Goal: Task Accomplishment & Management: Use online tool/utility

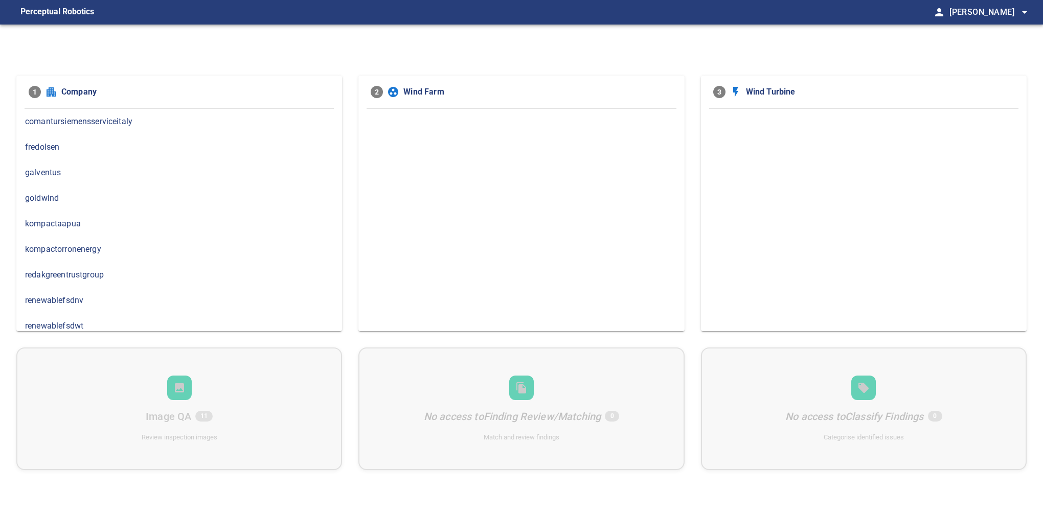
click at [115, 245] on span "kompactorronenergy" at bounding box center [179, 249] width 308 height 12
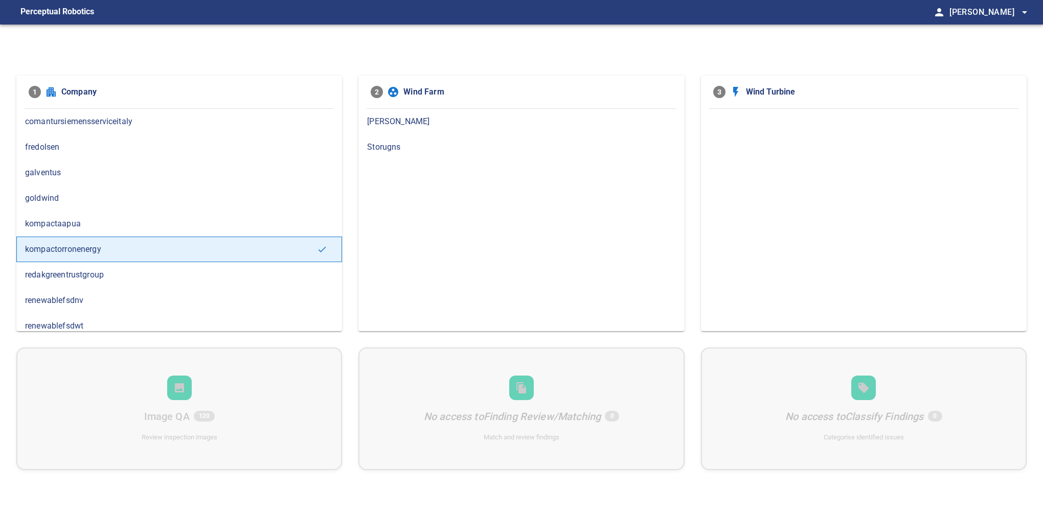
click at [384, 129] on div "[PERSON_NAME]" at bounding box center [521, 122] width 326 height 26
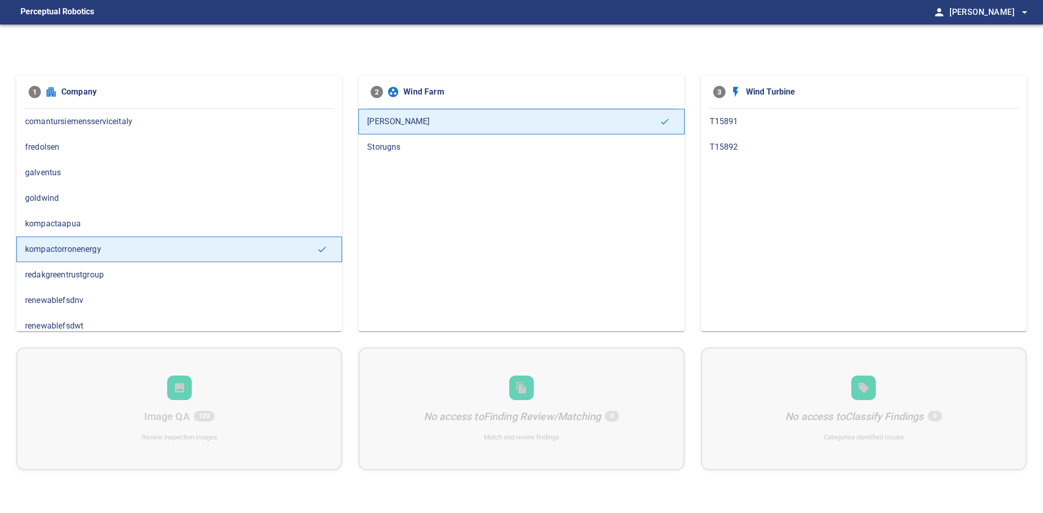
click at [737, 138] on div "T15892" at bounding box center [864, 147] width 326 height 26
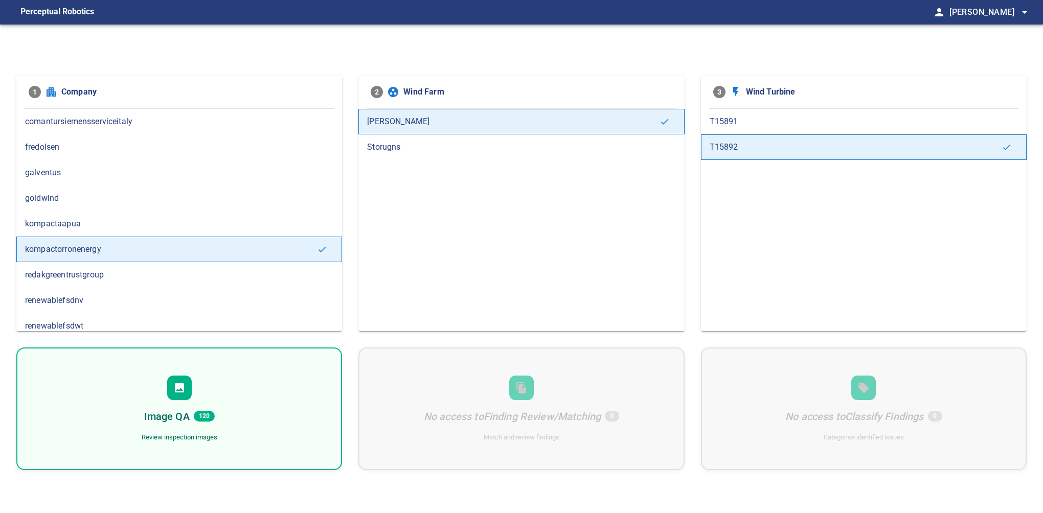
click at [710, 127] on span "T15891" at bounding box center [864, 122] width 308 height 12
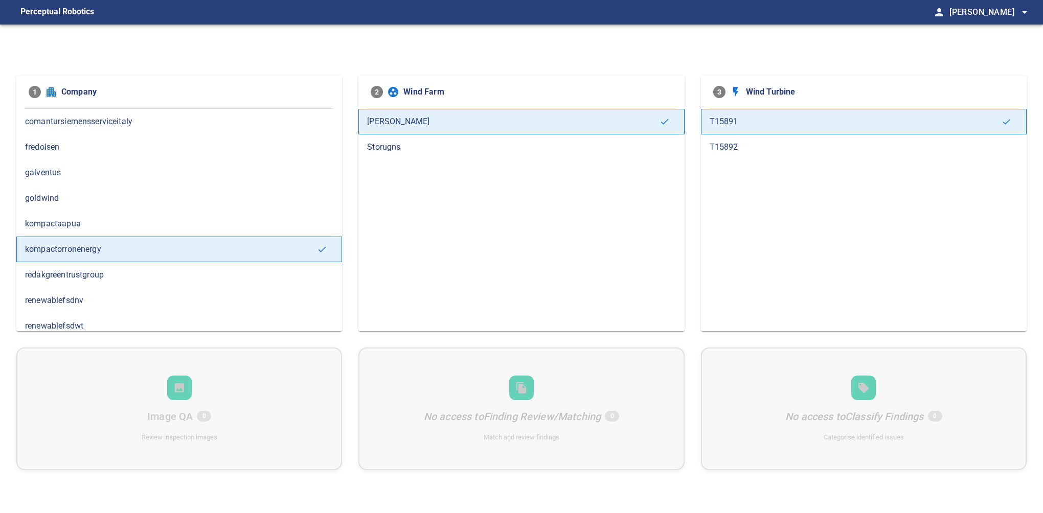
click at [733, 143] on span "T15892" at bounding box center [864, 147] width 308 height 12
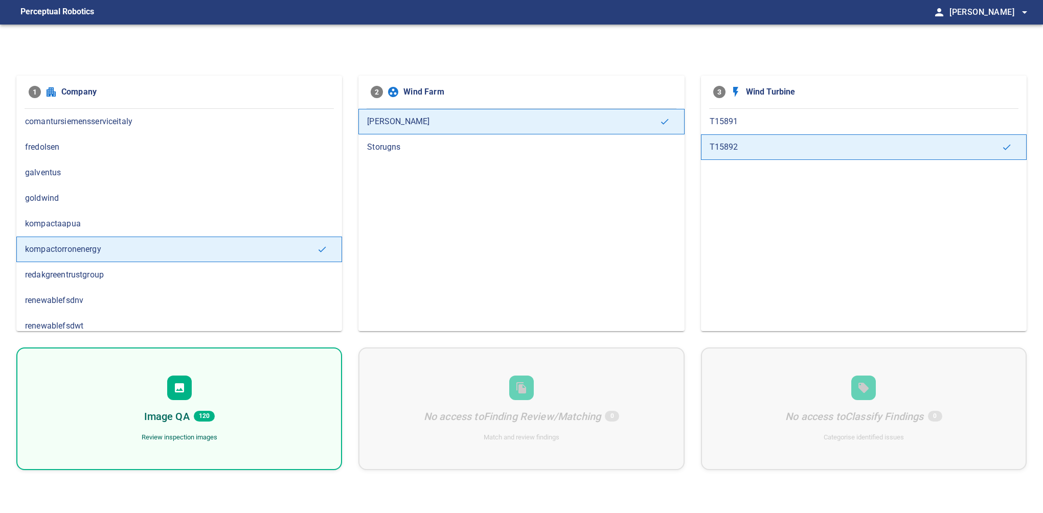
click at [186, 396] on div at bounding box center [179, 388] width 25 height 25
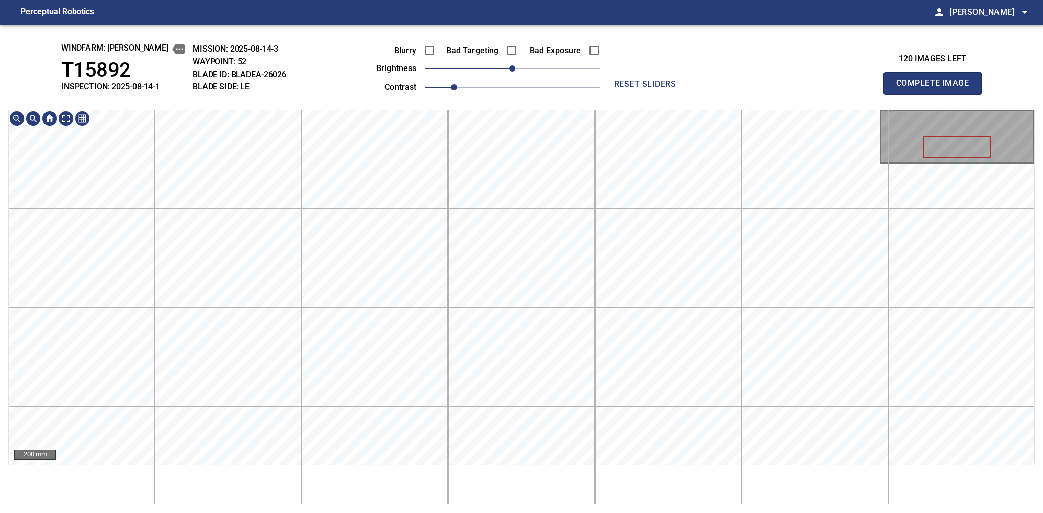
click at [381, 78] on div "windfarm: [PERSON_NAME] T15892 INSPECTION: 2025-08-14-1 MISSION: 2025-08-14-3 W…" at bounding box center [521, 269] width 1043 height 489
click at [381, 74] on div "Blurry Bad Targeting Bad Exposure brightness 0 contrast 1" at bounding box center [476, 67] width 247 height 55
click at [425, 472] on div "200 mm" at bounding box center [521, 307] width 1027 height 395
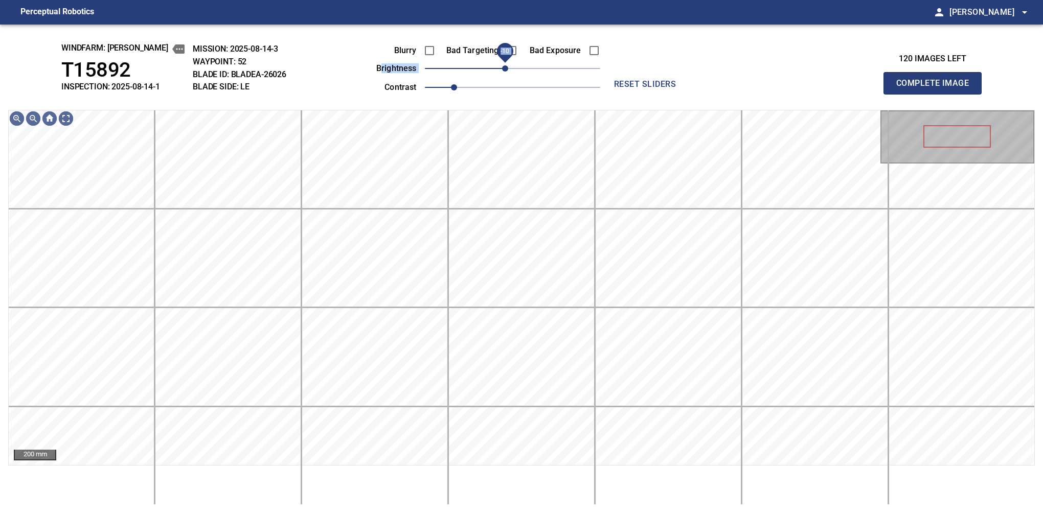
click at [506, 67] on span "-10" at bounding box center [505, 68] width 6 height 6
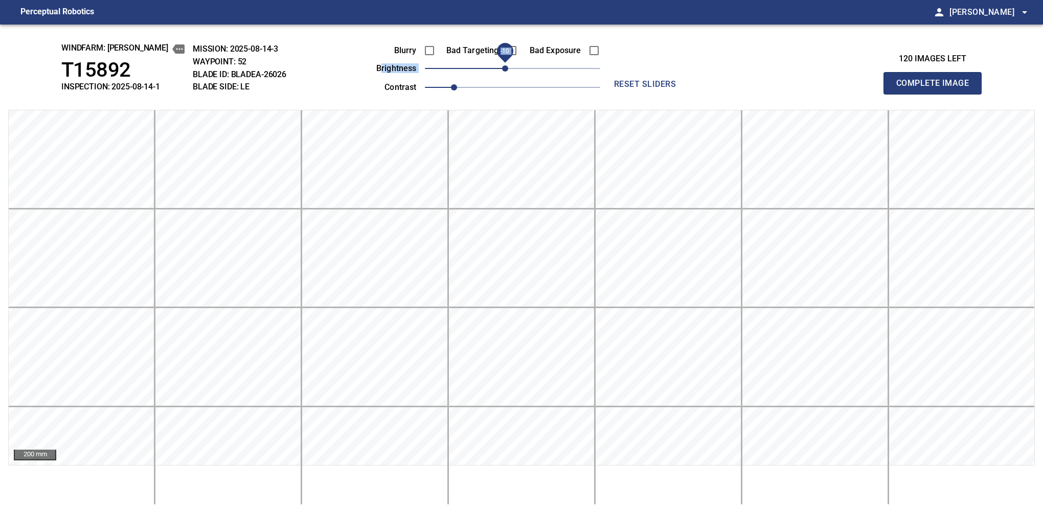
click at [937, 94] on button "Complete Image" at bounding box center [932, 83] width 98 height 22
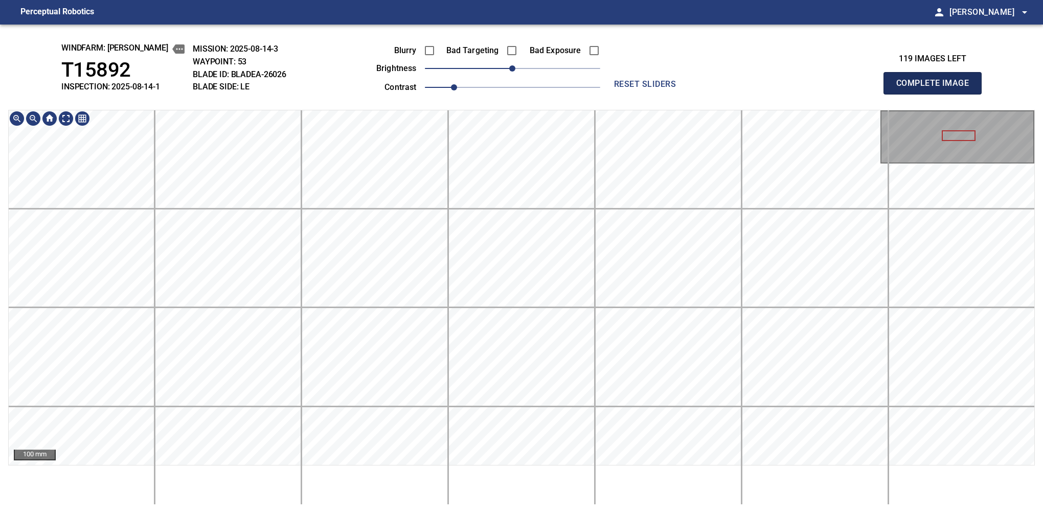
click at [937, 94] on button "Complete Image" at bounding box center [932, 83] width 98 height 22
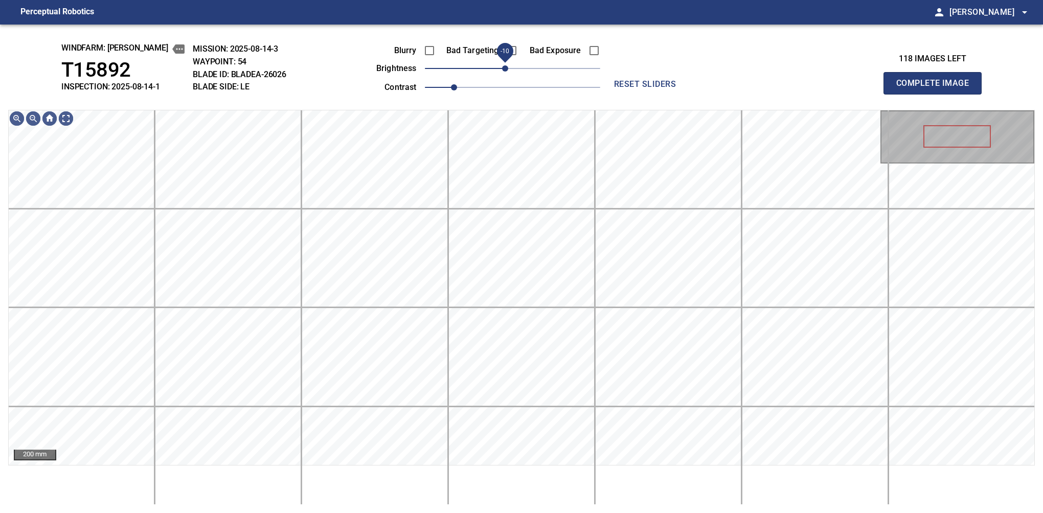
click at [507, 72] on span "-10" at bounding box center [505, 68] width 6 height 6
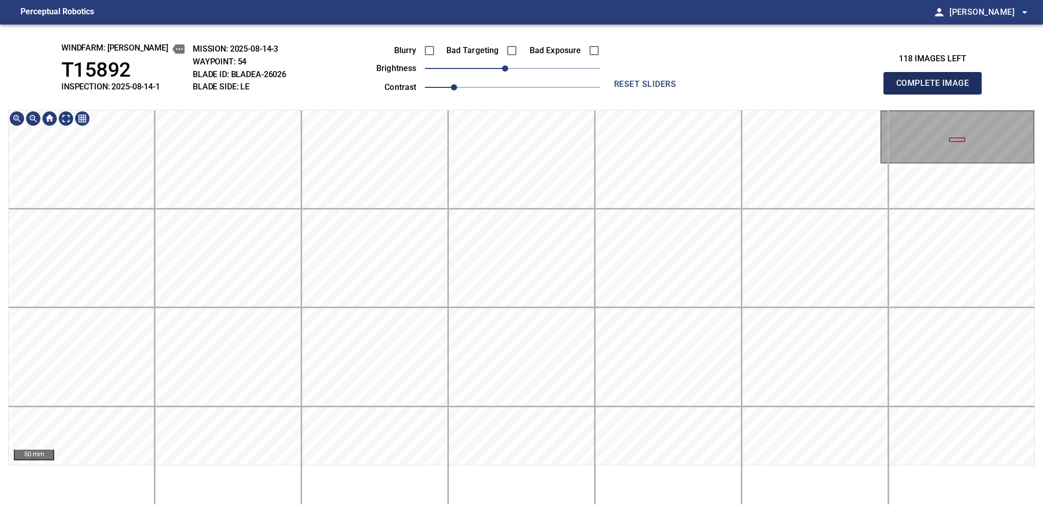
click at [937, 94] on button "Complete Image" at bounding box center [932, 83] width 98 height 22
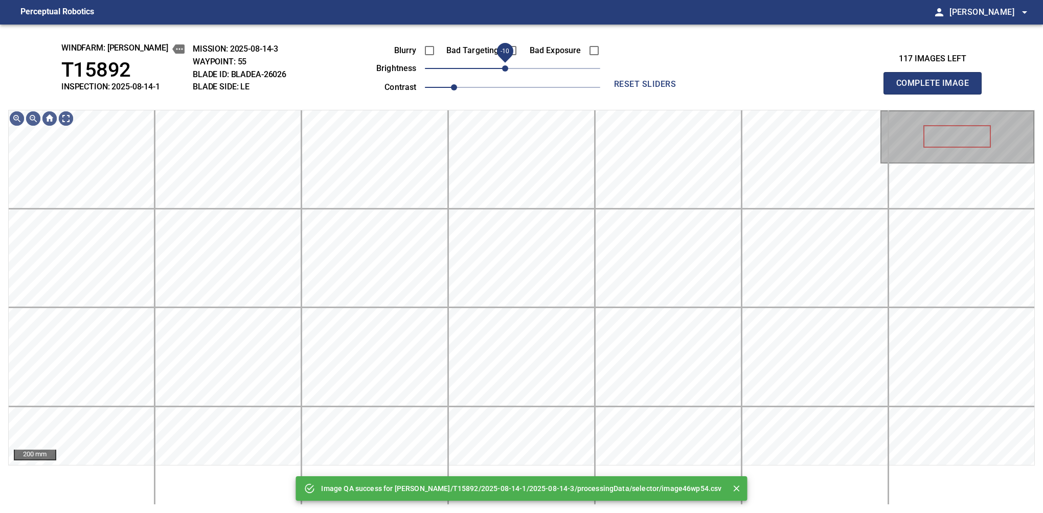
drag, startPoint x: 512, startPoint y: 70, endPoint x: 505, endPoint y: 73, distance: 8.0
click at [505, 72] on span "-10" at bounding box center [505, 68] width 6 height 6
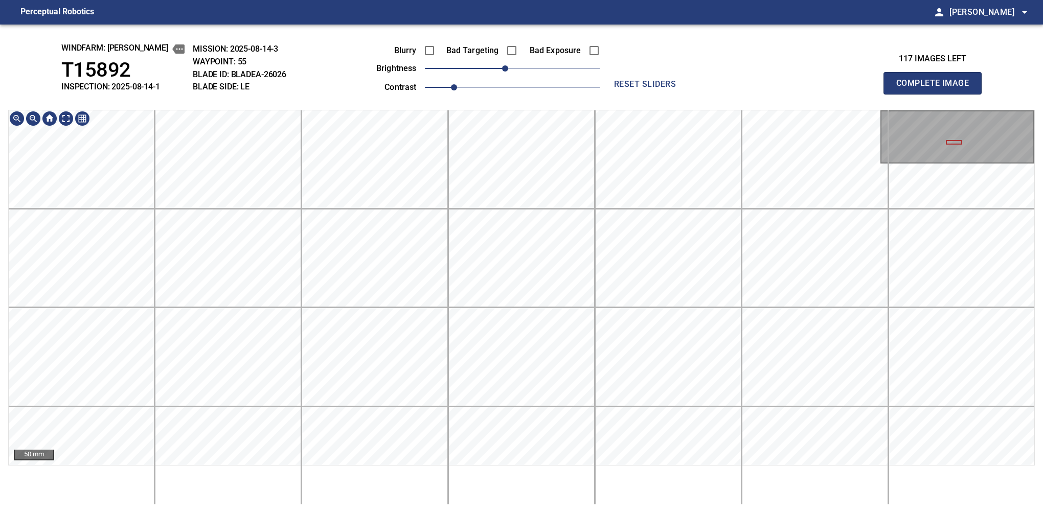
click at [769, 88] on div "windfarm: [PERSON_NAME] T15892 INSPECTION: 2025-08-14-1 MISSION: 2025-08-14-3 W…" at bounding box center [521, 269] width 1043 height 489
click at [857, 98] on div "windfarm: [PERSON_NAME] T15892 INSPECTION: 2025-08-14-1 MISSION: 2025-08-14-3 W…" at bounding box center [521, 269] width 1043 height 489
click at [1000, 0] on html "Perceptual Robotics person [PERSON_NAME] arrow_drop_down windfarm: [PERSON_NAME…" at bounding box center [521, 256] width 1043 height 513
click at [843, 45] on div "windfarm: [PERSON_NAME] T15892 INSPECTION: 2025-08-14-1 MISSION: 2025-08-14-3 W…" at bounding box center [521, 269] width 1043 height 489
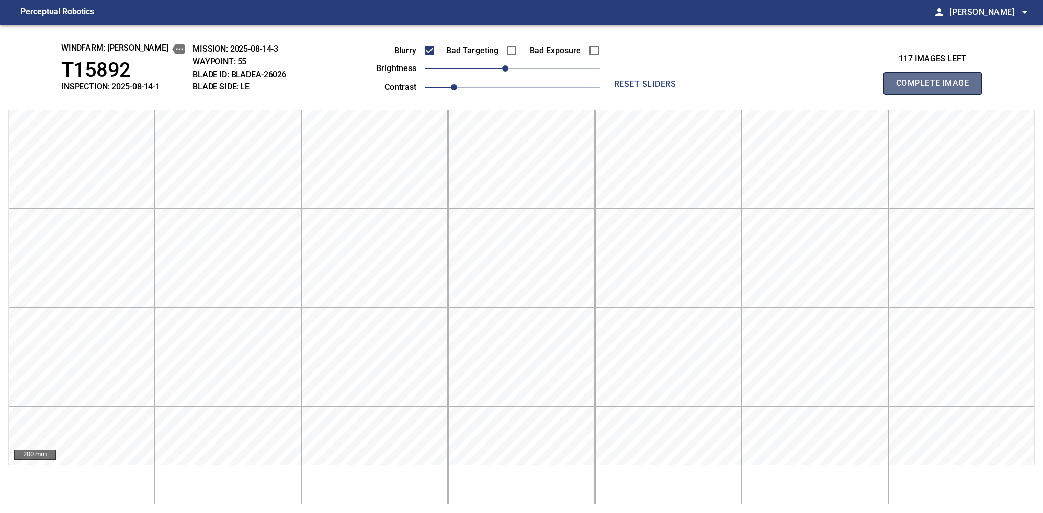
click at [937, 94] on button "Complete Image" at bounding box center [932, 83] width 98 height 22
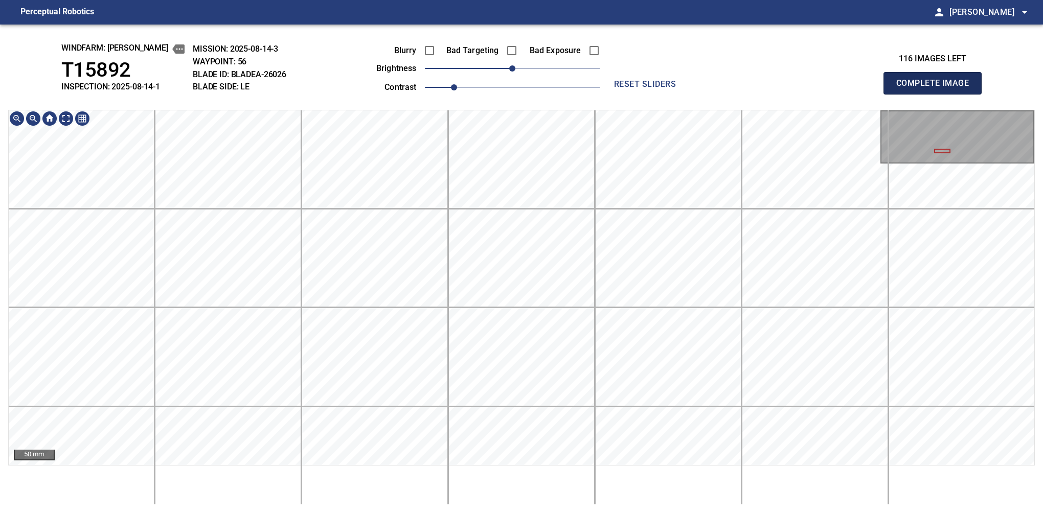
click at [937, 94] on button "Complete Image" at bounding box center [932, 83] width 98 height 22
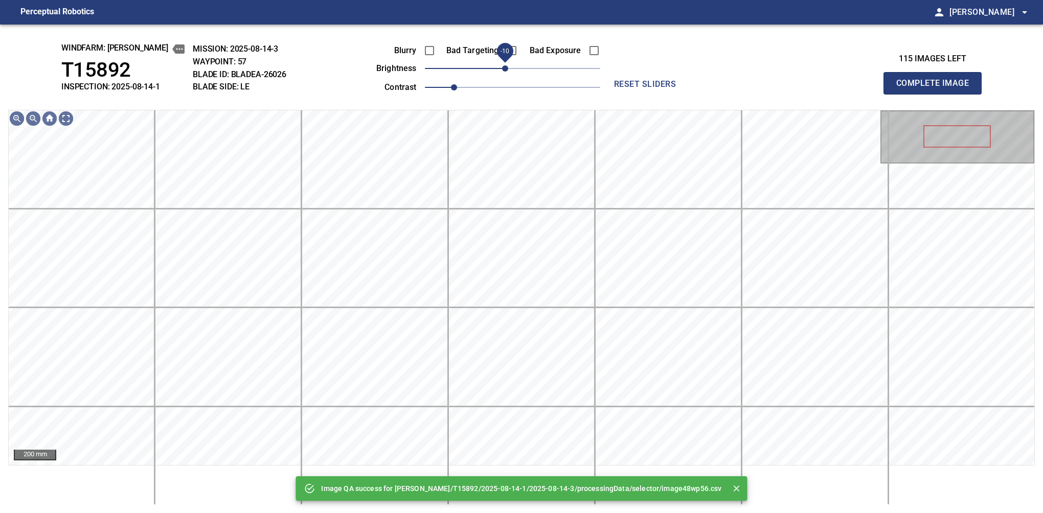
click at [505, 70] on span "-10" at bounding box center [505, 68] width 6 height 6
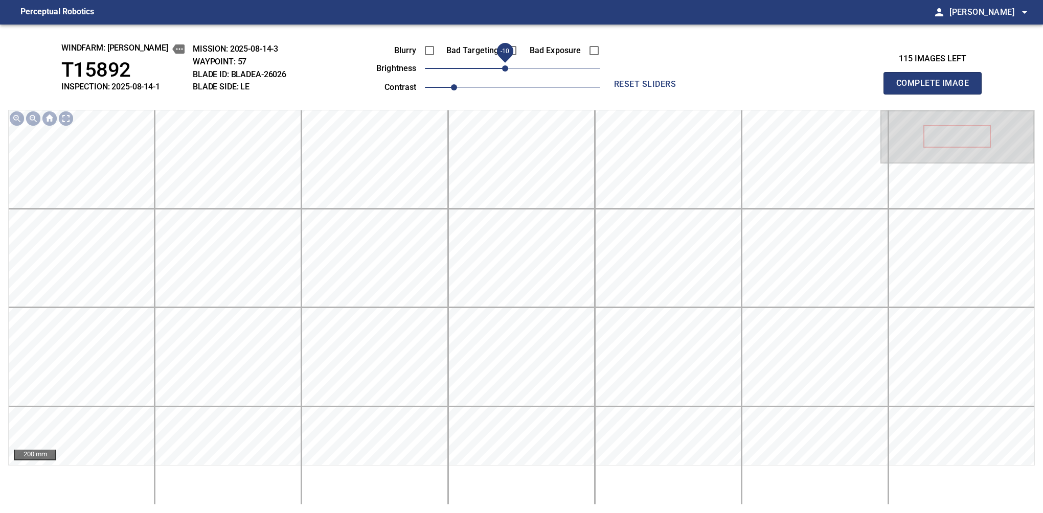
click at [507, 69] on span "-10" at bounding box center [505, 68] width 6 height 6
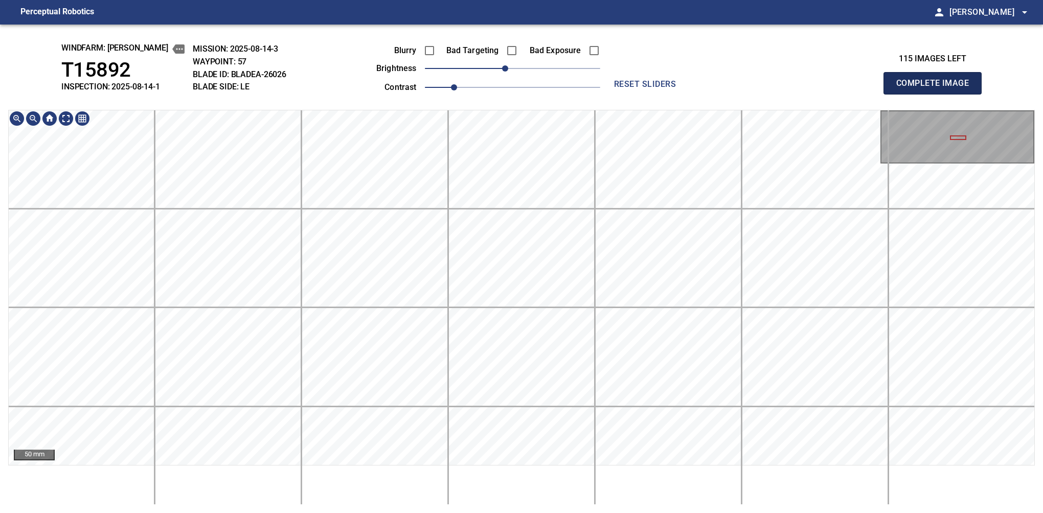
click at [937, 94] on button "Complete Image" at bounding box center [932, 83] width 98 height 22
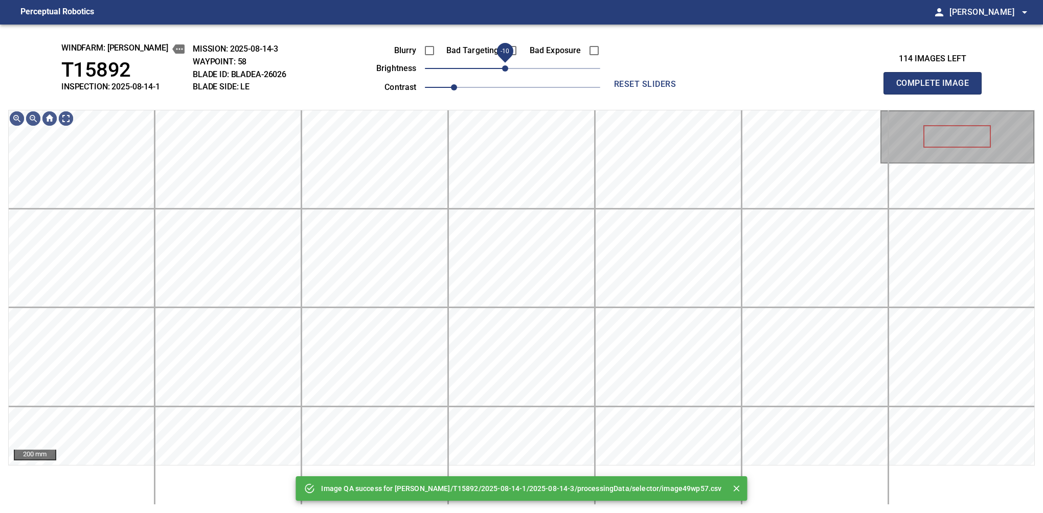
drag, startPoint x: 512, startPoint y: 74, endPoint x: 505, endPoint y: 74, distance: 7.2
click at [505, 72] on span "-10" at bounding box center [505, 68] width 6 height 6
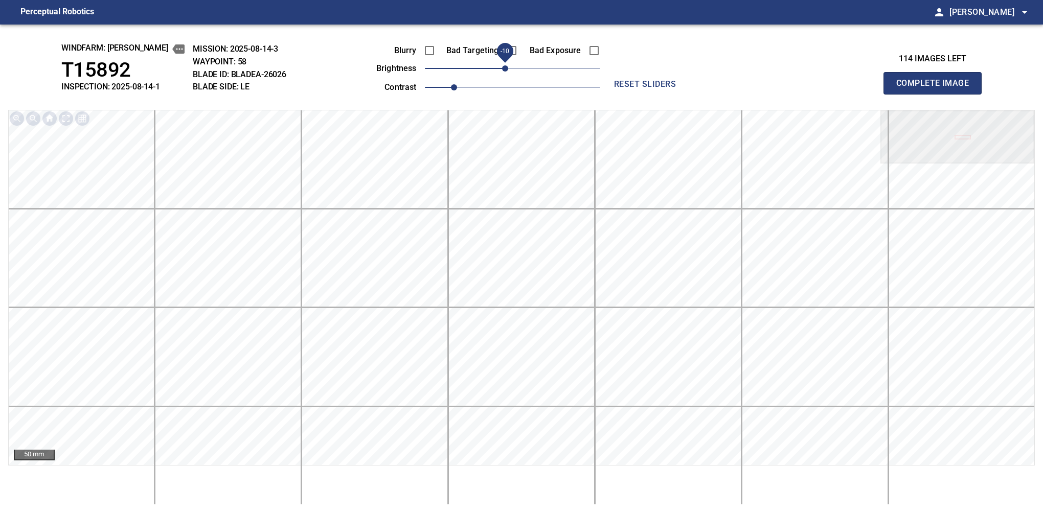
click at [937, 94] on button "Complete Image" at bounding box center [932, 83] width 98 height 22
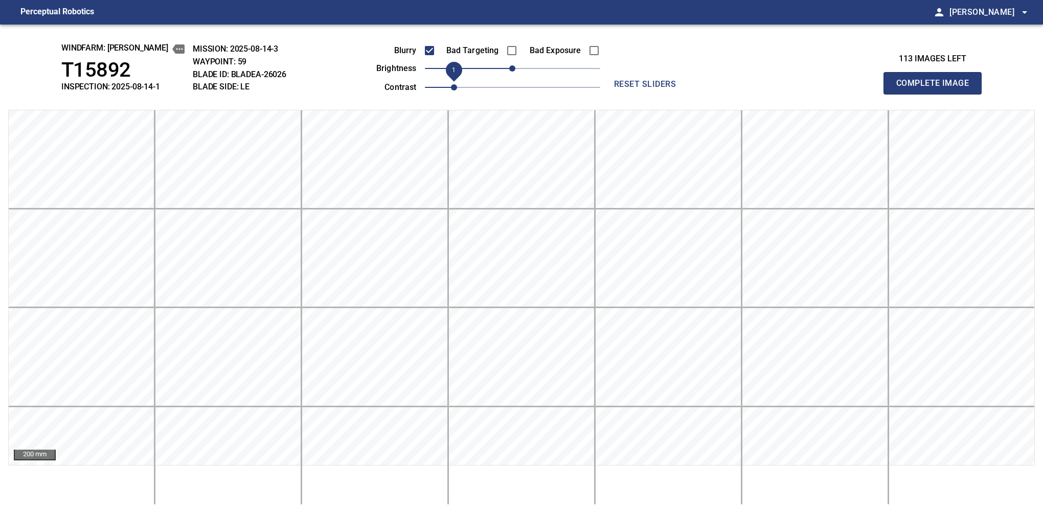
click at [937, 94] on button "Complete Image" at bounding box center [932, 83] width 98 height 22
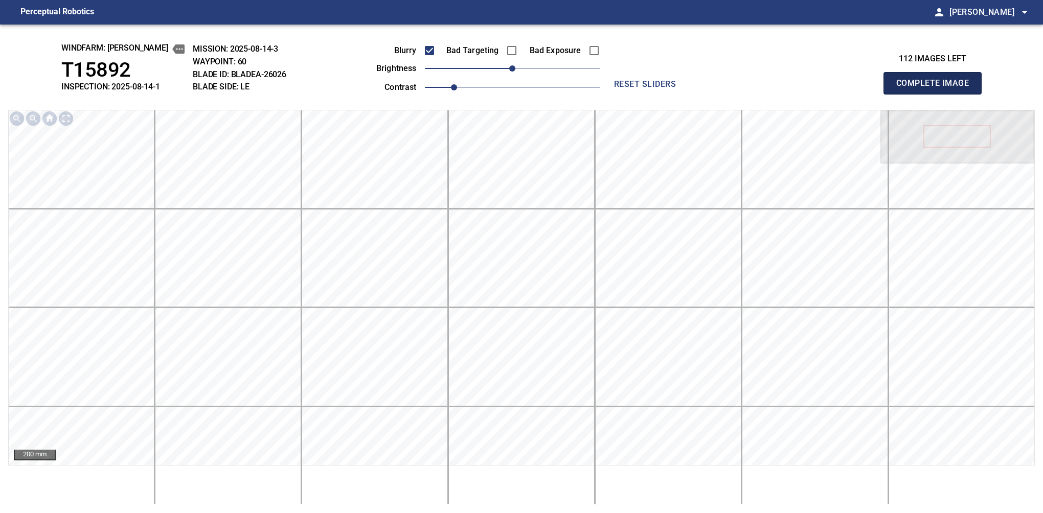
click at [937, 94] on button "Complete Image" at bounding box center [932, 83] width 98 height 22
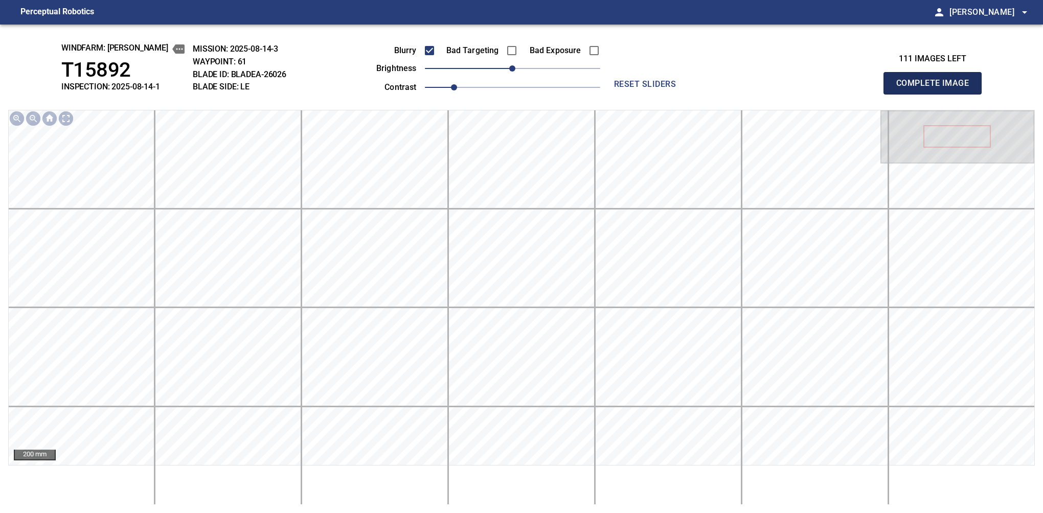
click at [937, 94] on button "Complete Image" at bounding box center [932, 83] width 98 height 22
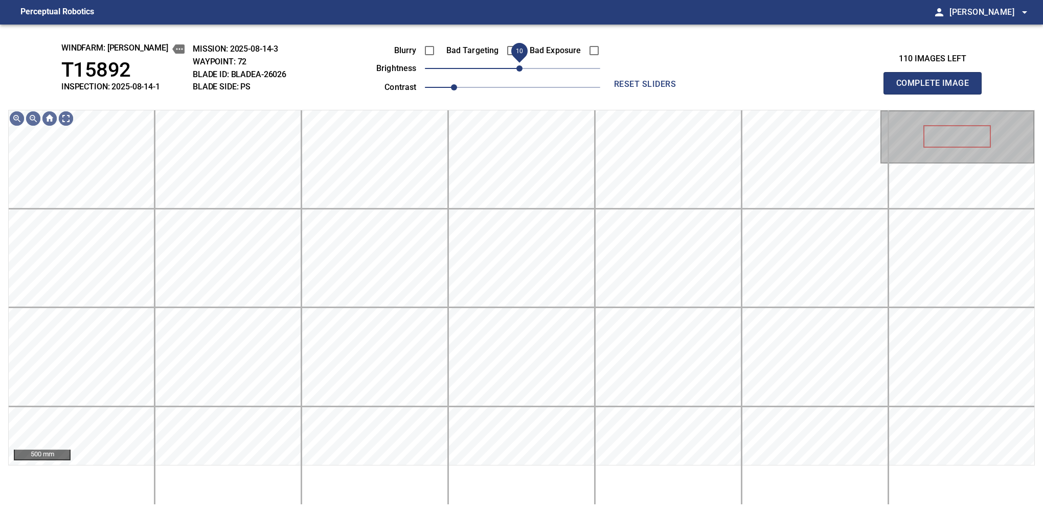
drag, startPoint x: 516, startPoint y: 75, endPoint x: 521, endPoint y: 73, distance: 6.0
click at [521, 72] on span "10" at bounding box center [519, 68] width 6 height 6
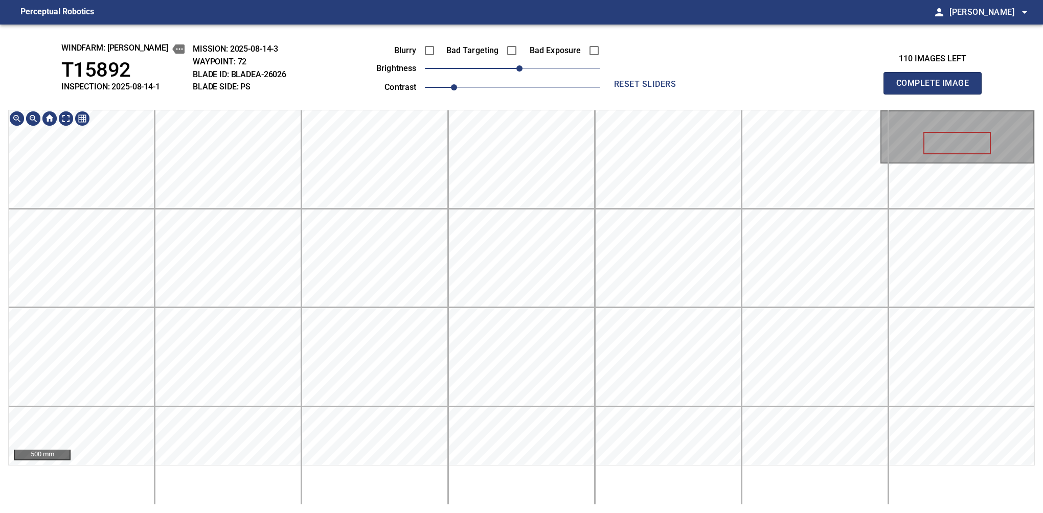
click at [509, 0] on html "Perceptual Robotics person [PERSON_NAME] arrow_drop_down windfarm: [PERSON_NAME…" at bounding box center [521, 256] width 1043 height 513
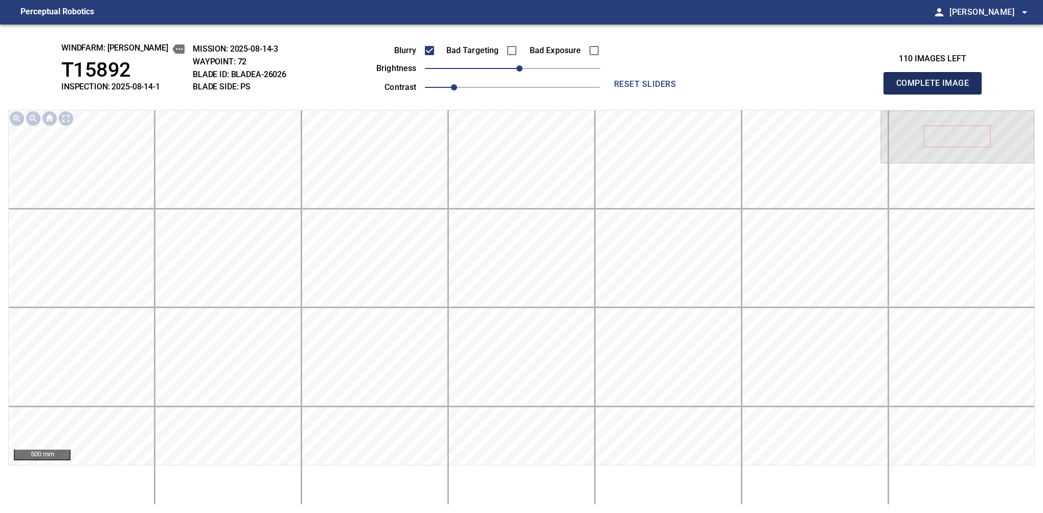
click at [937, 94] on button "Complete Image" at bounding box center [932, 83] width 98 height 22
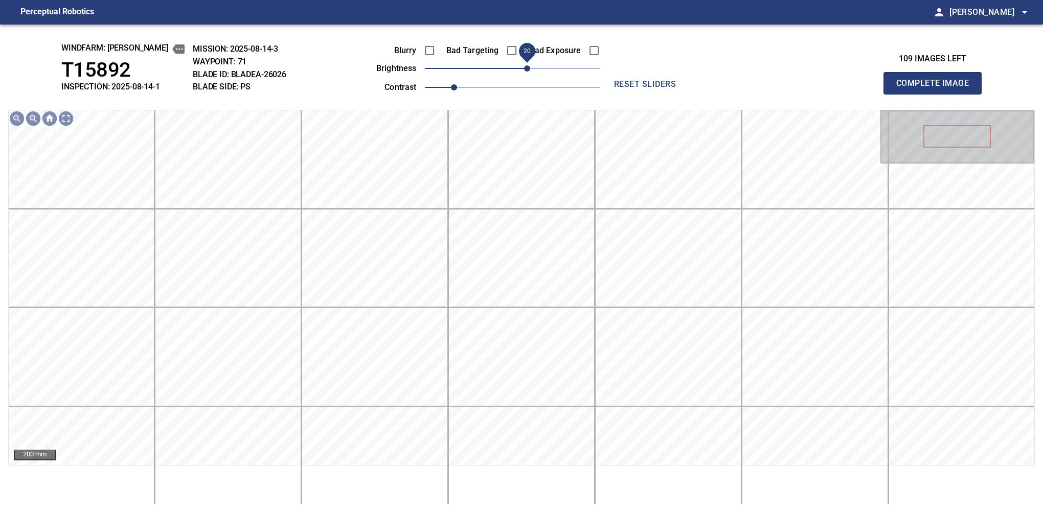
click at [527, 69] on span "20" at bounding box center [512, 68] width 175 height 14
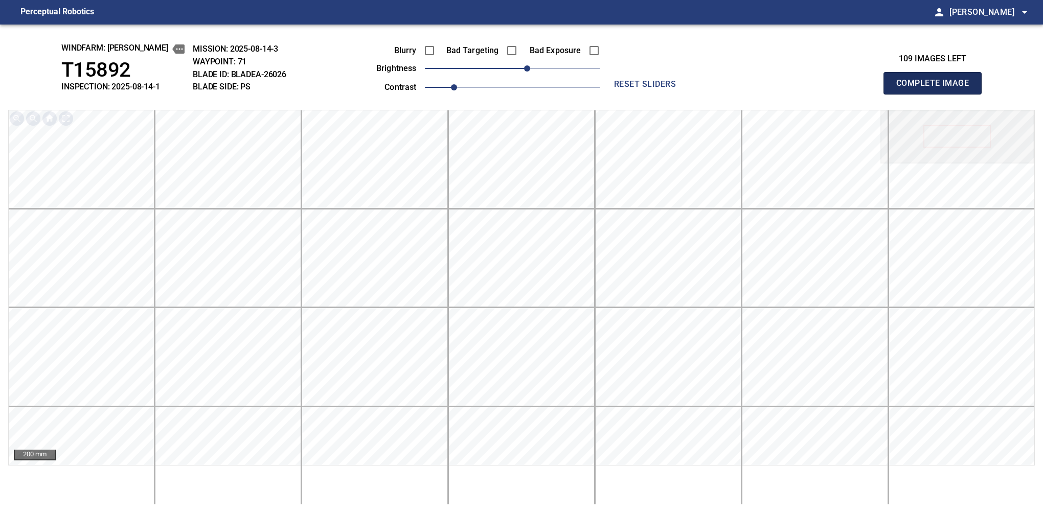
click at [937, 94] on button "Complete Image" at bounding box center [932, 83] width 98 height 22
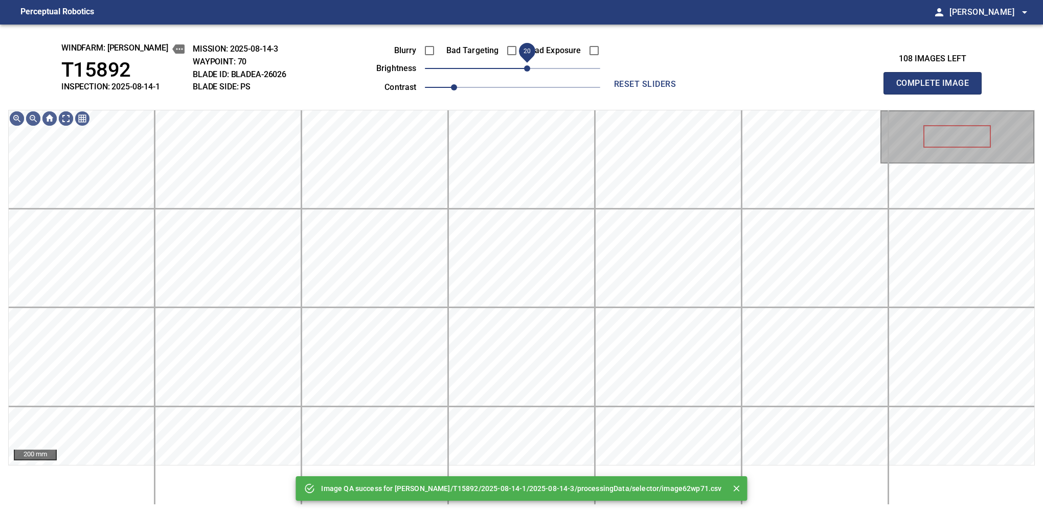
drag, startPoint x: 514, startPoint y: 69, endPoint x: 530, endPoint y: 65, distance: 16.6
click at [530, 65] on span "20" at bounding box center [527, 68] width 6 height 6
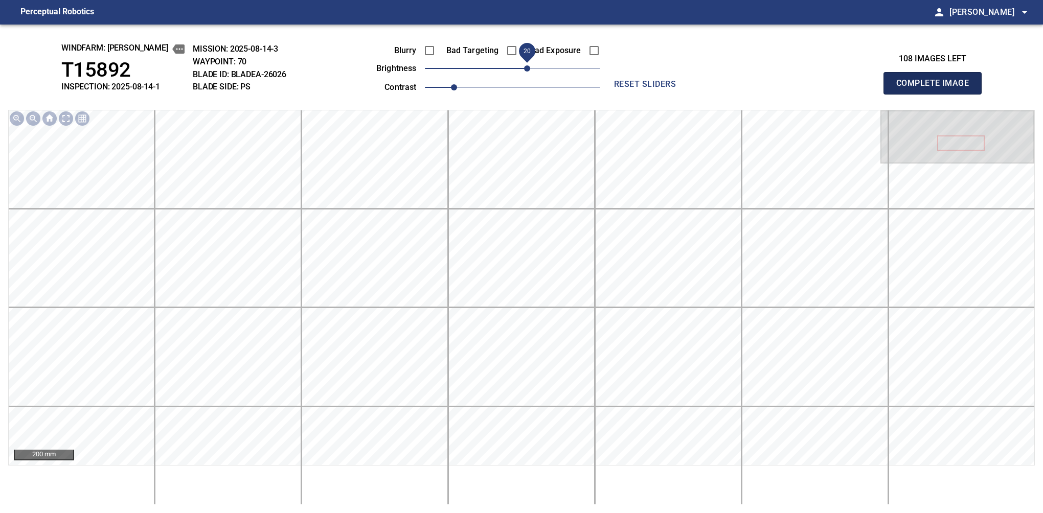
click at [937, 94] on button "Complete Image" at bounding box center [932, 83] width 98 height 22
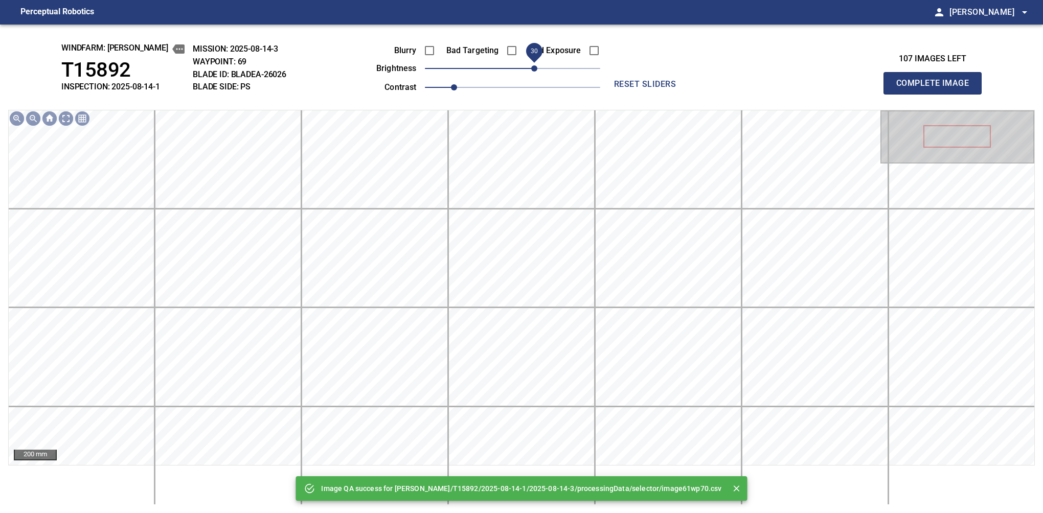
drag, startPoint x: 529, startPoint y: 69, endPoint x: 534, endPoint y: 65, distance: 6.0
click at [534, 65] on span "30" at bounding box center [512, 68] width 175 height 14
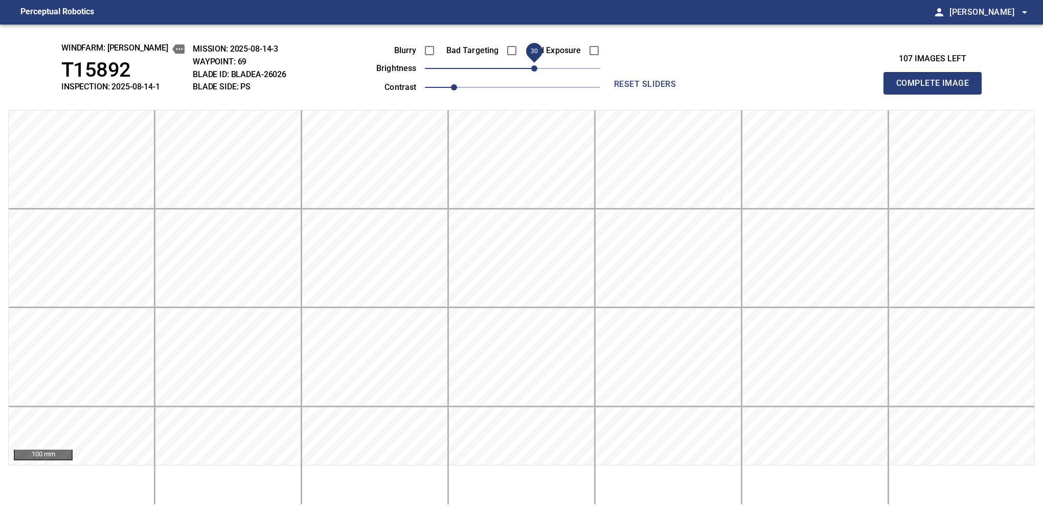
click at [534, 71] on span "30" at bounding box center [534, 68] width 6 height 6
click at [937, 94] on button "Complete Image" at bounding box center [932, 83] width 98 height 22
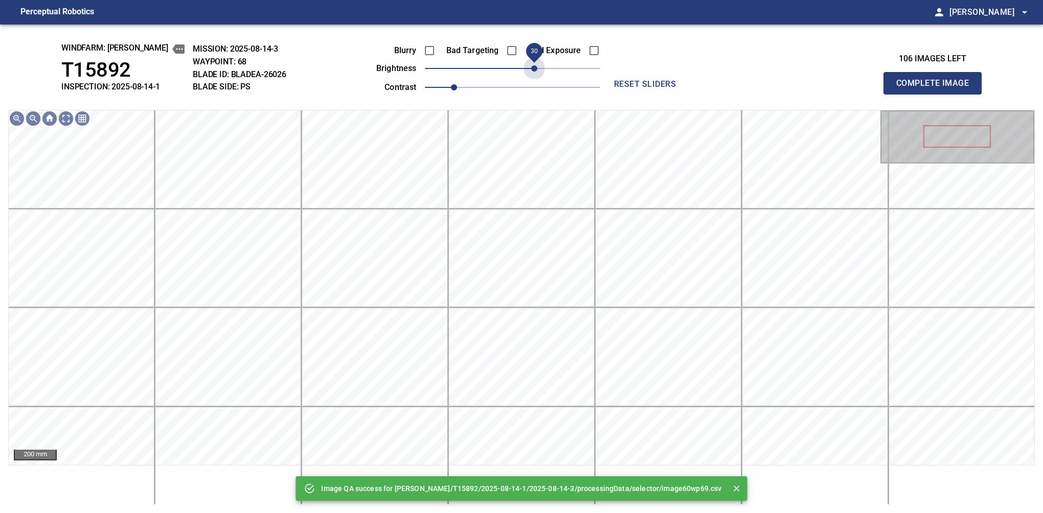
click at [534, 71] on span "30" at bounding box center [512, 68] width 175 height 14
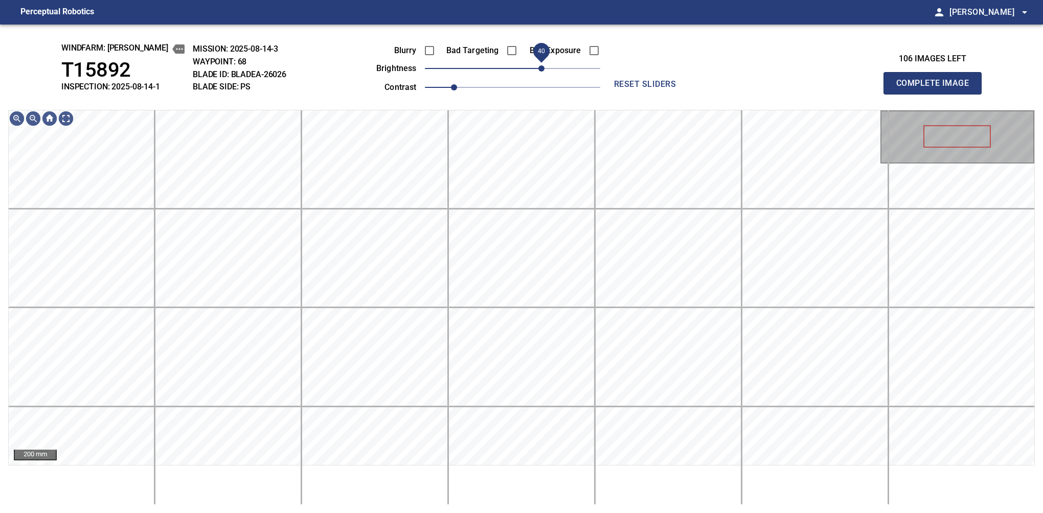
drag, startPoint x: 532, startPoint y: 71, endPoint x: 541, endPoint y: 65, distance: 10.5
click at [541, 65] on span "40" at bounding box center [541, 68] width 6 height 6
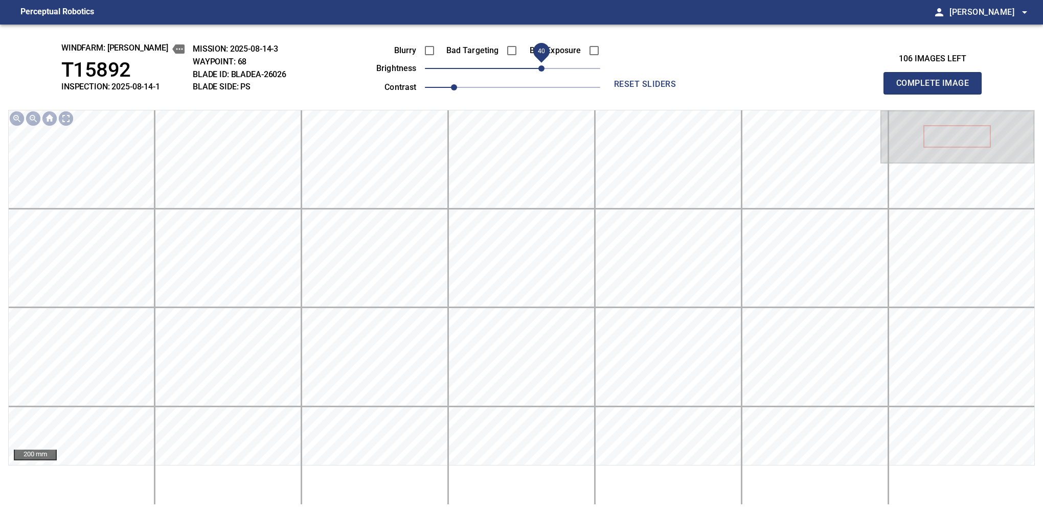
click at [937, 94] on button "Complete Image" at bounding box center [932, 83] width 98 height 22
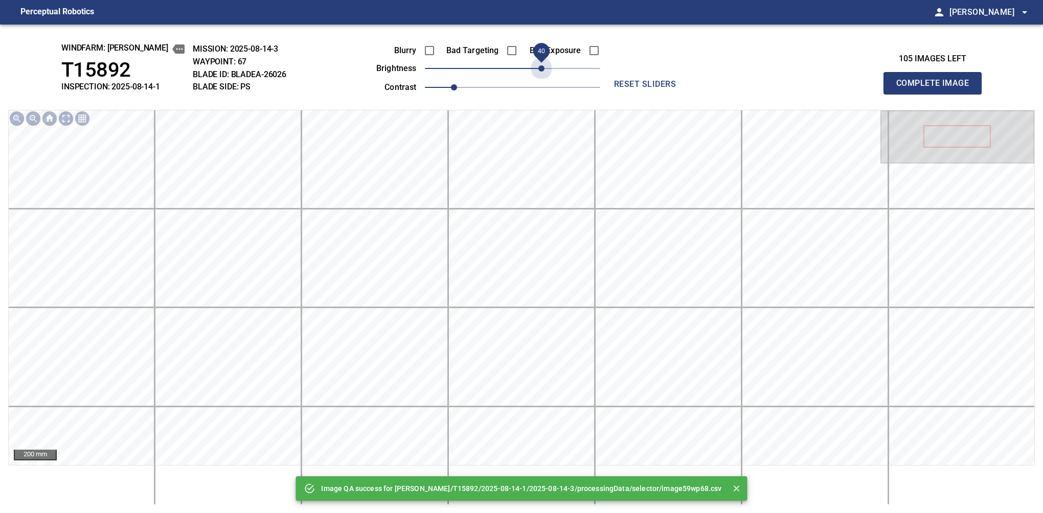
click at [541, 65] on span "40" at bounding box center [512, 68] width 175 height 14
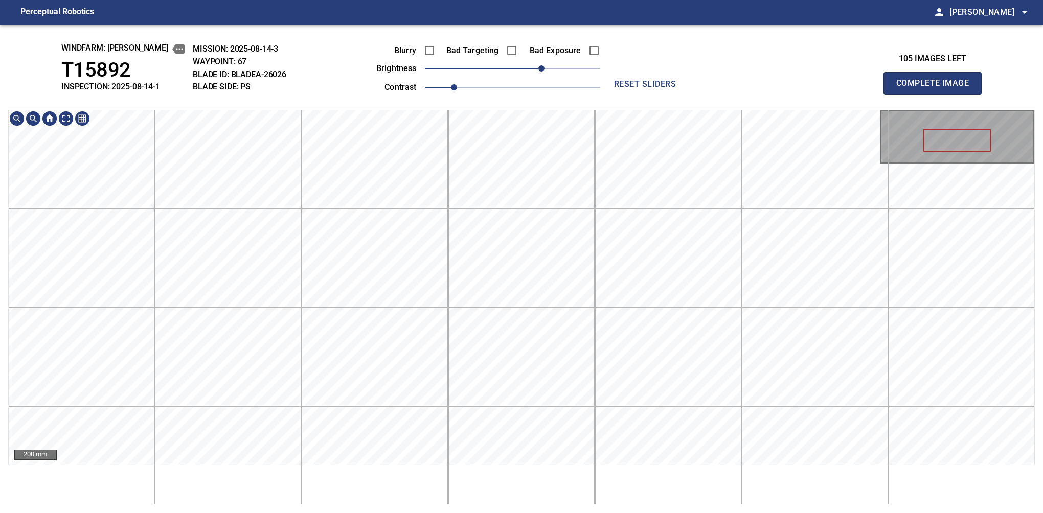
click at [663, 74] on div "windfarm: [PERSON_NAME] T15892 INSPECTION: 2025-08-14-1 MISSION: 2025-08-14-3 W…" at bounding box center [521, 269] width 1043 height 489
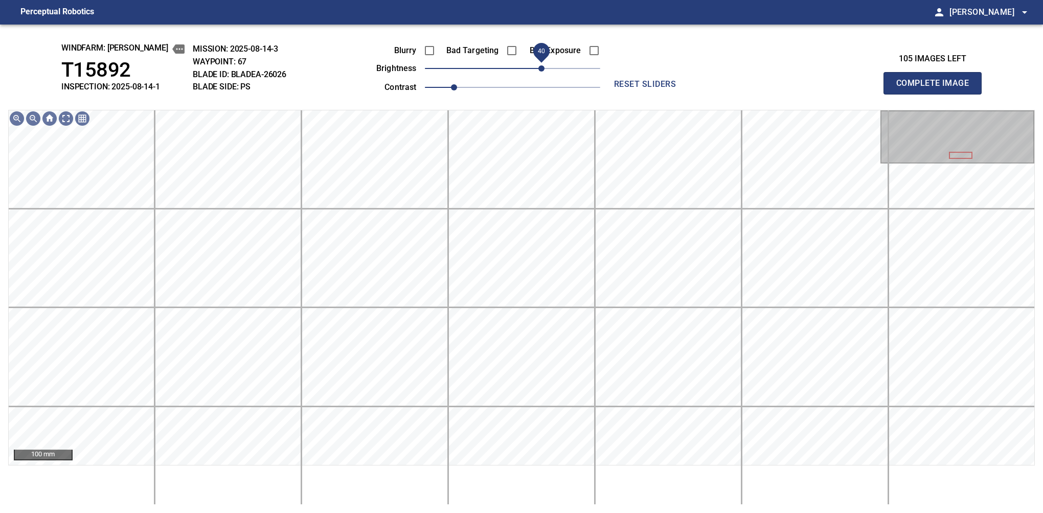
click at [937, 94] on button "Complete Image" at bounding box center [932, 83] width 98 height 22
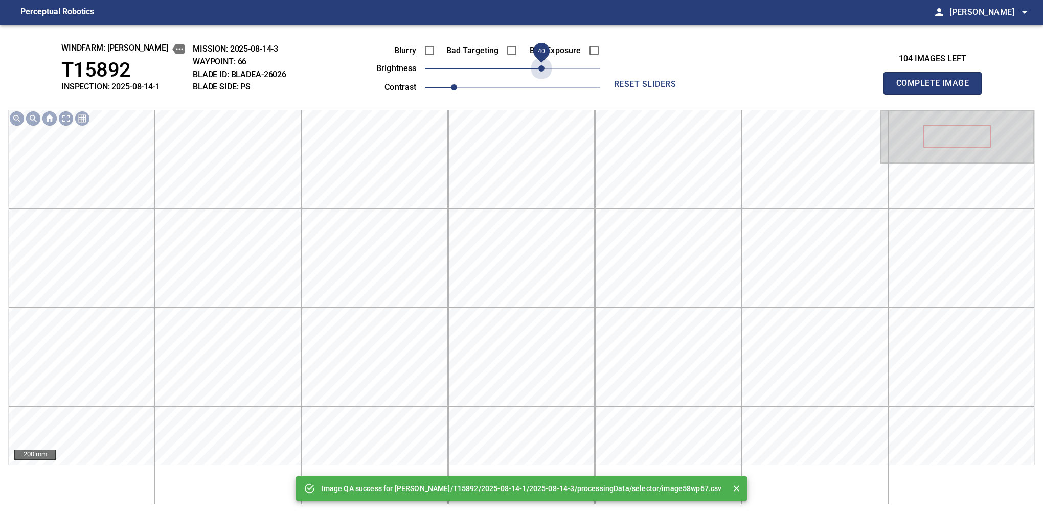
click at [545, 67] on span "40" at bounding box center [512, 68] width 175 height 14
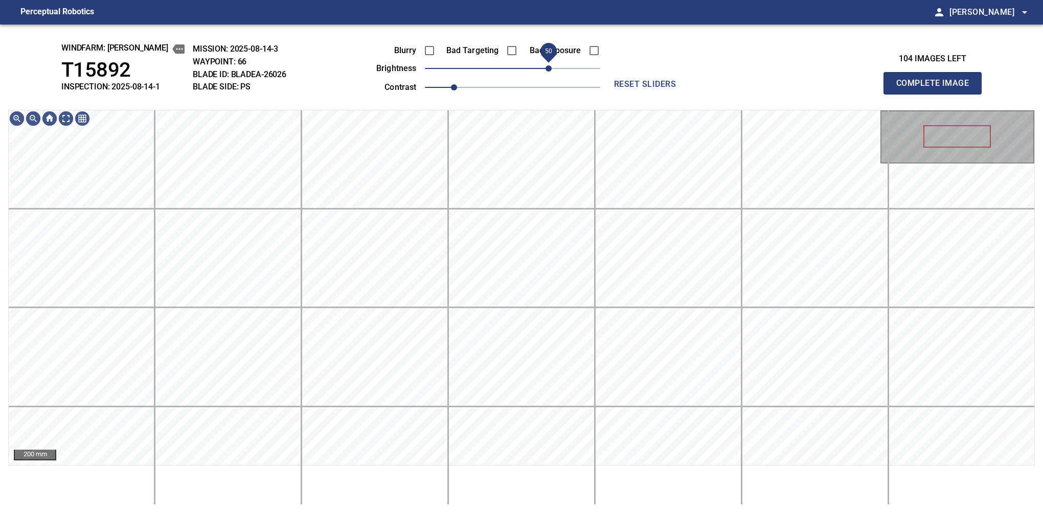
click at [547, 65] on span "50" at bounding box center [548, 68] width 6 height 6
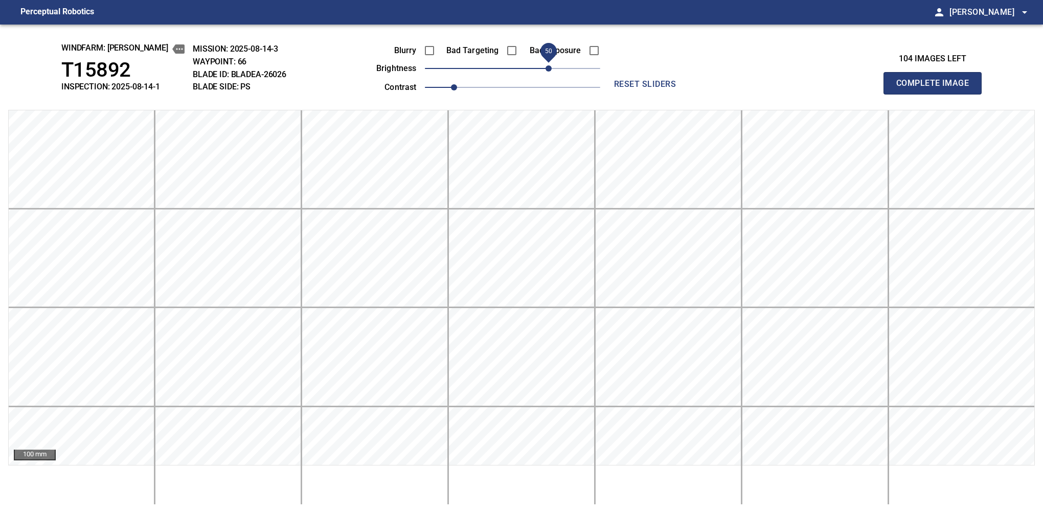
click at [937, 94] on button "Complete Image" at bounding box center [932, 83] width 98 height 22
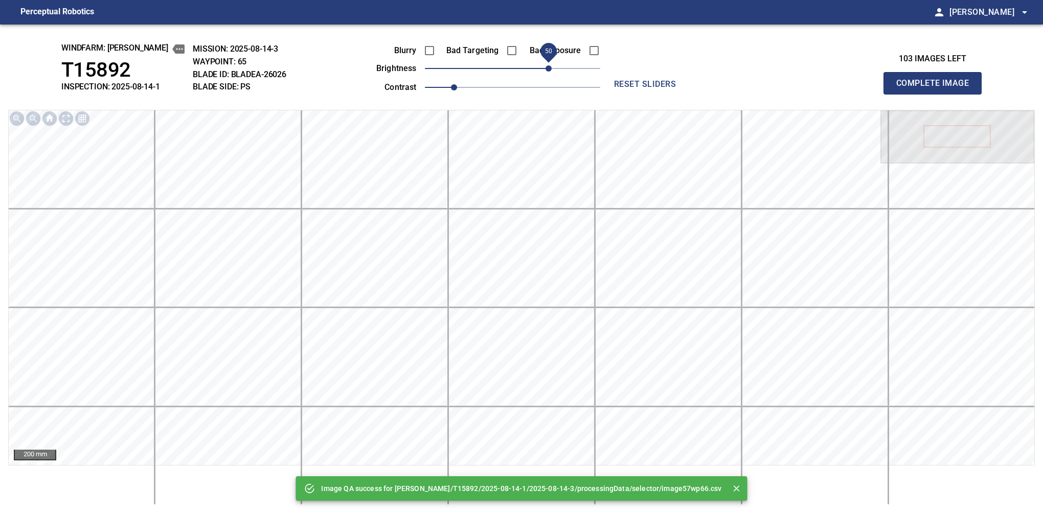
drag, startPoint x: 550, startPoint y: 72, endPoint x: 557, endPoint y: 67, distance: 8.8
click at [557, 67] on span "50" at bounding box center [512, 68] width 175 height 14
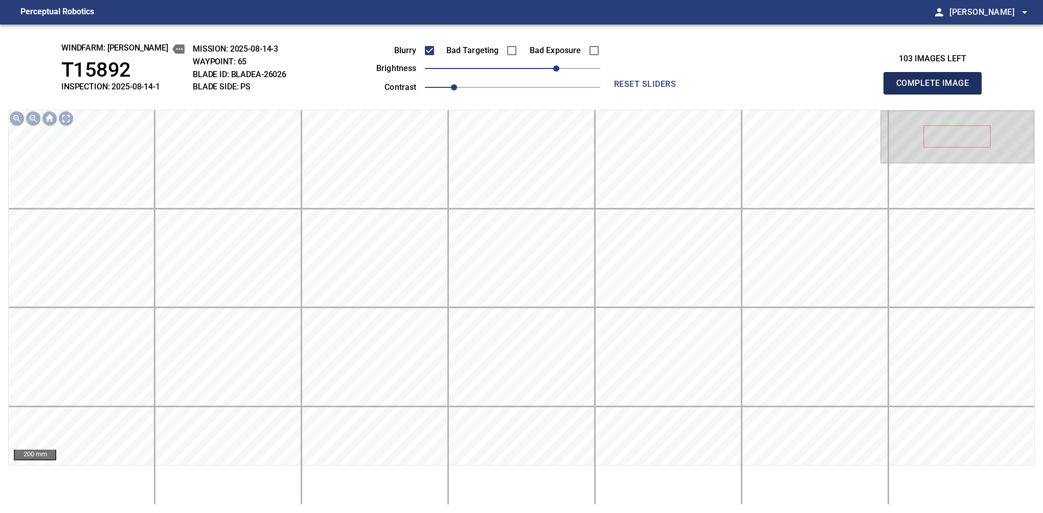
click at [937, 94] on button "Complete Image" at bounding box center [932, 83] width 98 height 22
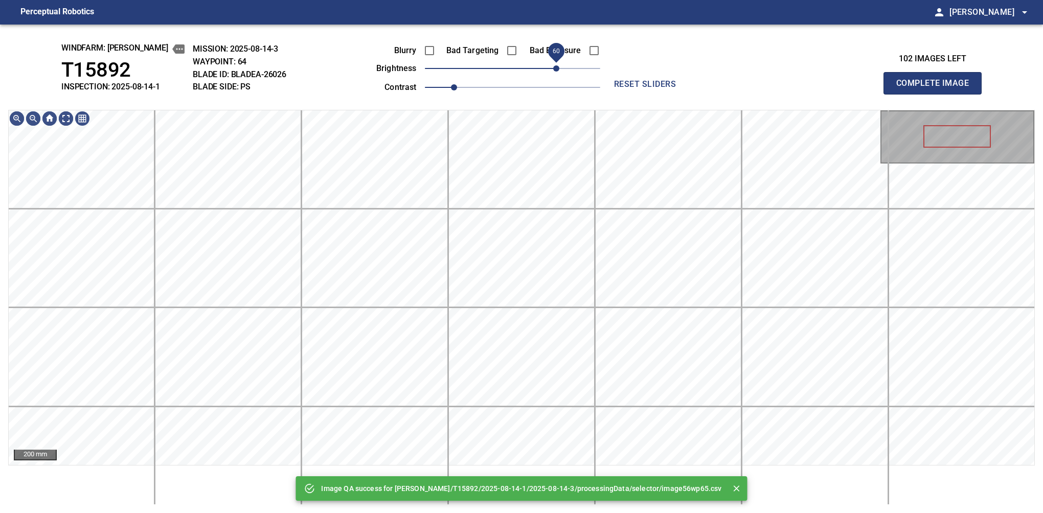
click at [554, 69] on span "60" at bounding box center [512, 68] width 175 height 14
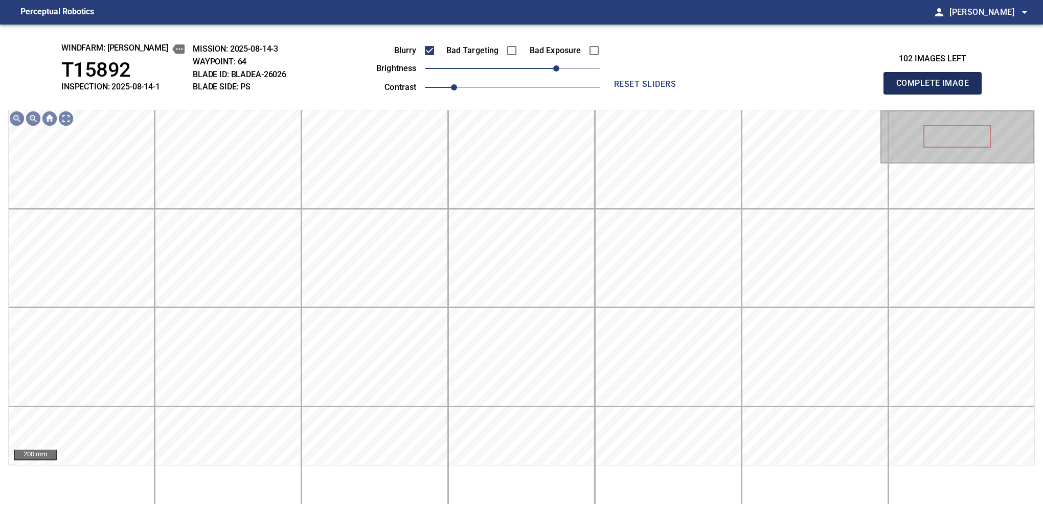
click at [937, 94] on button "Complete Image" at bounding box center [932, 83] width 98 height 22
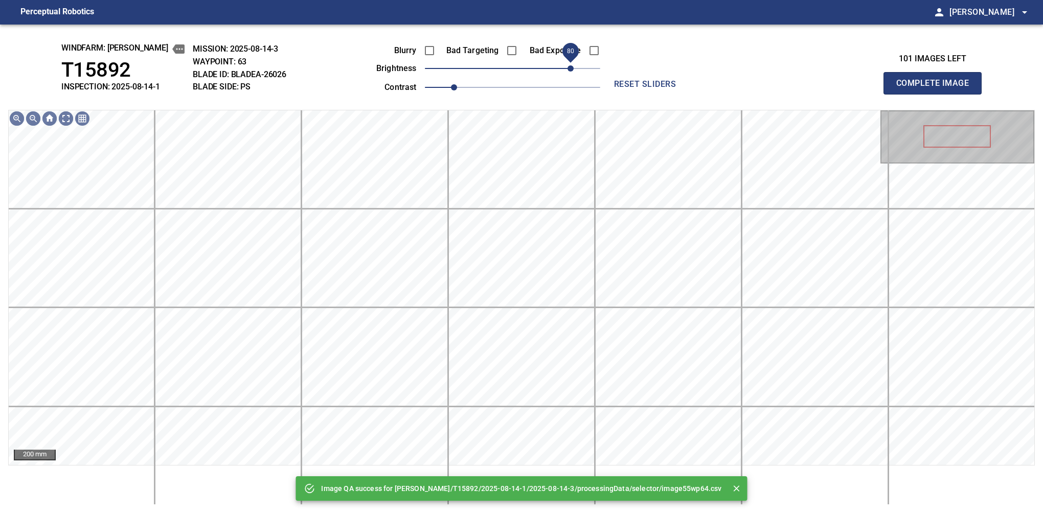
drag, startPoint x: 538, startPoint y: 72, endPoint x: 572, endPoint y: 78, distance: 34.7
click at [572, 76] on span "80" at bounding box center [512, 68] width 175 height 14
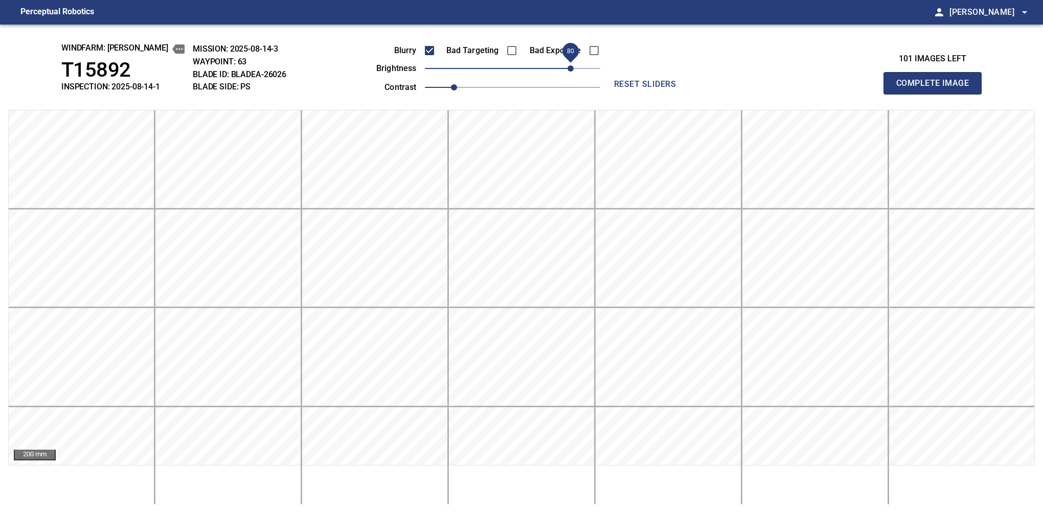
click at [937, 94] on button "Complete Image" at bounding box center [932, 83] width 98 height 22
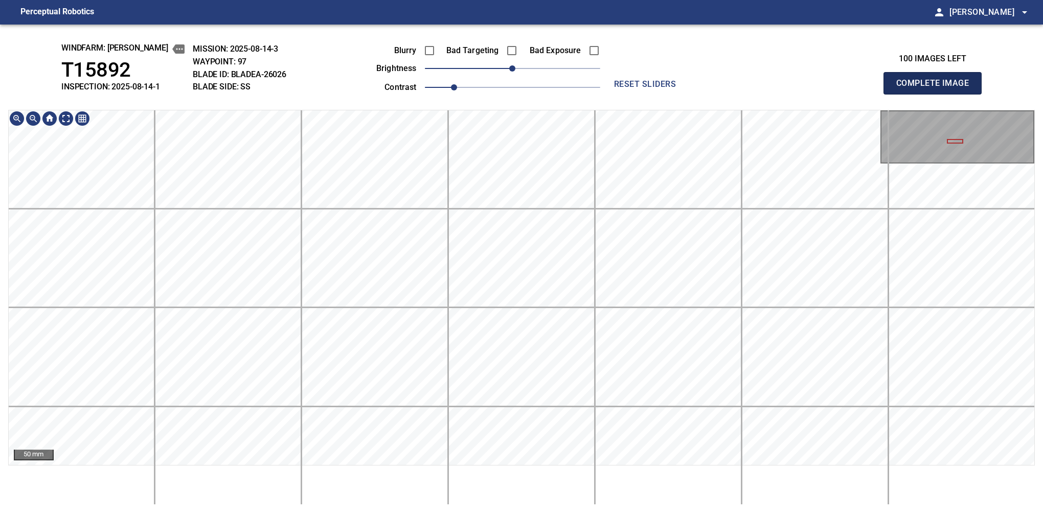
click at [937, 94] on button "Complete Image" at bounding box center [932, 83] width 98 height 22
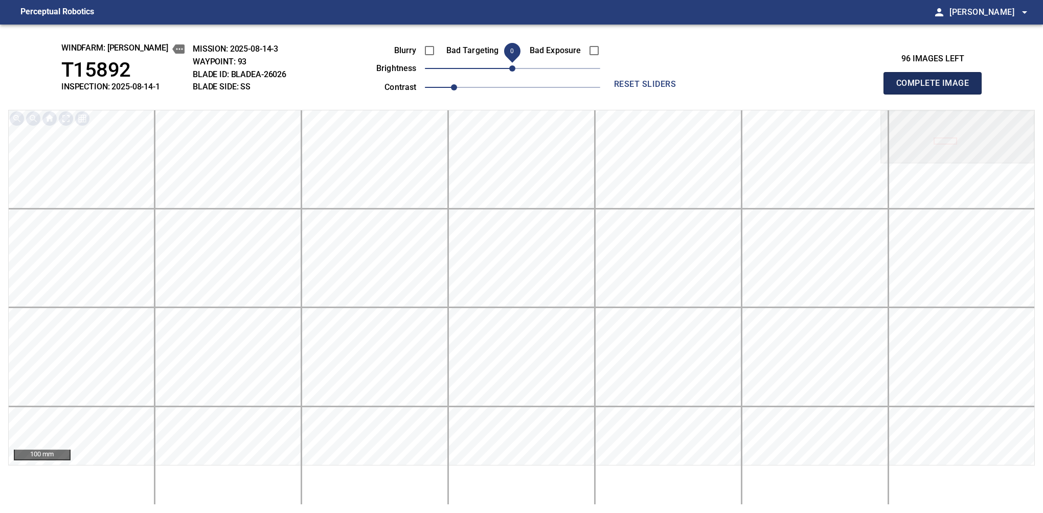
click at [937, 94] on button "Complete Image" at bounding box center [932, 83] width 98 height 22
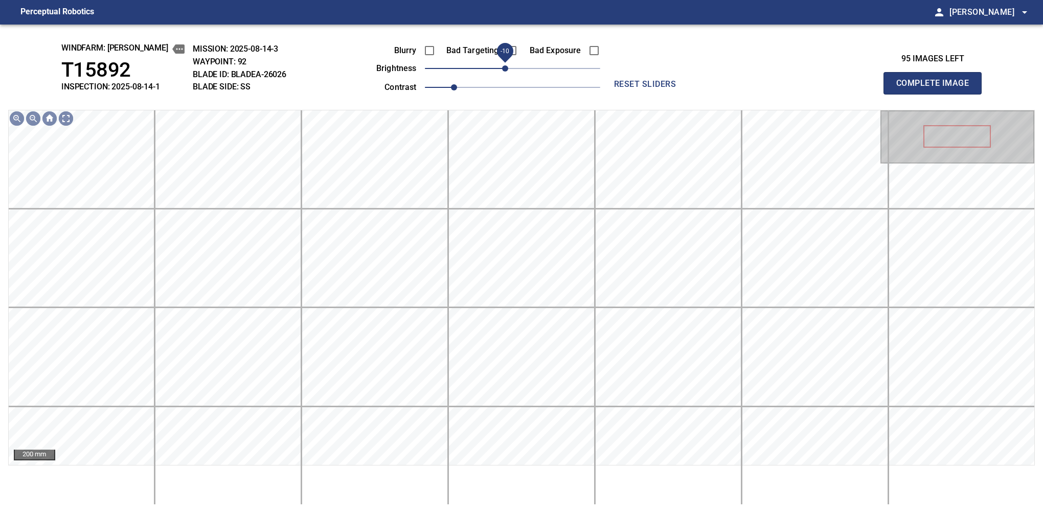
drag, startPoint x: 510, startPoint y: 66, endPoint x: 503, endPoint y: 69, distance: 7.8
click at [503, 69] on span "-10" at bounding box center [505, 68] width 6 height 6
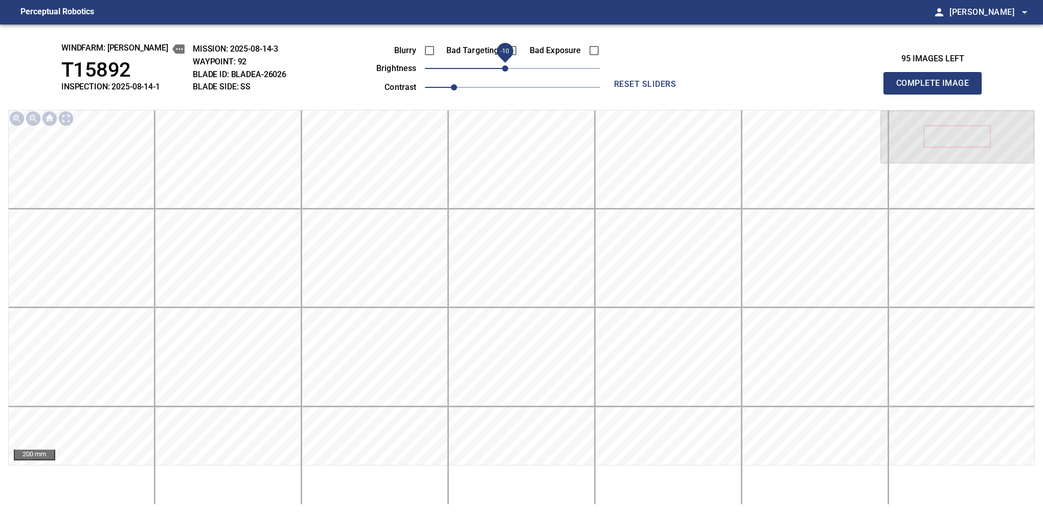
click at [937, 94] on button "Complete Image" at bounding box center [932, 83] width 98 height 22
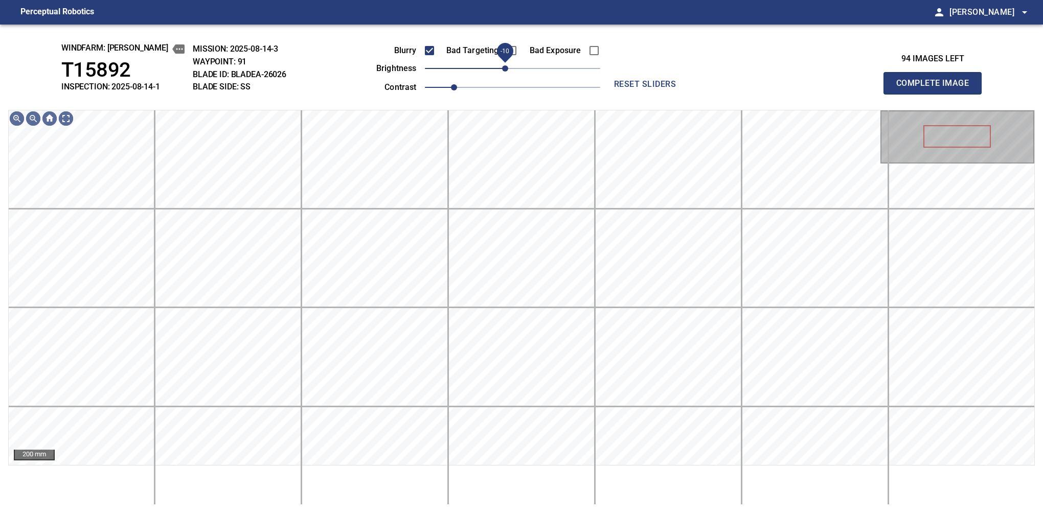
drag, startPoint x: 512, startPoint y: 69, endPoint x: 505, endPoint y: 71, distance: 6.8
click at [505, 71] on span "-10" at bounding box center [505, 68] width 6 height 6
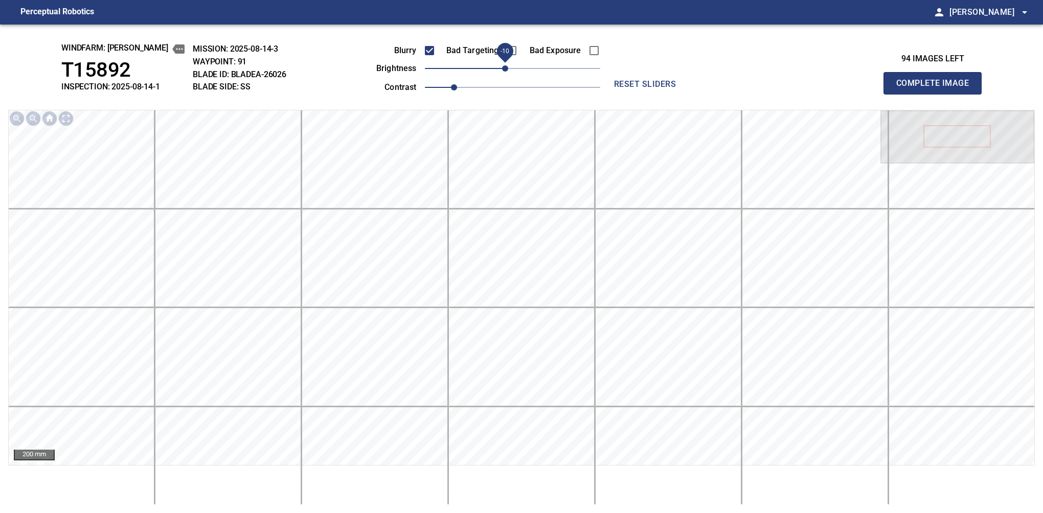
click at [937, 94] on button "Complete Image" at bounding box center [932, 83] width 98 height 22
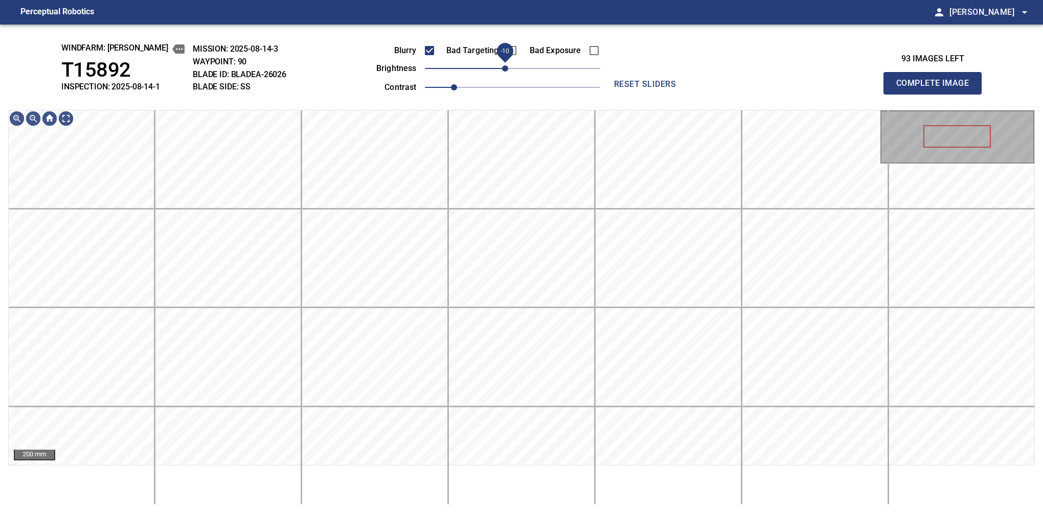
click at [507, 67] on span "-10" at bounding box center [505, 68] width 6 height 6
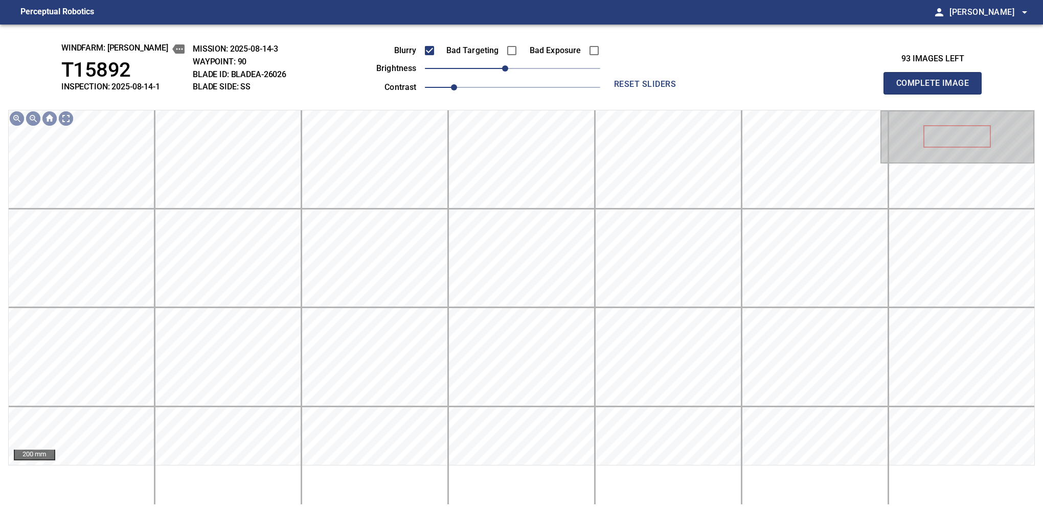
click at [937, 94] on button "Complete Image" at bounding box center [932, 83] width 98 height 22
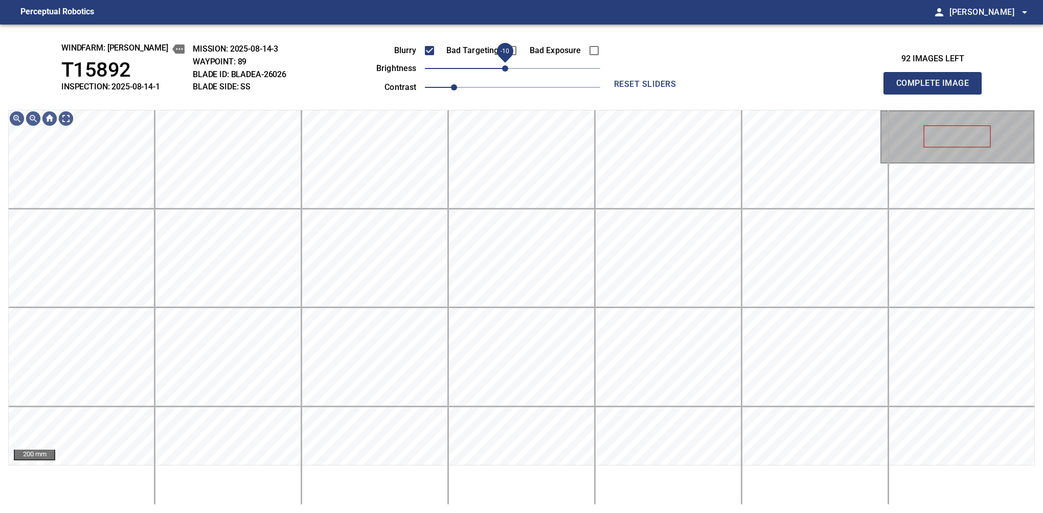
drag, startPoint x: 511, startPoint y: 71, endPoint x: 505, endPoint y: 72, distance: 5.8
click at [505, 72] on span "-10" at bounding box center [505, 68] width 6 height 6
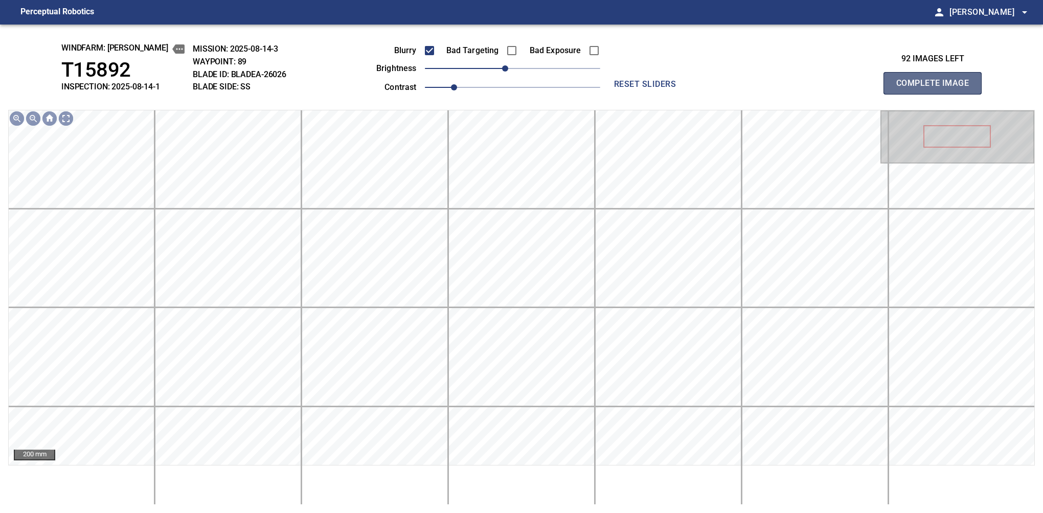
click at [937, 94] on button "Complete Image" at bounding box center [932, 83] width 98 height 22
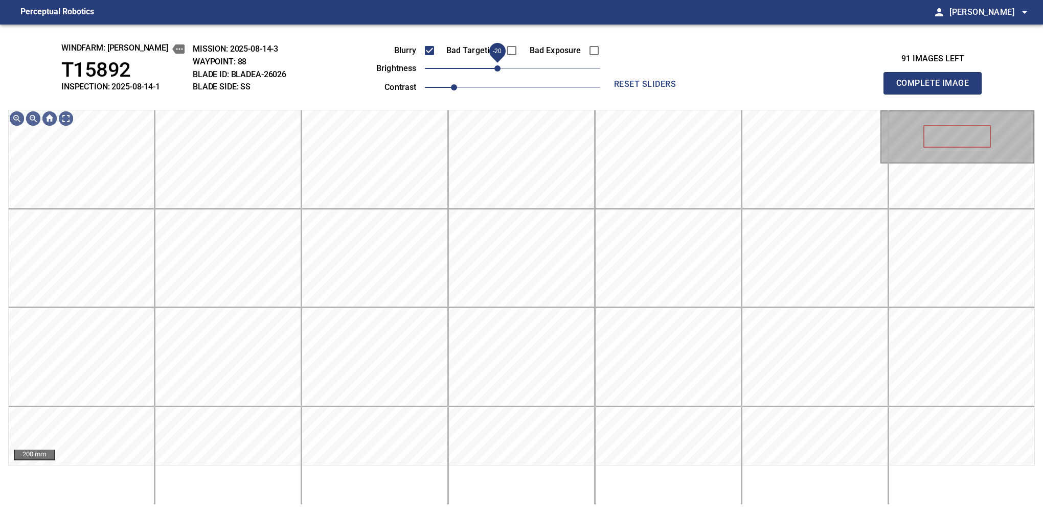
drag, startPoint x: 513, startPoint y: 72, endPoint x: 500, endPoint y: 78, distance: 14.0
click at [500, 72] on span "-20" at bounding box center [497, 68] width 6 height 6
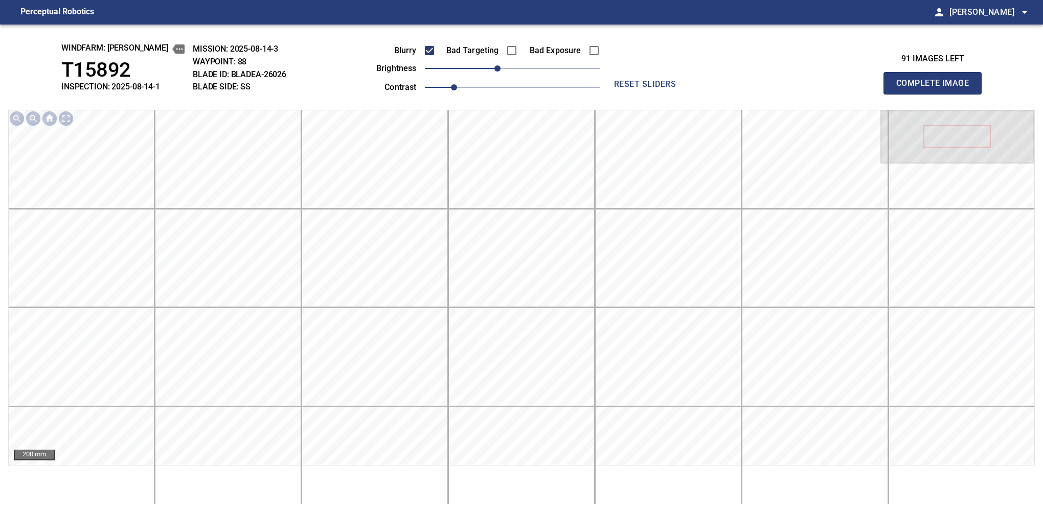
click at [937, 94] on button "Complete Image" at bounding box center [932, 83] width 98 height 22
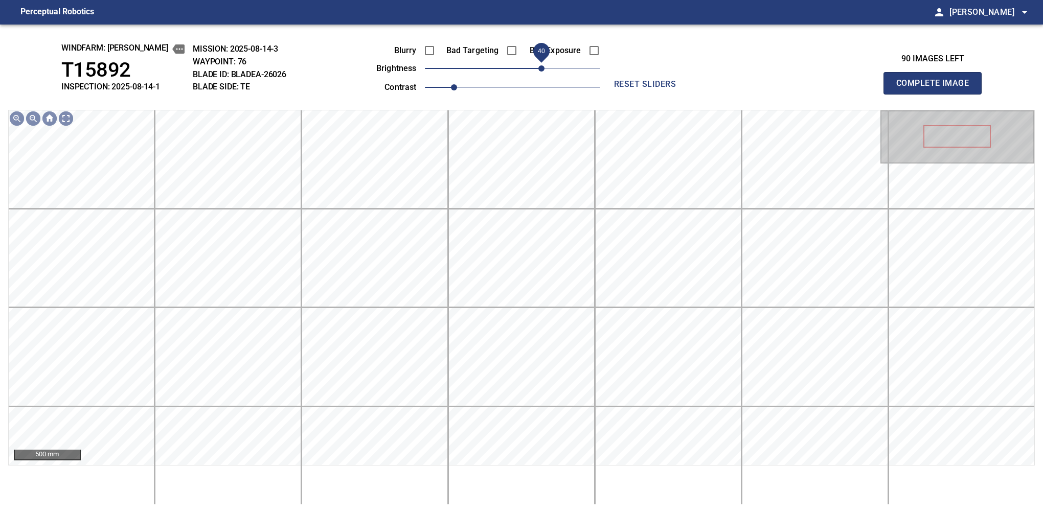
drag, startPoint x: 541, startPoint y: 70, endPoint x: 540, endPoint y: 76, distance: 5.7
click at [540, 76] on span "40" at bounding box center [512, 68] width 175 height 14
drag, startPoint x: 539, startPoint y: 65, endPoint x: 538, endPoint y: 72, distance: 6.3
click at [537, 72] on span "30" at bounding box center [534, 68] width 6 height 6
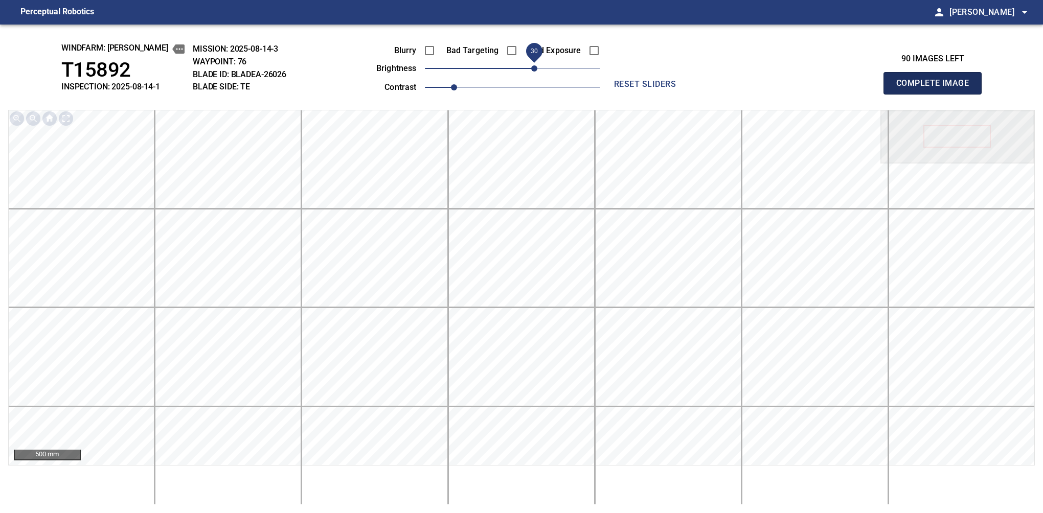
click at [937, 94] on button "Complete Image" at bounding box center [932, 83] width 98 height 22
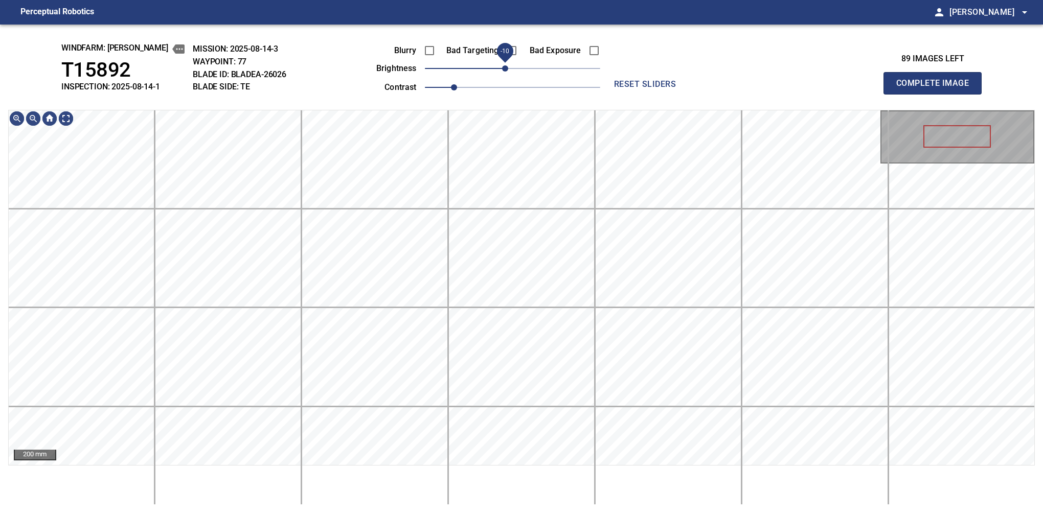
click at [507, 72] on span "-10" at bounding box center [505, 68] width 6 height 6
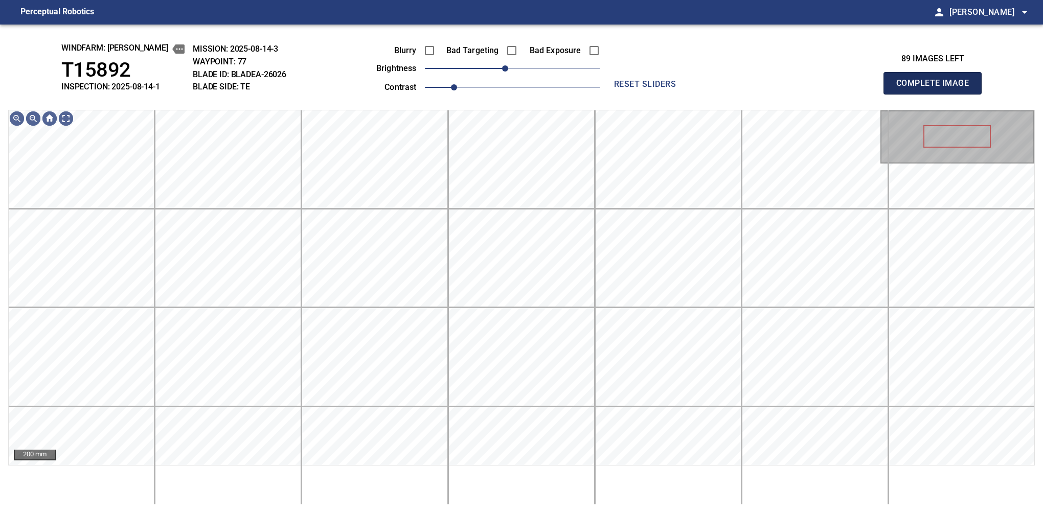
click at [937, 94] on button "Complete Image" at bounding box center [932, 83] width 98 height 22
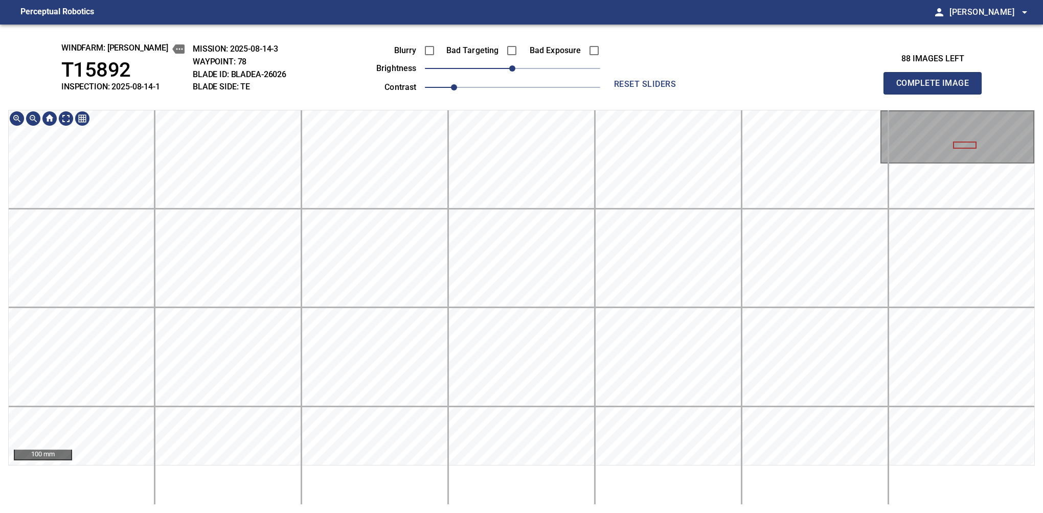
click at [343, 92] on div "windfarm: [PERSON_NAME] T15892 INSPECTION: 2025-08-14-1 MISSION: 2025-08-14-3 W…" at bounding box center [521, 269] width 1043 height 489
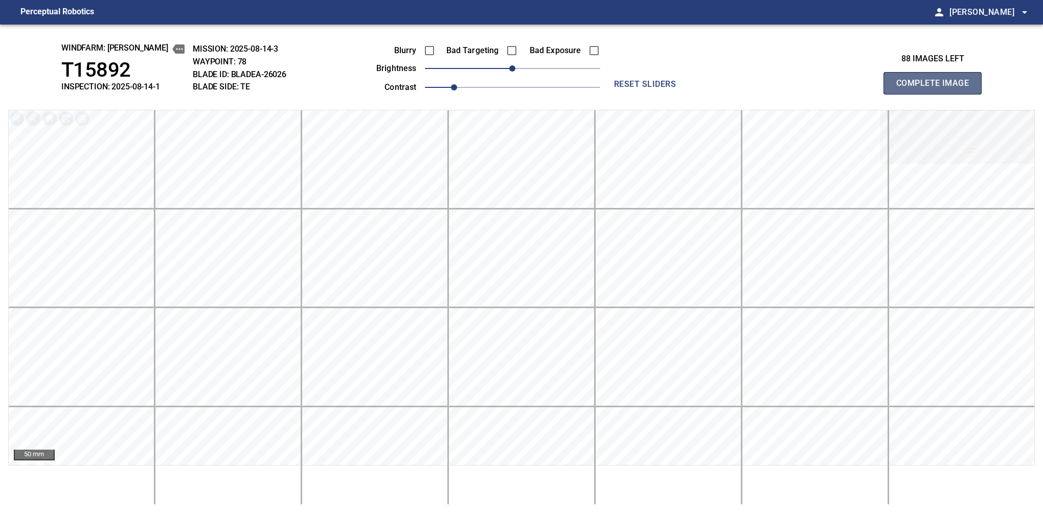
click at [937, 94] on button "Complete Image" at bounding box center [932, 83] width 98 height 22
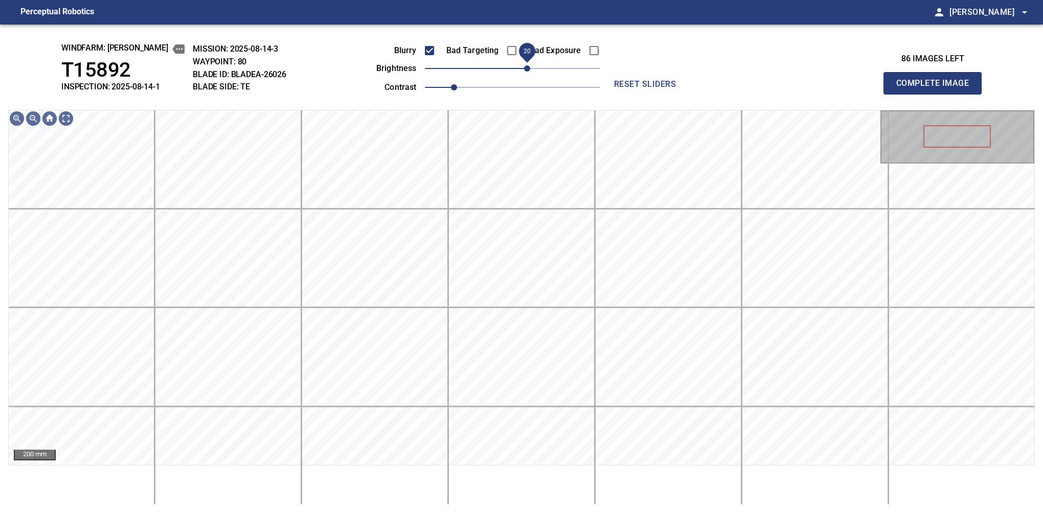
drag, startPoint x: 516, startPoint y: 71, endPoint x: 527, endPoint y: 69, distance: 10.3
click at [527, 69] on span "20" at bounding box center [527, 68] width 6 height 6
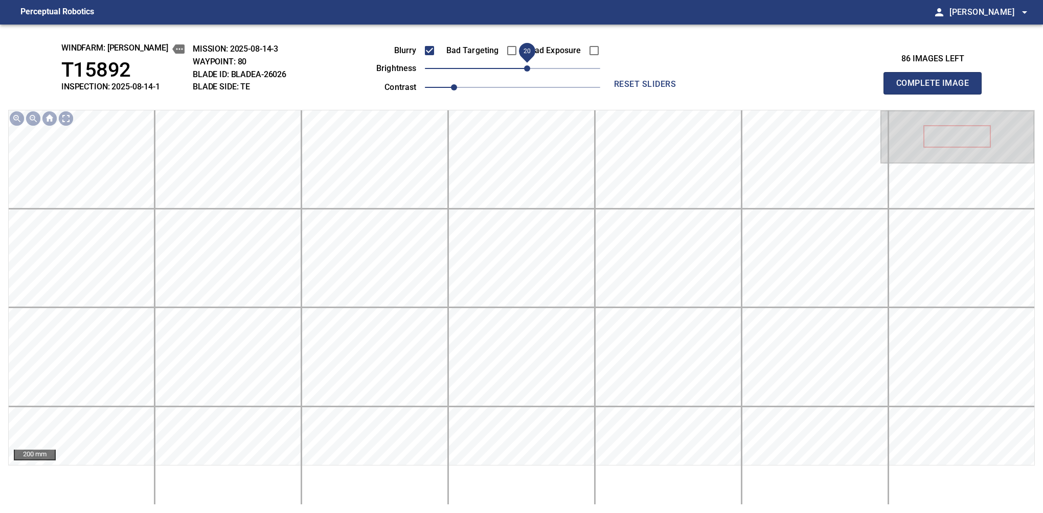
click at [937, 94] on button "Complete Image" at bounding box center [932, 83] width 98 height 22
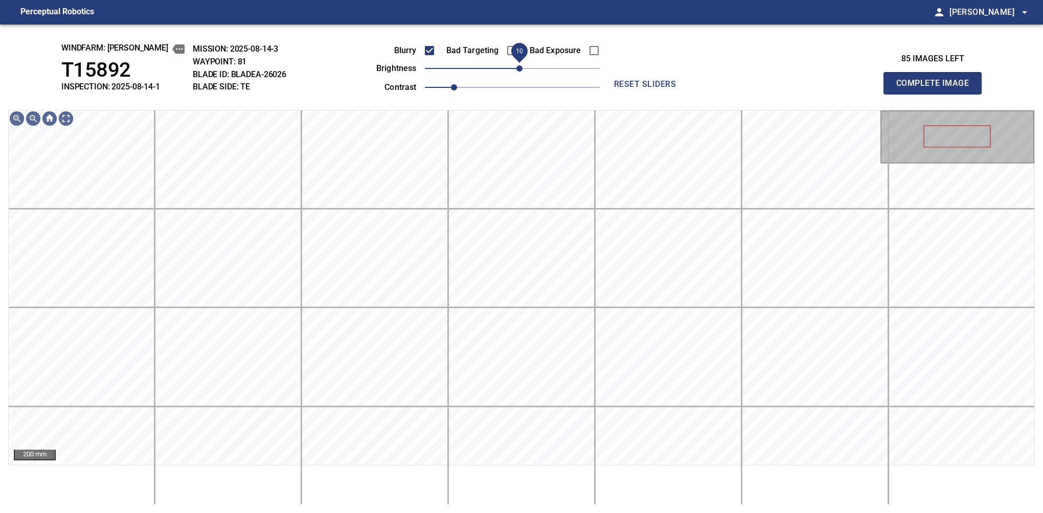
click at [522, 71] on span "10" at bounding box center [519, 68] width 6 height 6
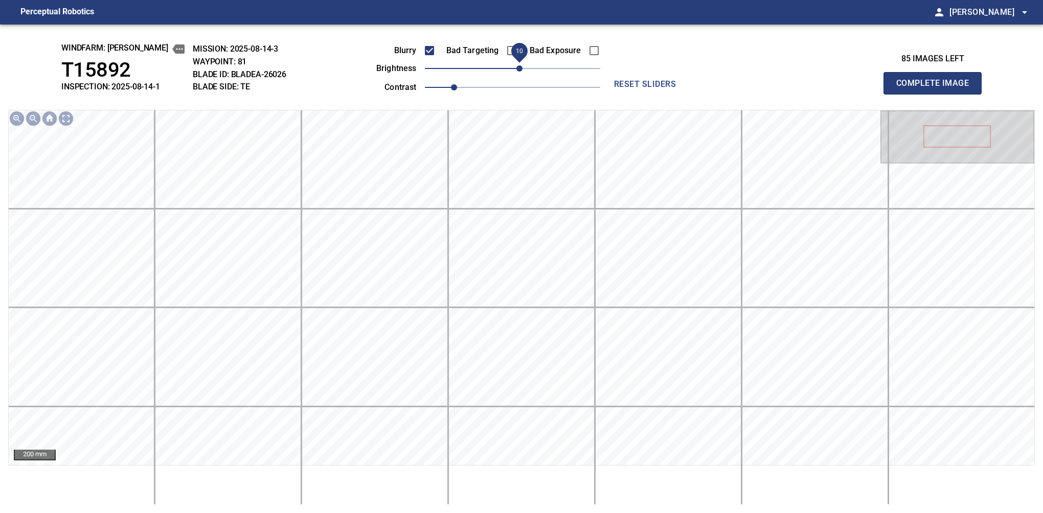
click at [937, 94] on button "Complete Image" at bounding box center [932, 83] width 98 height 22
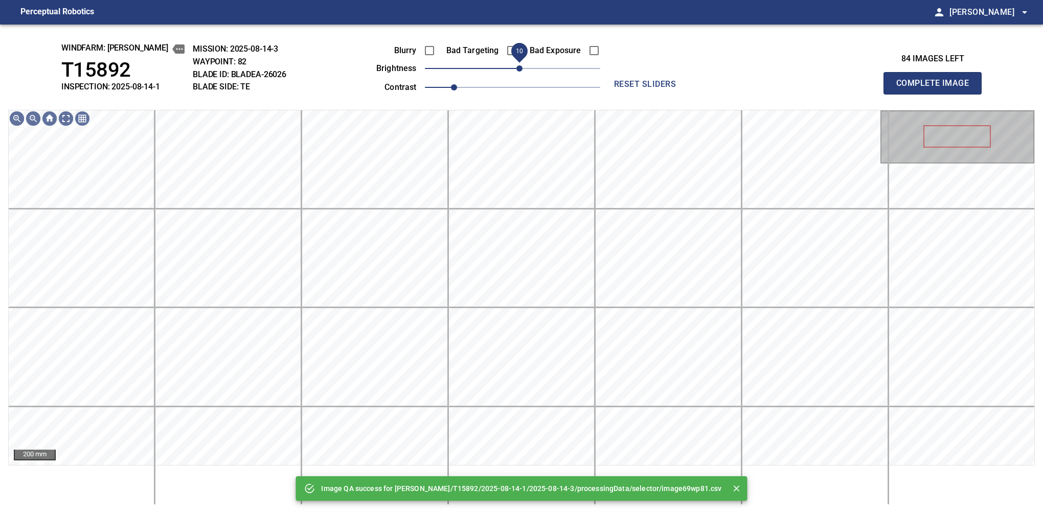
click at [519, 67] on span "10" at bounding box center [519, 68] width 6 height 6
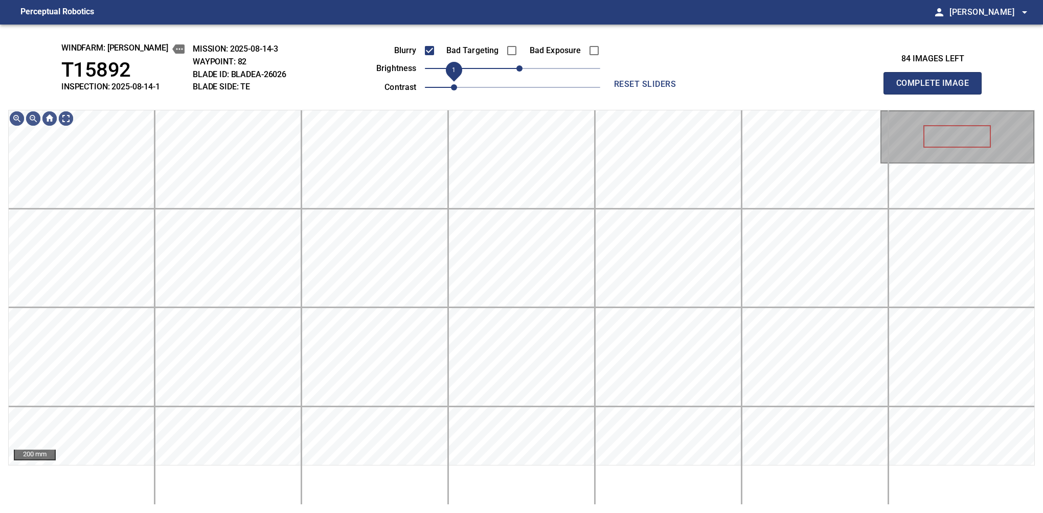
click at [937, 94] on button "Complete Image" at bounding box center [932, 83] width 98 height 22
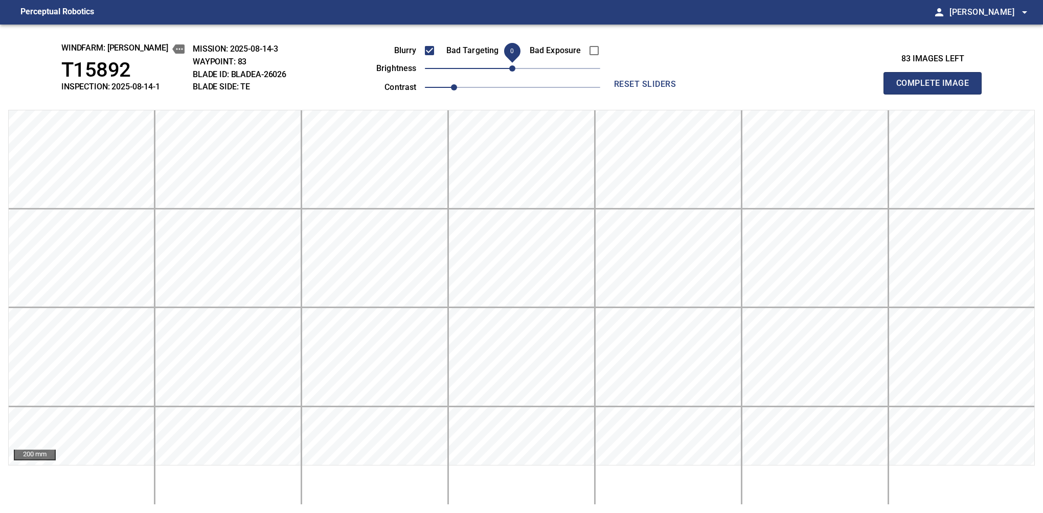
click at [937, 94] on button "Complete Image" at bounding box center [932, 83] width 98 height 22
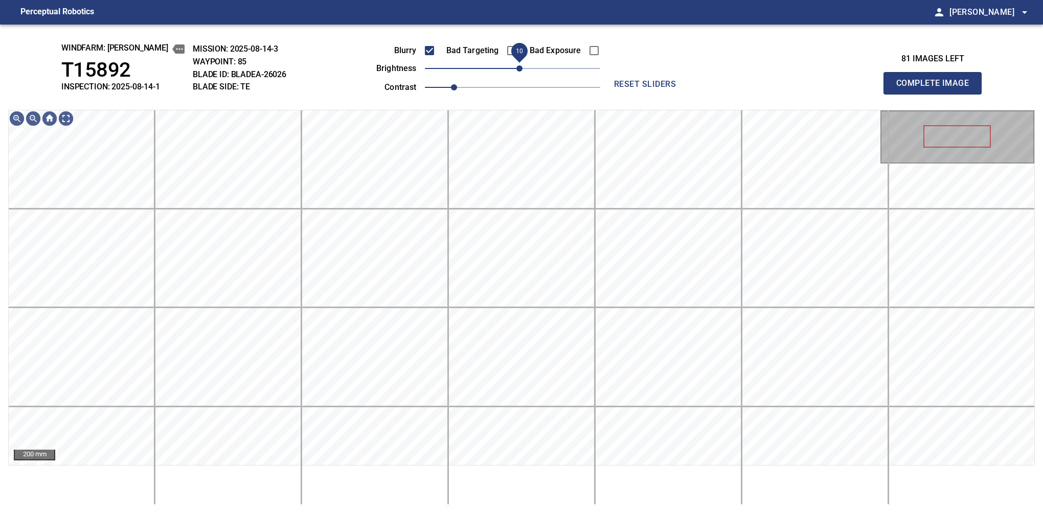
drag, startPoint x: 515, startPoint y: 74, endPoint x: 520, endPoint y: 71, distance: 6.0
click at [520, 71] on span "10" at bounding box center [519, 68] width 6 height 6
click at [937, 94] on button "Complete Image" at bounding box center [932, 83] width 98 height 22
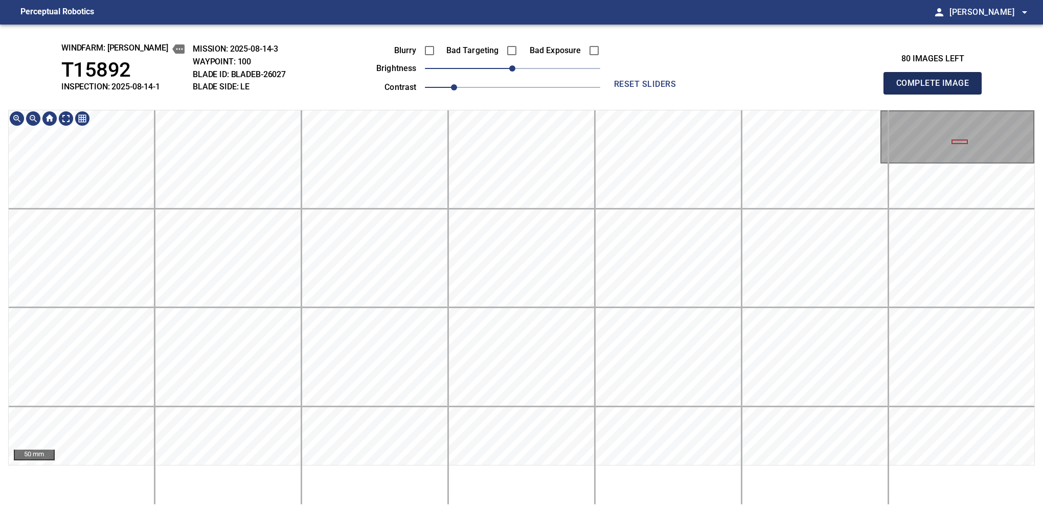
click at [937, 94] on button "Complete Image" at bounding box center [932, 83] width 98 height 22
click at [505, 72] on span "-10" at bounding box center [505, 68] width 6 height 6
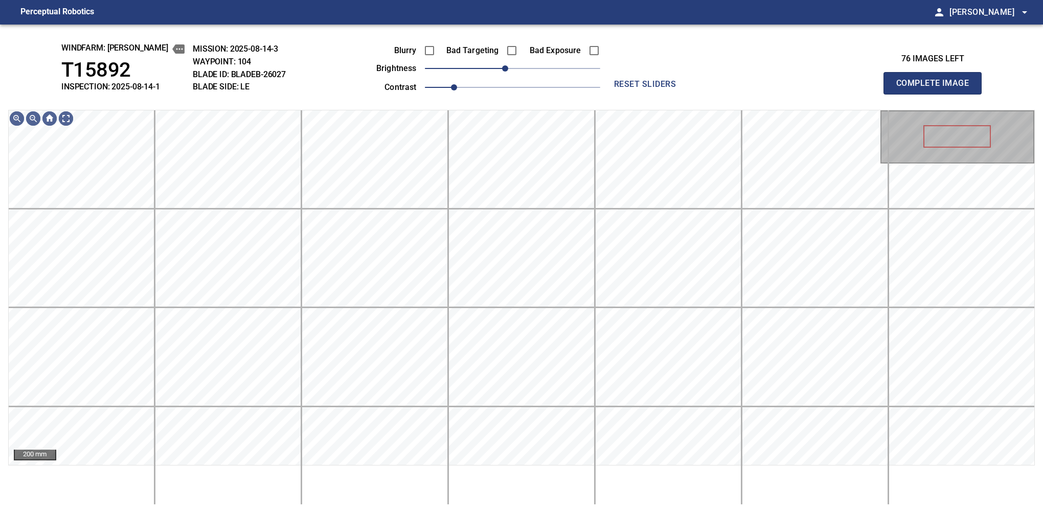
click at [937, 94] on button "Complete Image" at bounding box center [932, 83] width 98 height 22
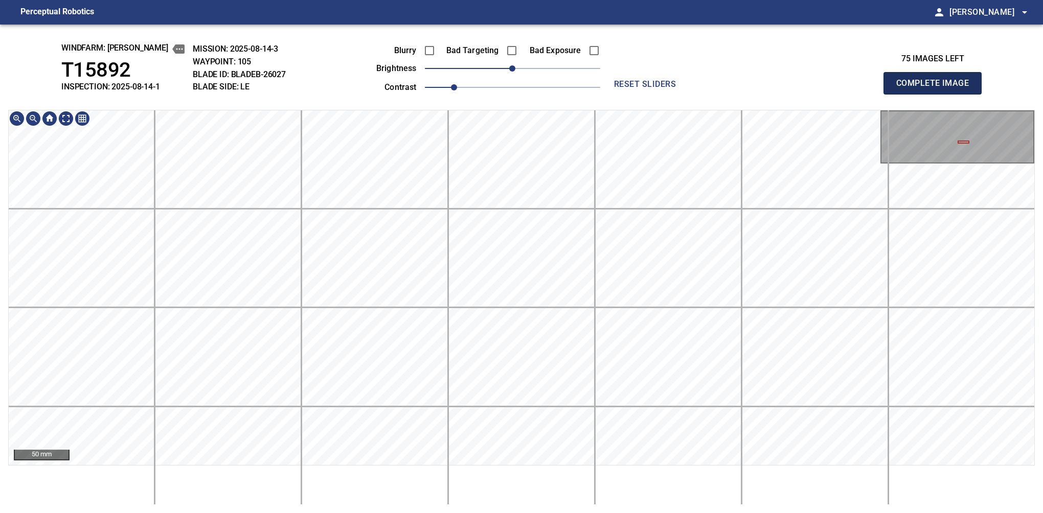
click at [937, 94] on button "Complete Image" at bounding box center [932, 83] width 98 height 22
click at [515, 71] on span "0" at bounding box center [512, 68] width 6 height 6
click at [937, 94] on button "Complete Image" at bounding box center [932, 83] width 98 height 22
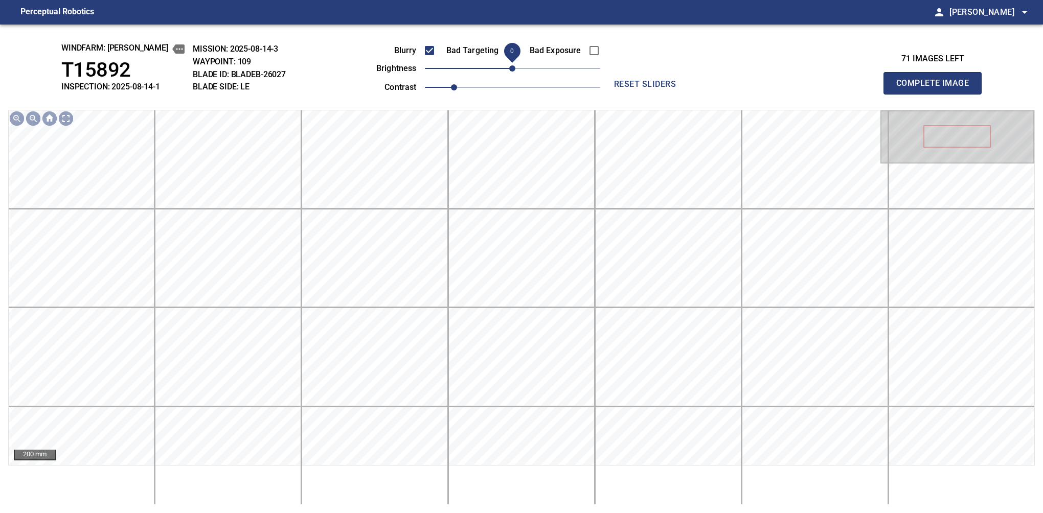
click at [937, 94] on button "Complete Image" at bounding box center [932, 83] width 98 height 22
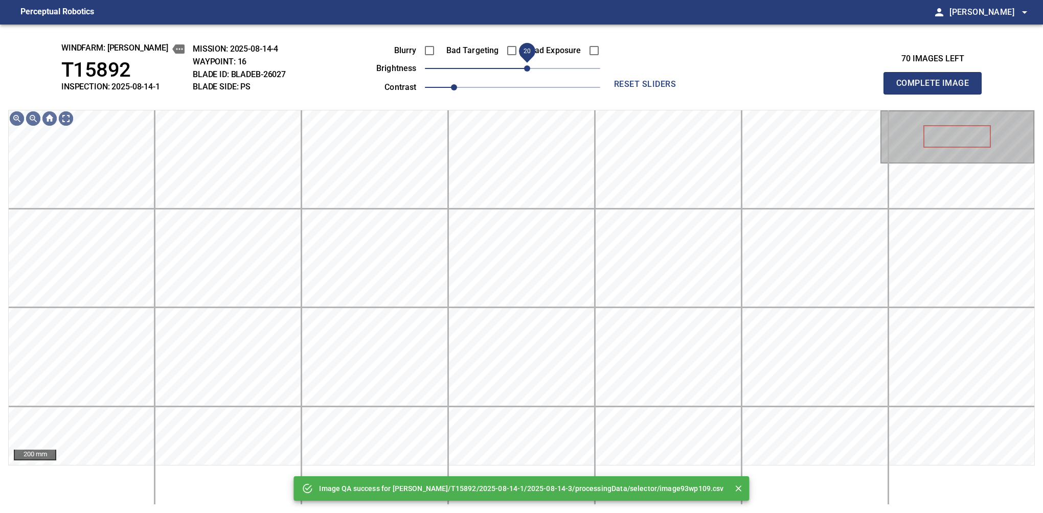
click at [528, 72] on span "20" at bounding box center [527, 68] width 6 height 6
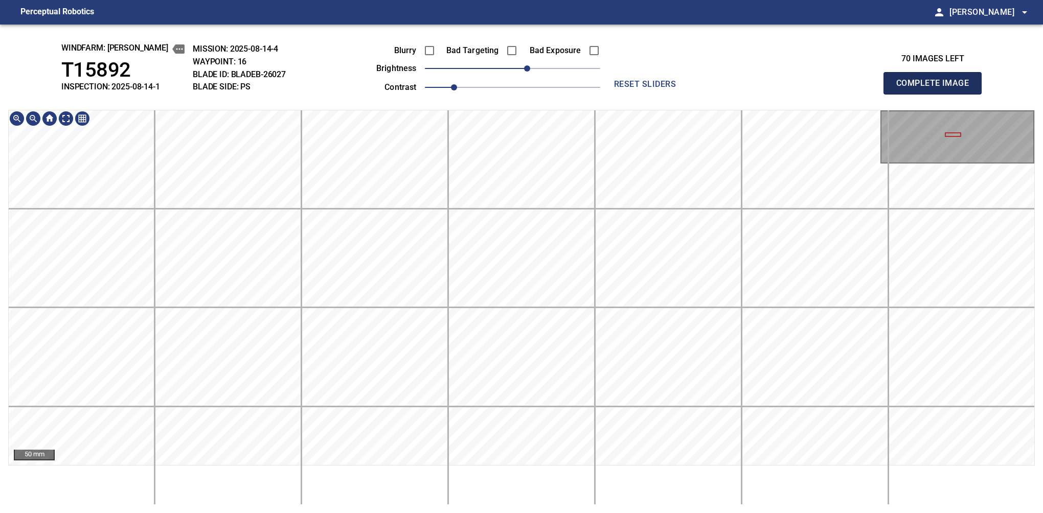
click at [937, 94] on button "Complete Image" at bounding box center [932, 83] width 98 height 22
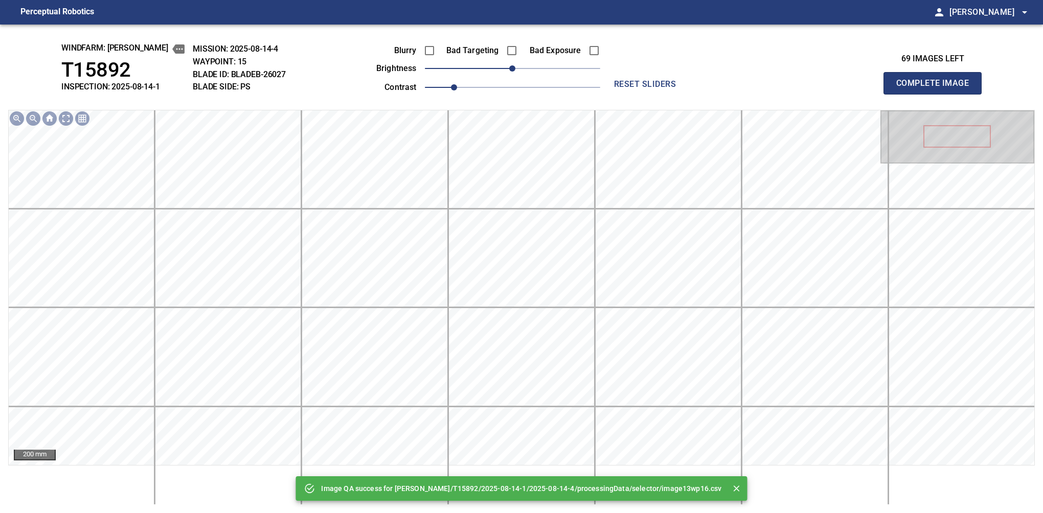
click at [520, 76] on div "Blurry Bad Targeting Bad Exposure brightness 0 contrast 1" at bounding box center [476, 67] width 247 height 55
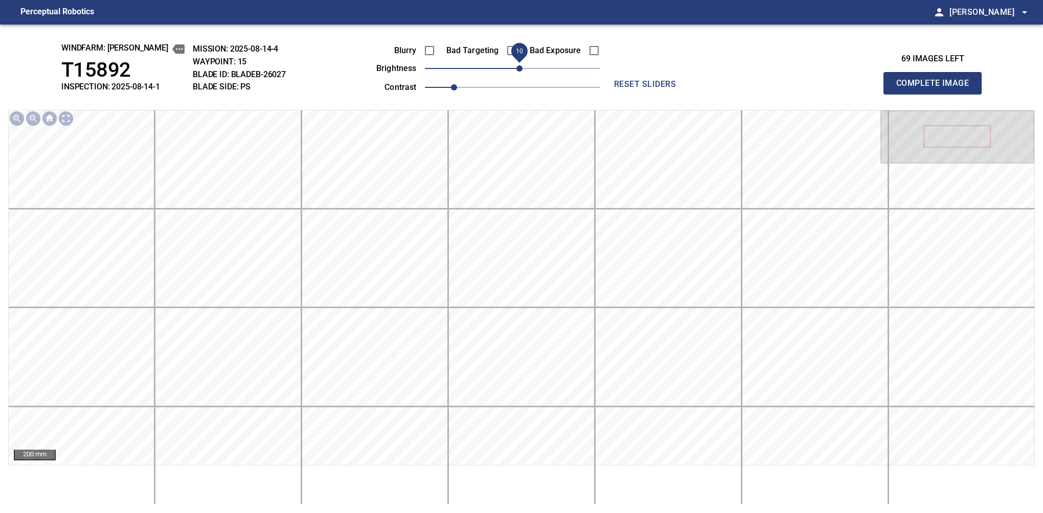
drag, startPoint x: 514, startPoint y: 71, endPoint x: 521, endPoint y: 65, distance: 8.8
click at [521, 65] on span "10" at bounding box center [519, 68] width 6 height 6
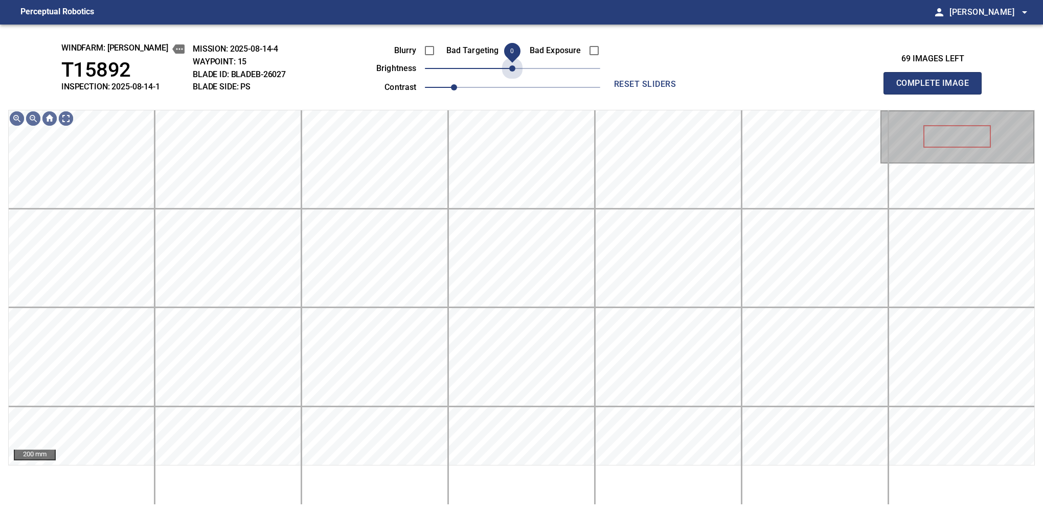
drag, startPoint x: 518, startPoint y: 73, endPoint x: 511, endPoint y: 79, distance: 9.4
click at [511, 79] on div "Blurry Bad Targeting Bad Exposure brightness 0 contrast 1" at bounding box center [476, 67] width 247 height 55
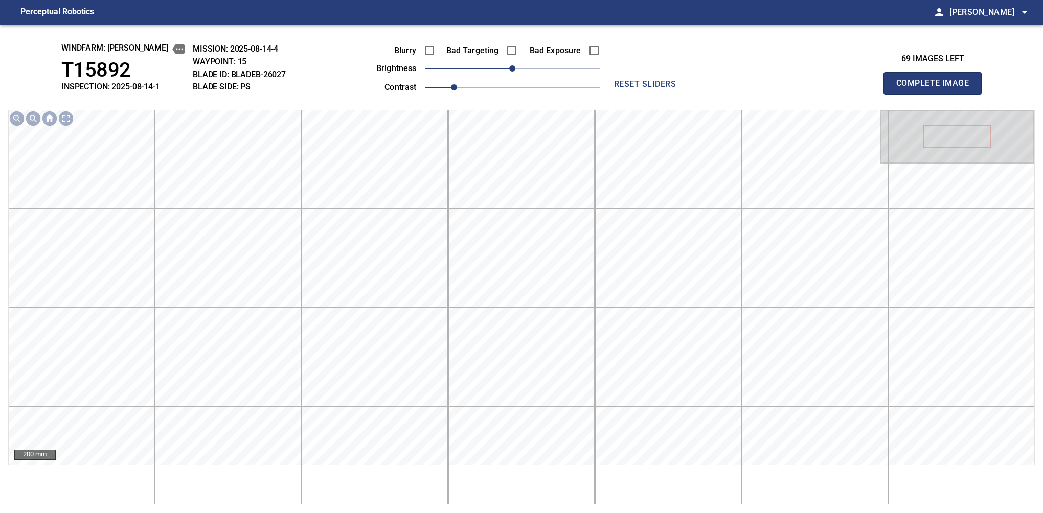
click at [937, 94] on button "Complete Image" at bounding box center [932, 83] width 98 height 22
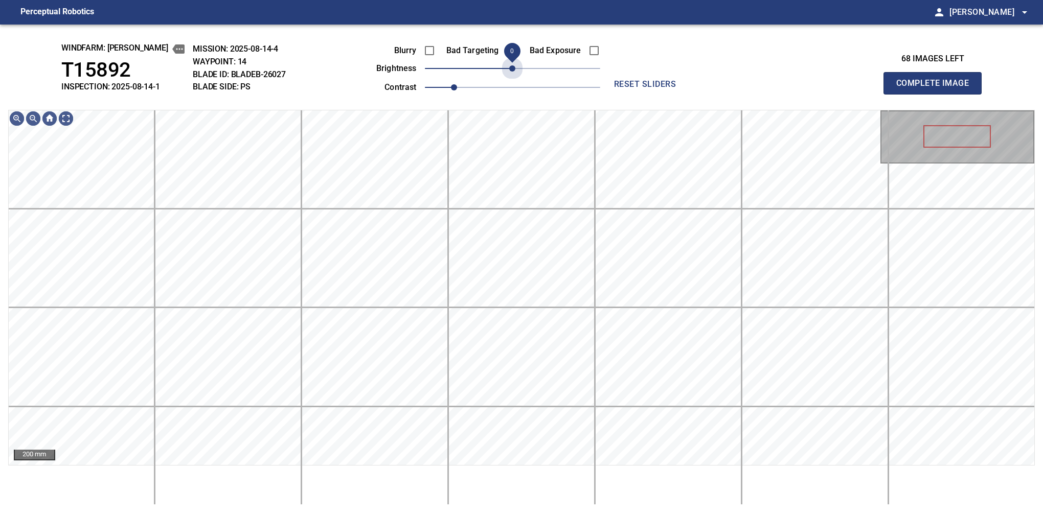
drag, startPoint x: 524, startPoint y: 74, endPoint x: 515, endPoint y: 79, distance: 10.4
click at [515, 79] on div "Blurry Bad Targeting Bad Exposure brightness 0 contrast 1" at bounding box center [476, 67] width 247 height 55
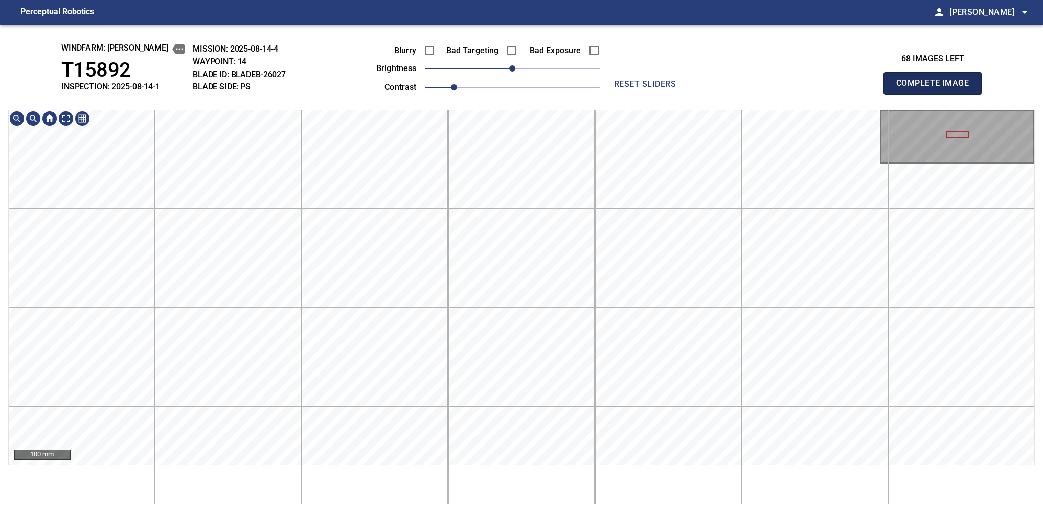
click at [937, 94] on button "Complete Image" at bounding box center [932, 83] width 98 height 22
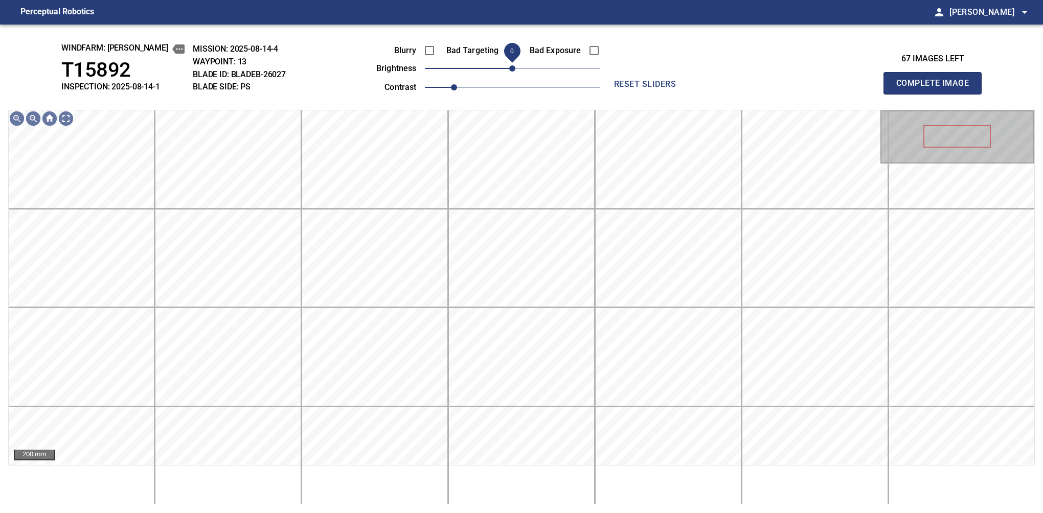
click at [513, 72] on span "0" at bounding box center [512, 68] width 6 height 6
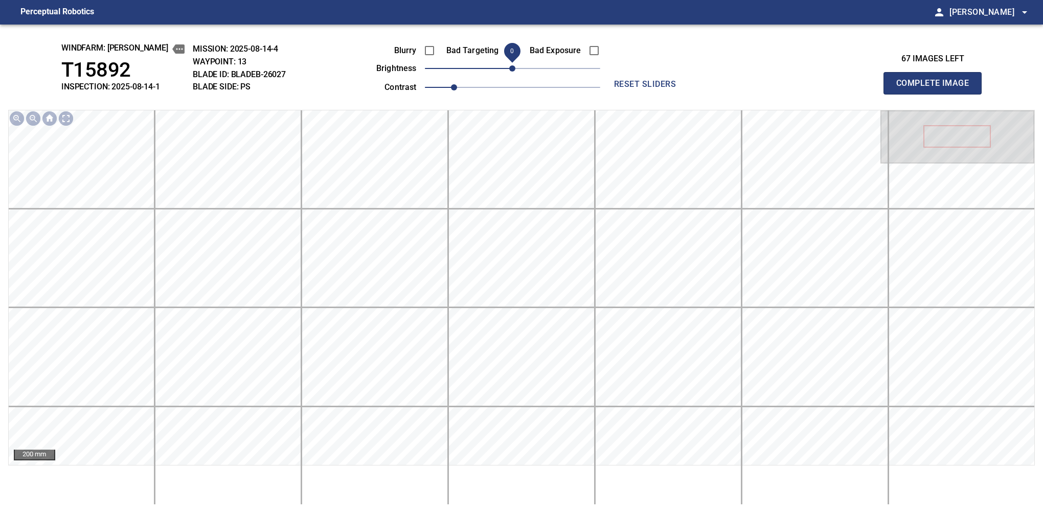
click at [937, 94] on button "Complete Image" at bounding box center [932, 83] width 98 height 22
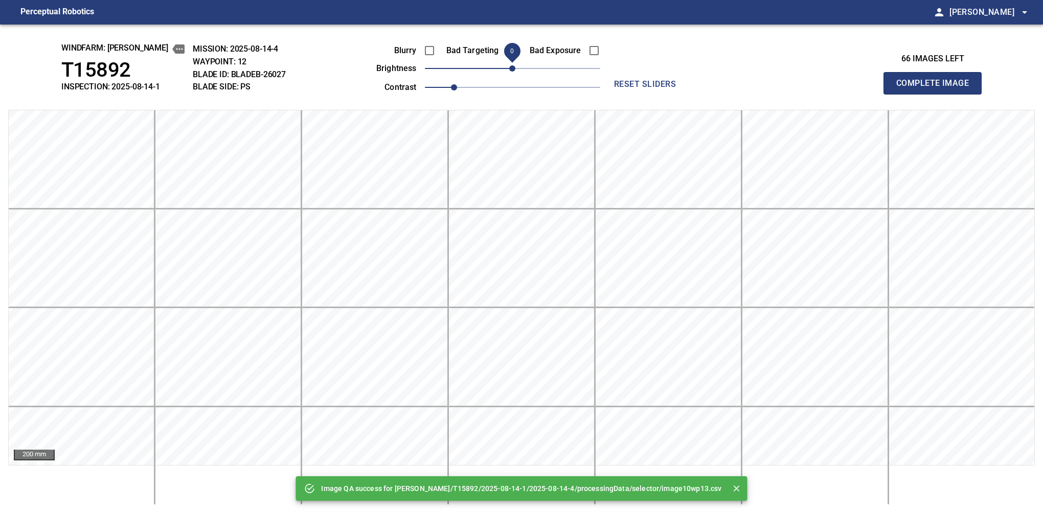
click at [515, 70] on span "0" at bounding box center [512, 68] width 6 height 6
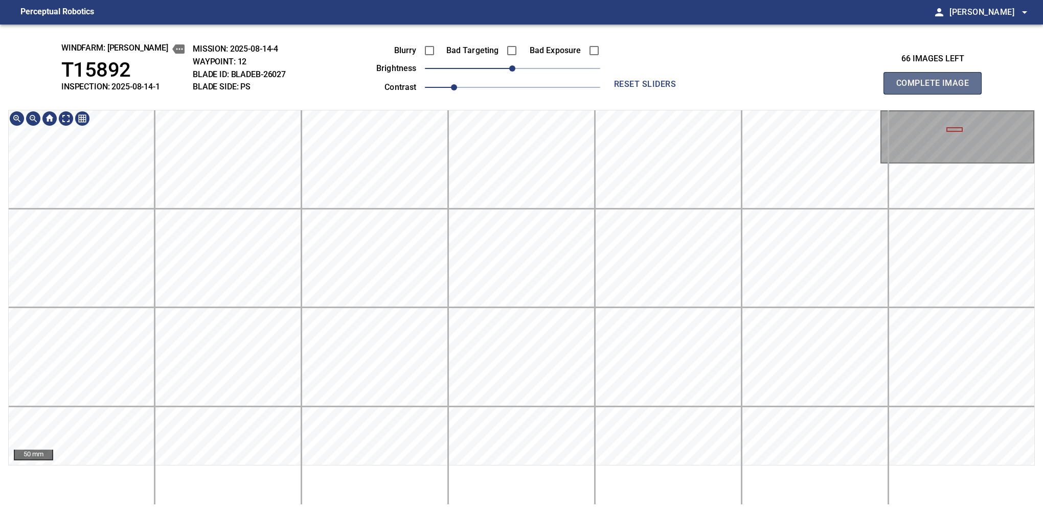
click at [937, 94] on button "Complete Image" at bounding box center [932, 83] width 98 height 22
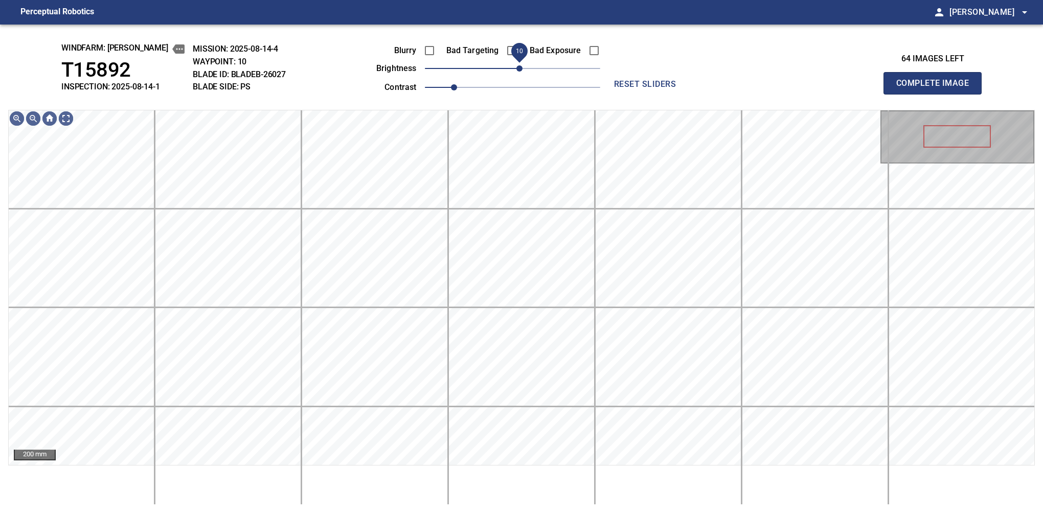
click at [518, 72] on span "10" at bounding box center [519, 68] width 6 height 6
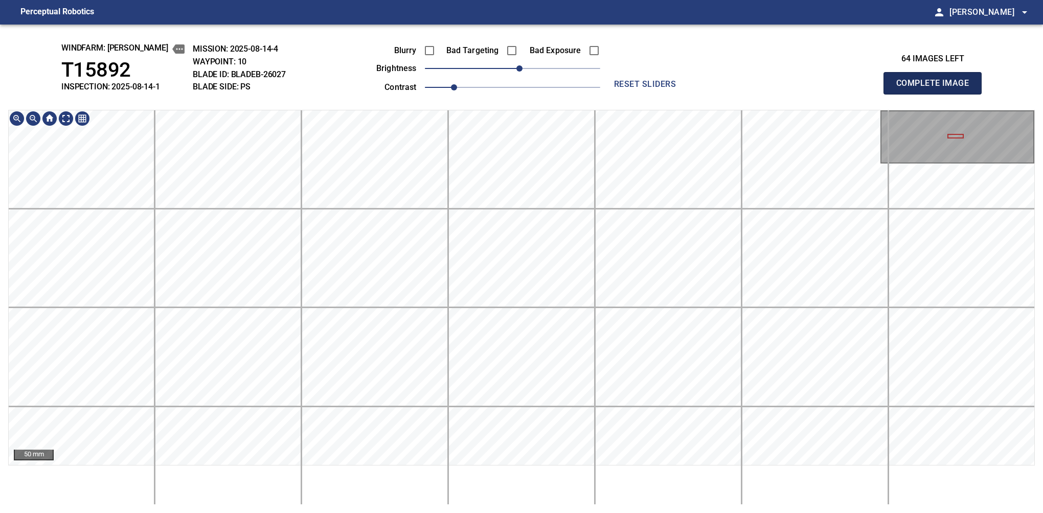
click at [937, 94] on button "Complete Image" at bounding box center [932, 83] width 98 height 22
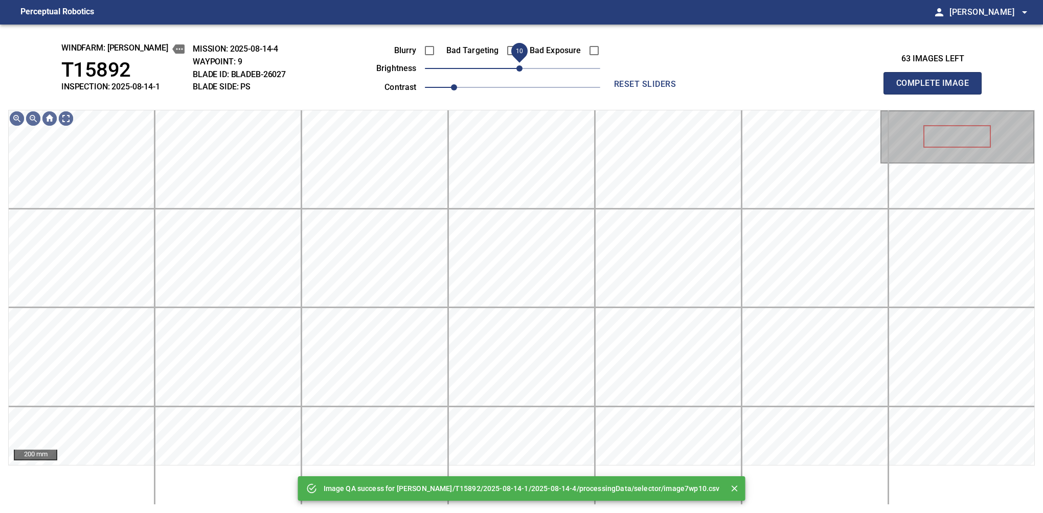
click at [516, 72] on span "10" at bounding box center [519, 68] width 6 height 6
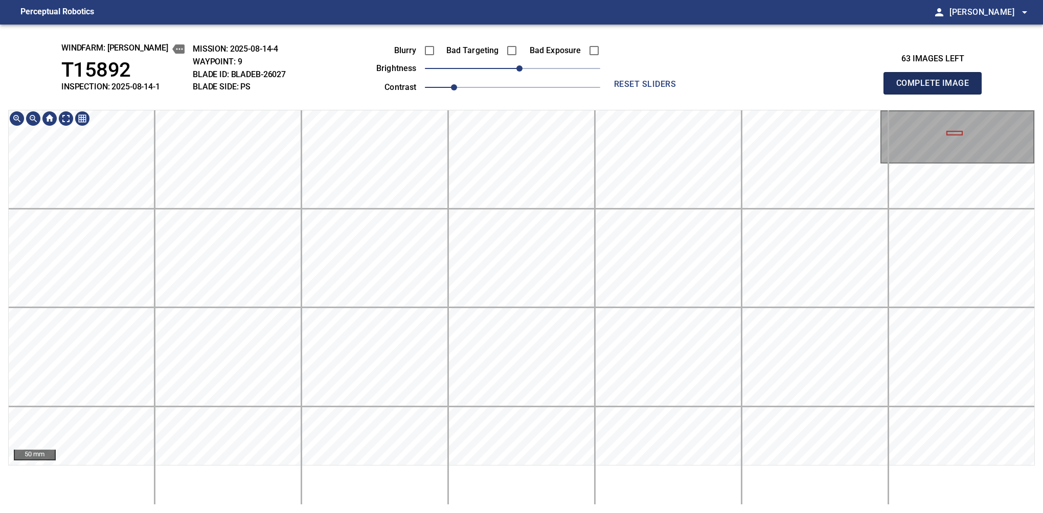
click at [937, 94] on button "Complete Image" at bounding box center [932, 83] width 98 height 22
drag, startPoint x: 513, startPoint y: 69, endPoint x: 518, endPoint y: 70, distance: 5.3
click at [518, 70] on span "10" at bounding box center [519, 68] width 6 height 6
click at [937, 94] on button "Complete Image" at bounding box center [932, 83] width 98 height 22
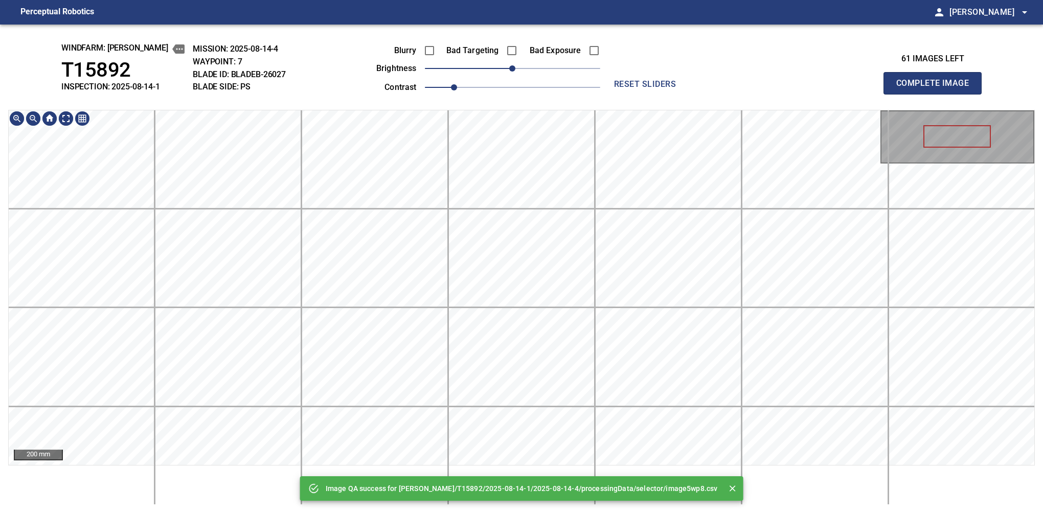
click at [526, 49] on div "Image QA success for [PERSON_NAME]/T15892/2025-08-14-1/2025-08-14-4/processingD…" at bounding box center [521, 269] width 1043 height 489
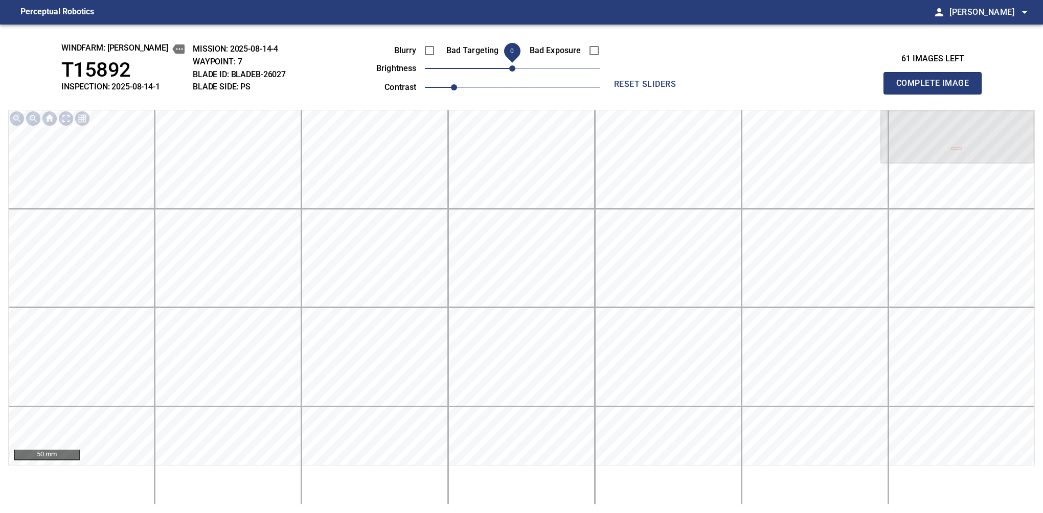
click at [937, 94] on button "Complete Image" at bounding box center [932, 83] width 98 height 22
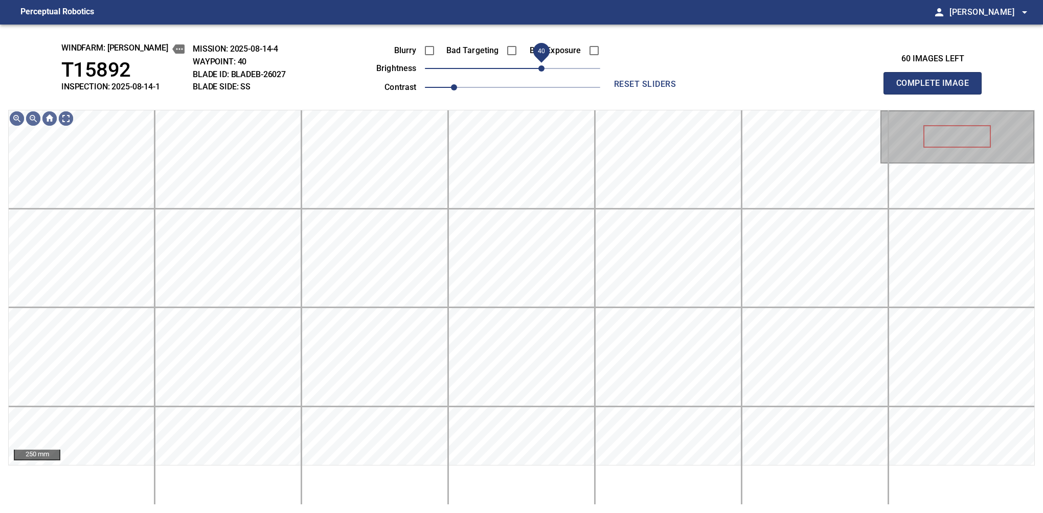
drag, startPoint x: 519, startPoint y: 69, endPoint x: 541, endPoint y: 74, distance: 22.6
click at [541, 72] on span "40" at bounding box center [541, 68] width 6 height 6
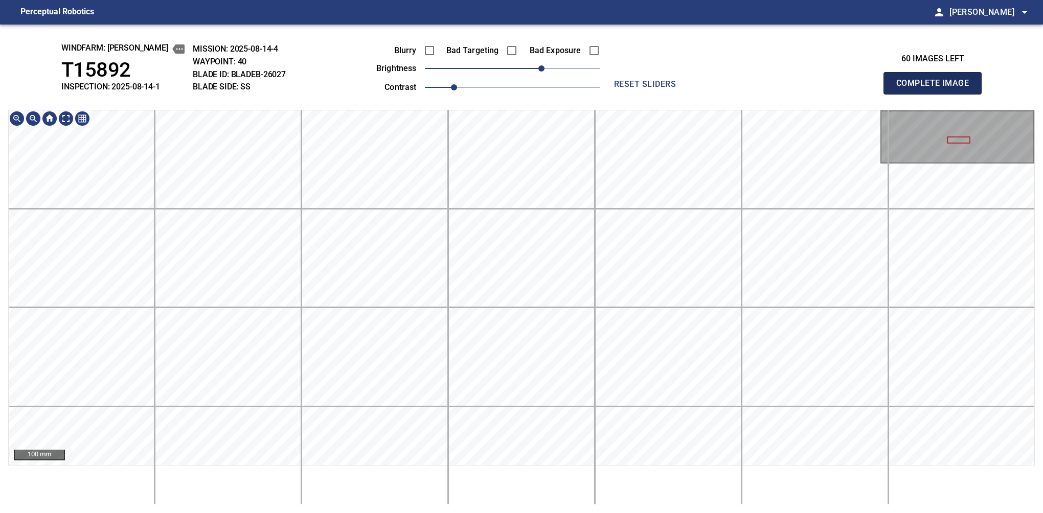
click at [937, 94] on button "Complete Image" at bounding box center [932, 83] width 98 height 22
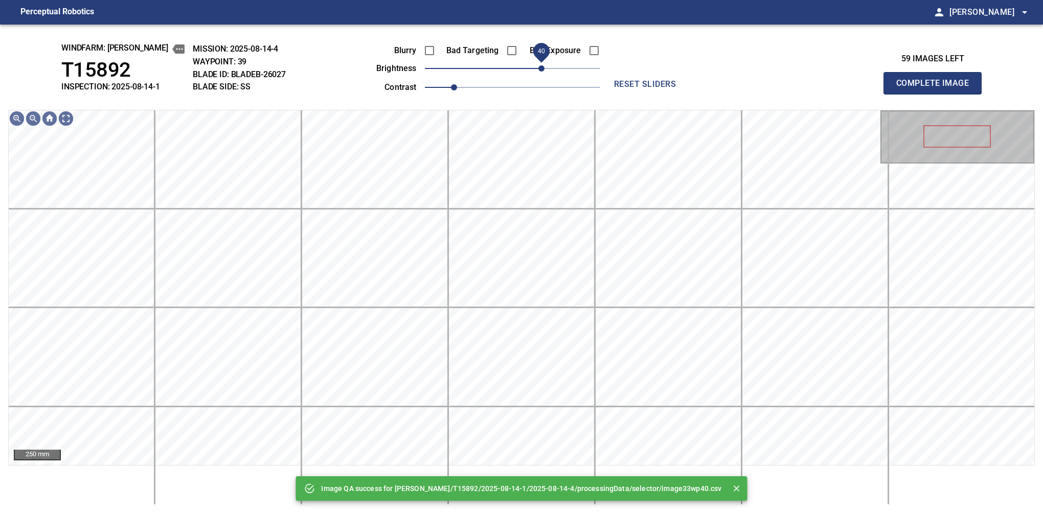
drag, startPoint x: 514, startPoint y: 74, endPoint x: 543, endPoint y: 67, distance: 29.9
click at [543, 67] on span "40" at bounding box center [541, 68] width 6 height 6
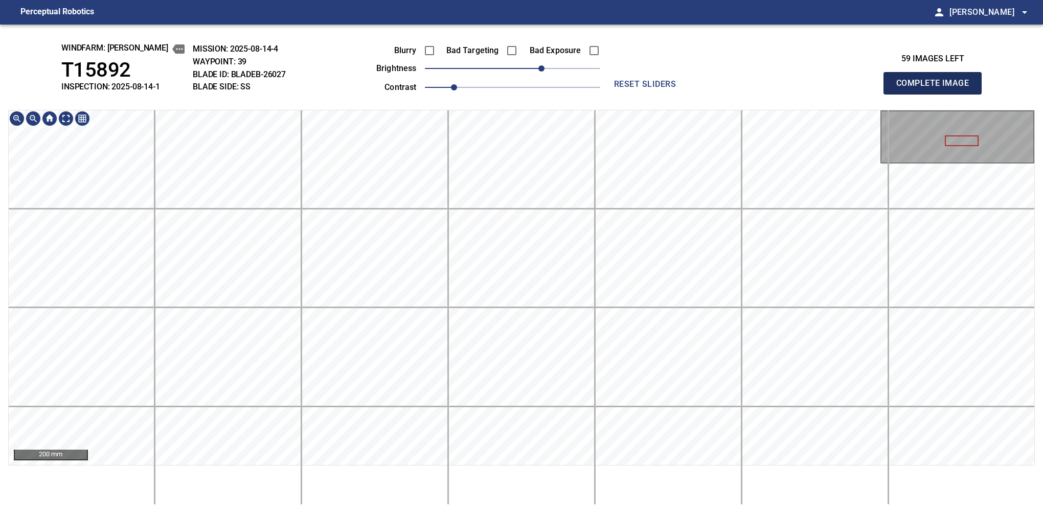
click at [937, 94] on button "Complete Image" at bounding box center [932, 83] width 98 height 22
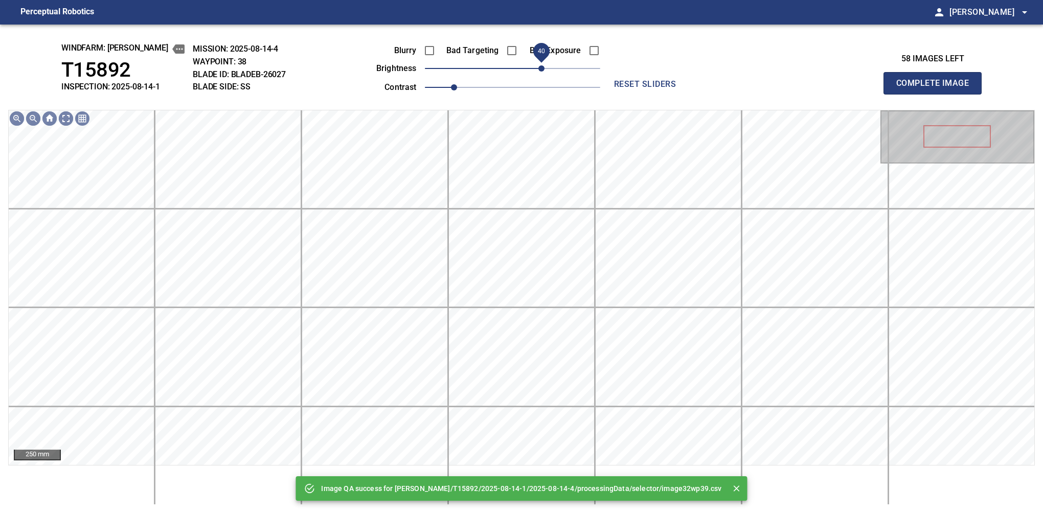
drag, startPoint x: 539, startPoint y: 76, endPoint x: 544, endPoint y: 78, distance: 5.5
click at [544, 76] on span "40" at bounding box center [512, 68] width 175 height 14
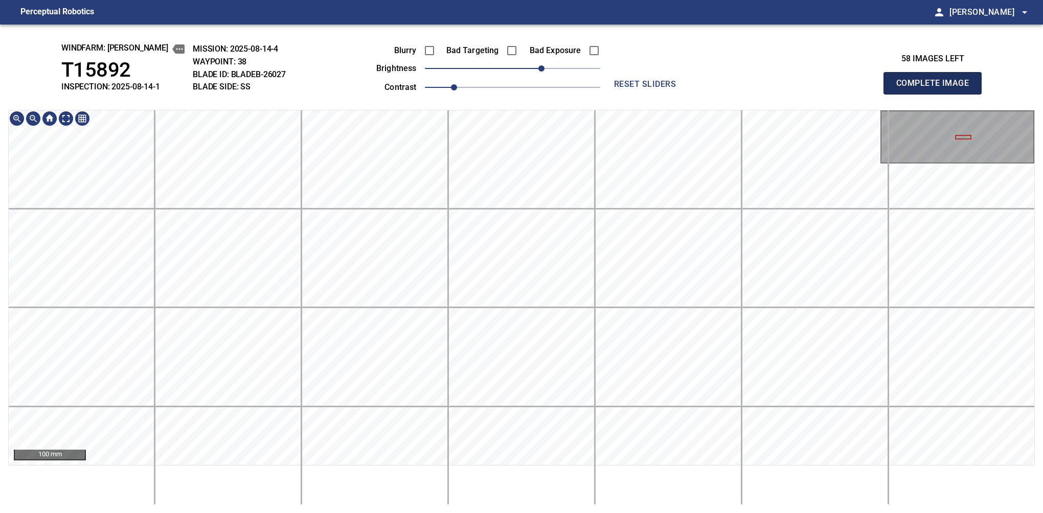
click at [937, 94] on button "Complete Image" at bounding box center [932, 83] width 98 height 22
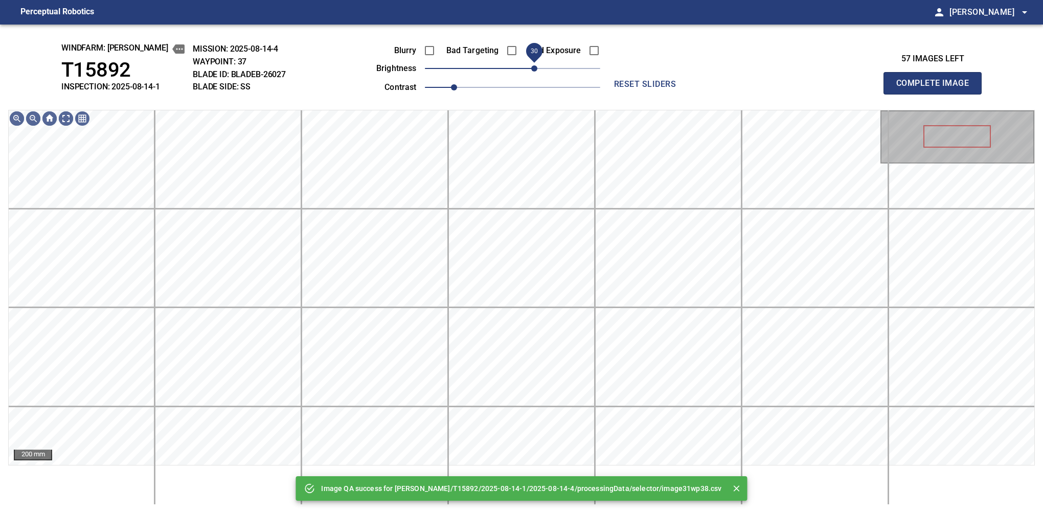
drag, startPoint x: 520, startPoint y: 66, endPoint x: 538, endPoint y: 66, distance: 17.9
click at [537, 66] on span "30" at bounding box center [534, 68] width 6 height 6
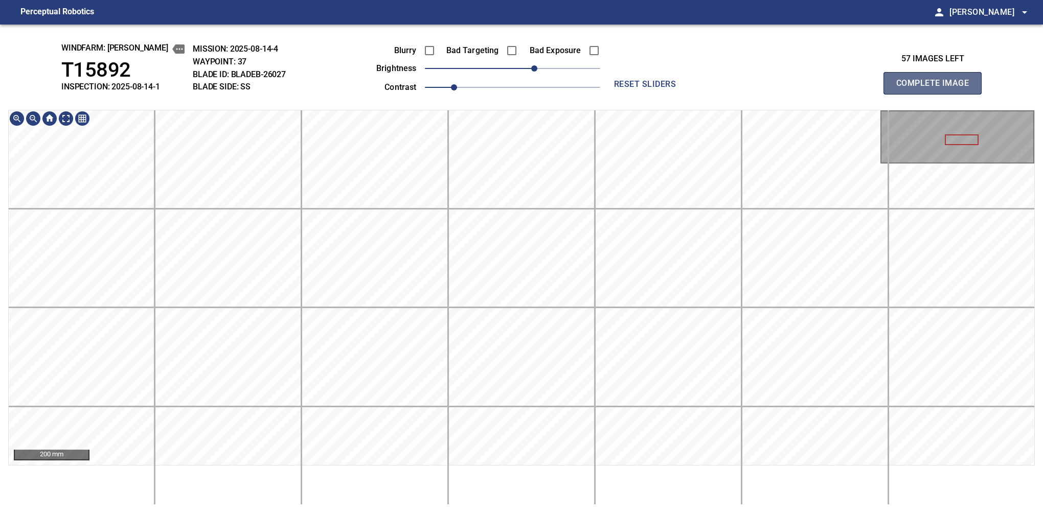
drag, startPoint x: 935, startPoint y: 94, endPoint x: 929, endPoint y: 96, distance: 5.3
click at [937, 94] on button "Complete Image" at bounding box center [932, 83] width 98 height 22
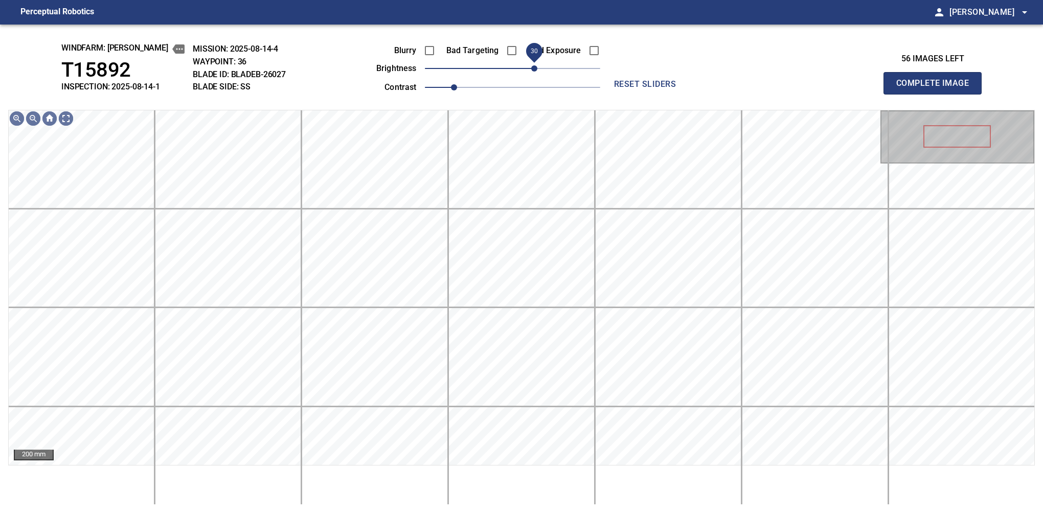
drag, startPoint x: 513, startPoint y: 70, endPoint x: 534, endPoint y: 72, distance: 21.1
click at [534, 72] on span "30" at bounding box center [534, 68] width 6 height 6
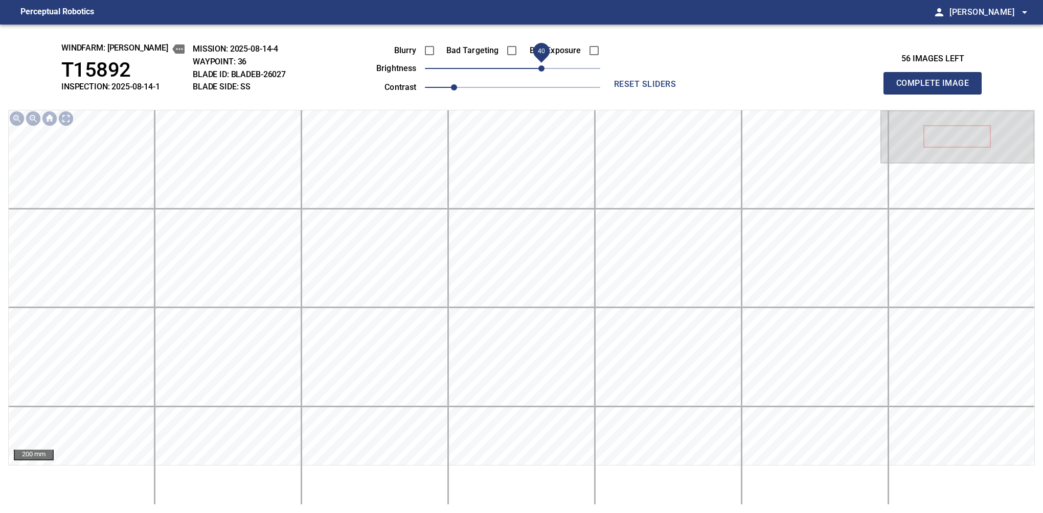
drag, startPoint x: 536, startPoint y: 70, endPoint x: 543, endPoint y: 61, distance: 10.9
click at [543, 65] on span "40" at bounding box center [541, 68] width 6 height 6
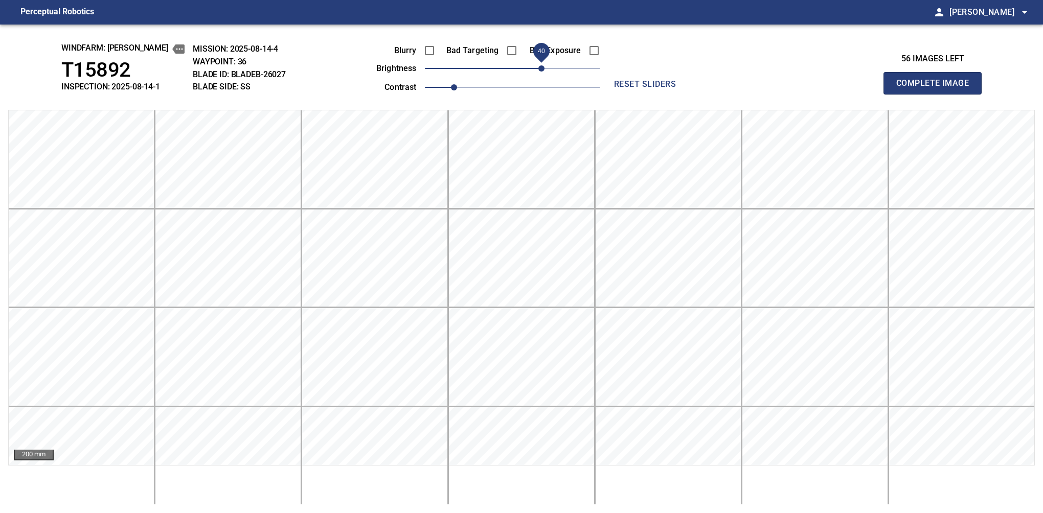
click at [937, 94] on button "Complete Image" at bounding box center [932, 83] width 98 height 22
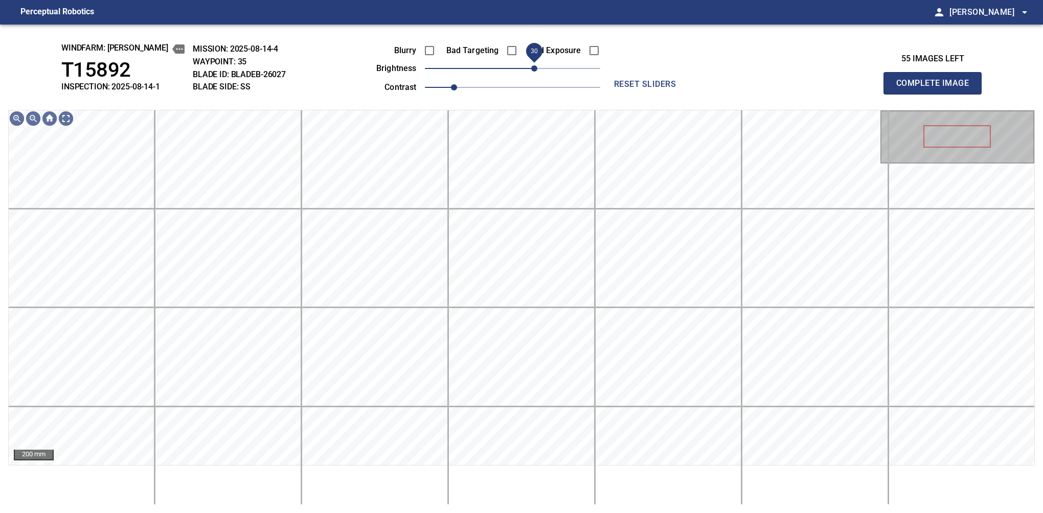
drag, startPoint x: 511, startPoint y: 69, endPoint x: 536, endPoint y: 69, distance: 25.1
click at [536, 69] on span "30" at bounding box center [534, 68] width 6 height 6
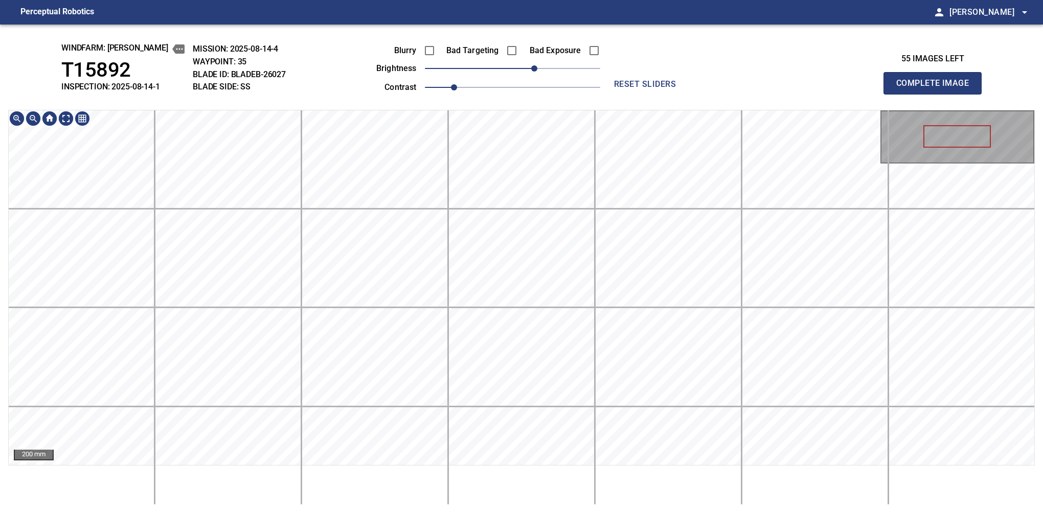
click at [427, 29] on div "windfarm: [PERSON_NAME] T15892 INSPECTION: 2025-08-14-1 MISSION: 2025-08-14-4 W…" at bounding box center [521, 269] width 1043 height 489
click at [937, 94] on button "Complete Image" at bounding box center [932, 83] width 98 height 22
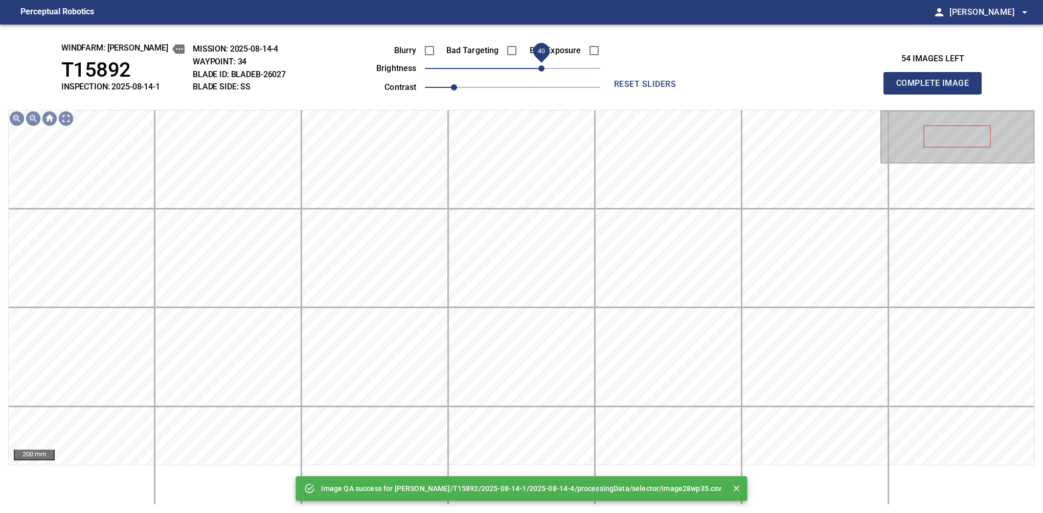
click at [543, 69] on span "40" at bounding box center [512, 68] width 175 height 14
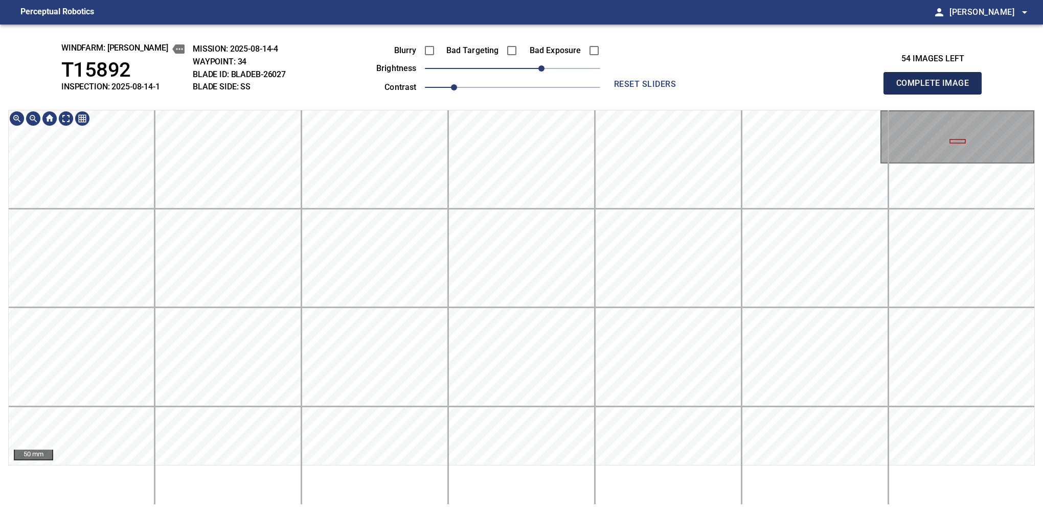
click at [937, 94] on button "Complete Image" at bounding box center [932, 83] width 98 height 22
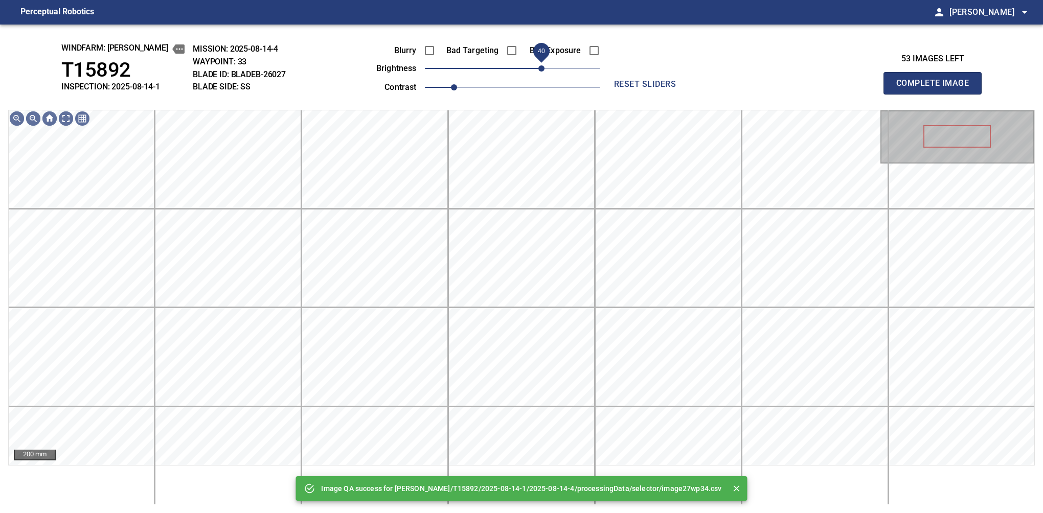
drag, startPoint x: 530, startPoint y: 69, endPoint x: 541, endPoint y: 69, distance: 11.2
click at [541, 69] on span "40" at bounding box center [541, 68] width 6 height 6
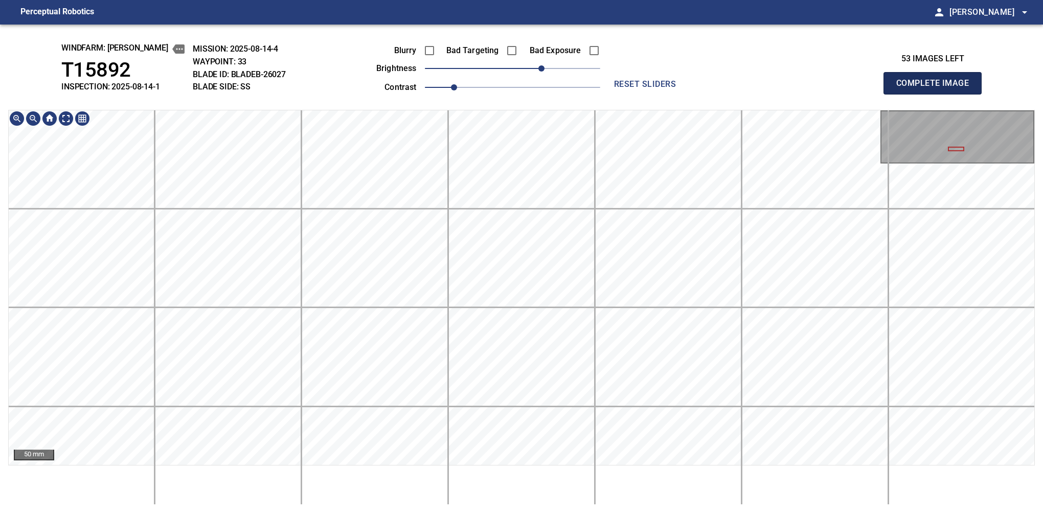
click at [937, 94] on button "Complete Image" at bounding box center [932, 83] width 98 height 22
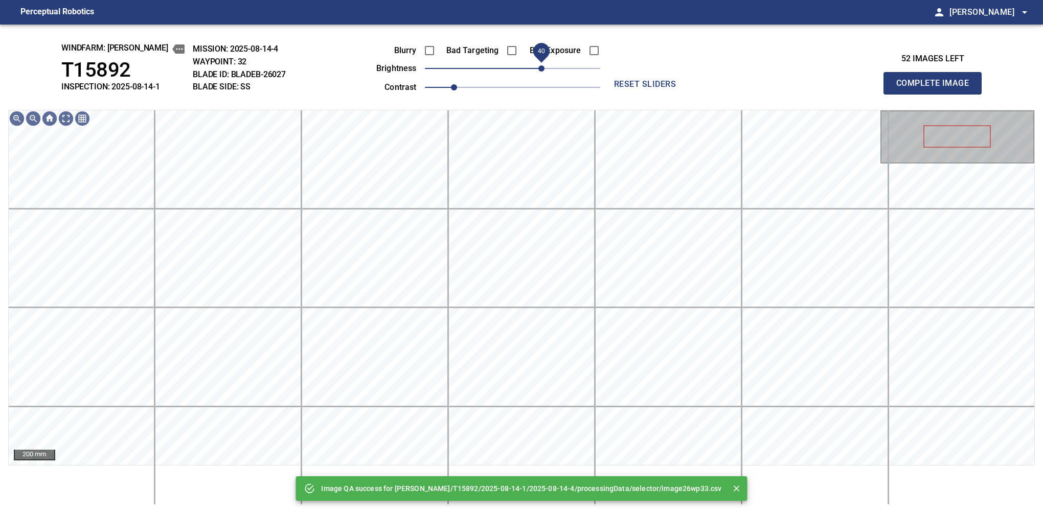
drag, startPoint x: 527, startPoint y: 72, endPoint x: 543, endPoint y: 73, distance: 15.9
click at [543, 73] on span "40" at bounding box center [512, 68] width 175 height 14
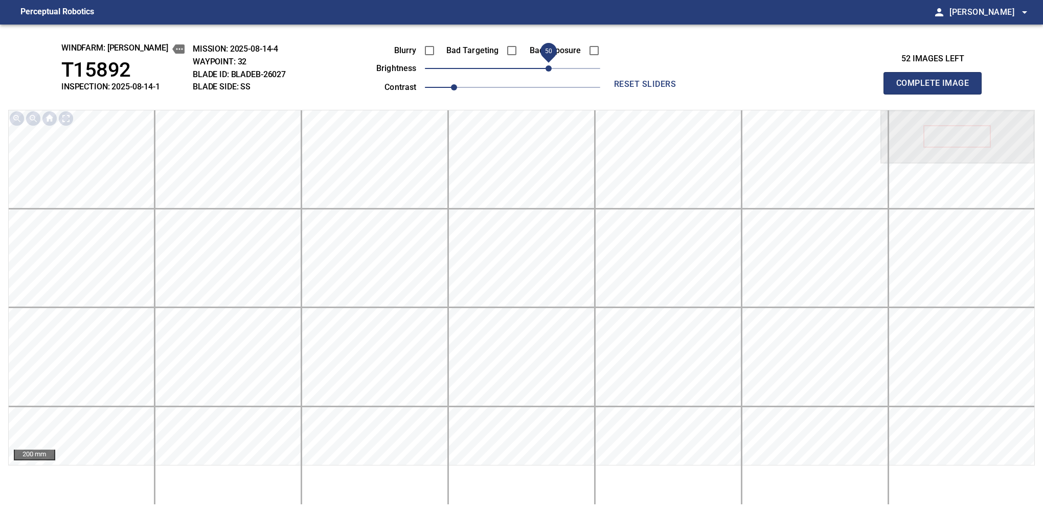
click at [547, 66] on span "50" at bounding box center [548, 68] width 6 height 6
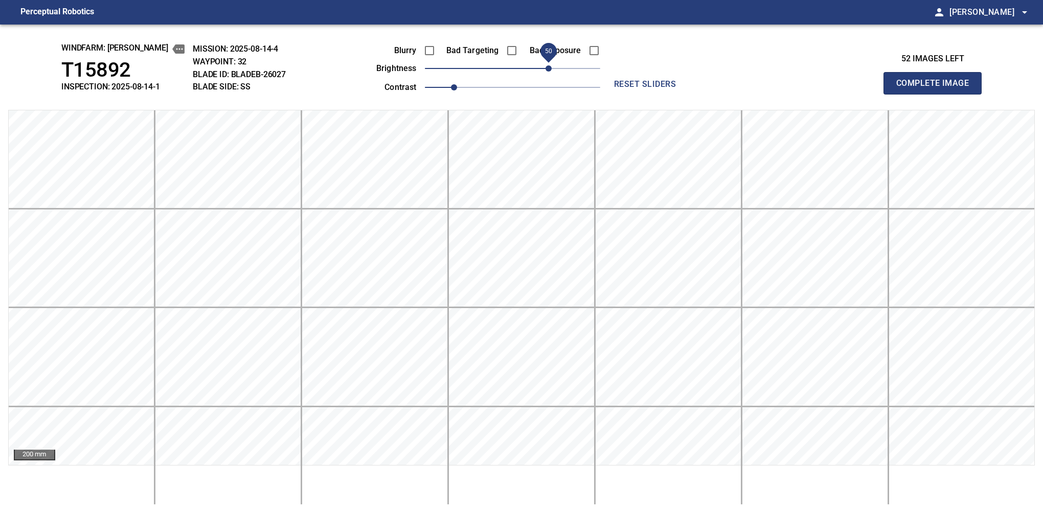
click at [937, 94] on button "Complete Image" at bounding box center [932, 83] width 98 height 22
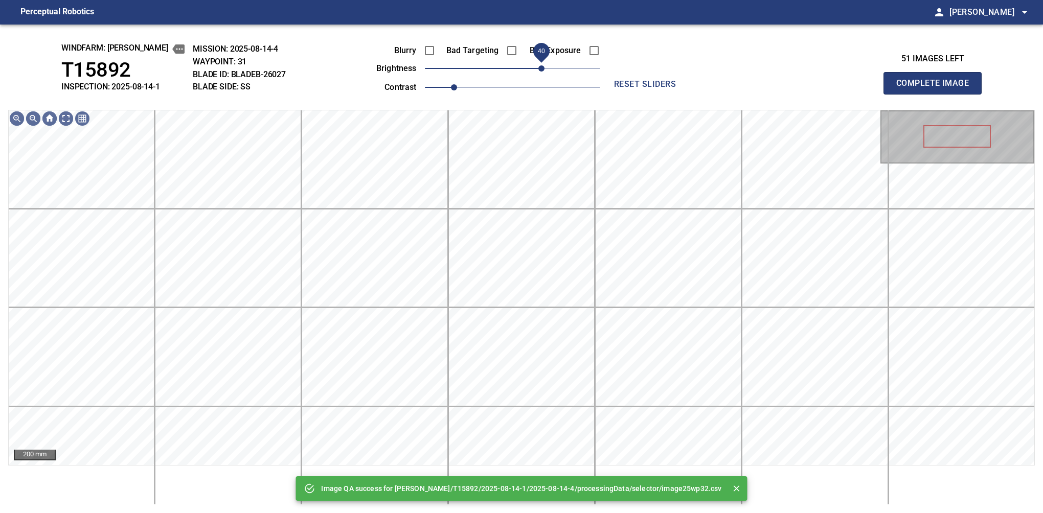
drag, startPoint x: 547, startPoint y: 66, endPoint x: 542, endPoint y: 67, distance: 5.3
click at [542, 67] on span "40" at bounding box center [512, 68] width 175 height 14
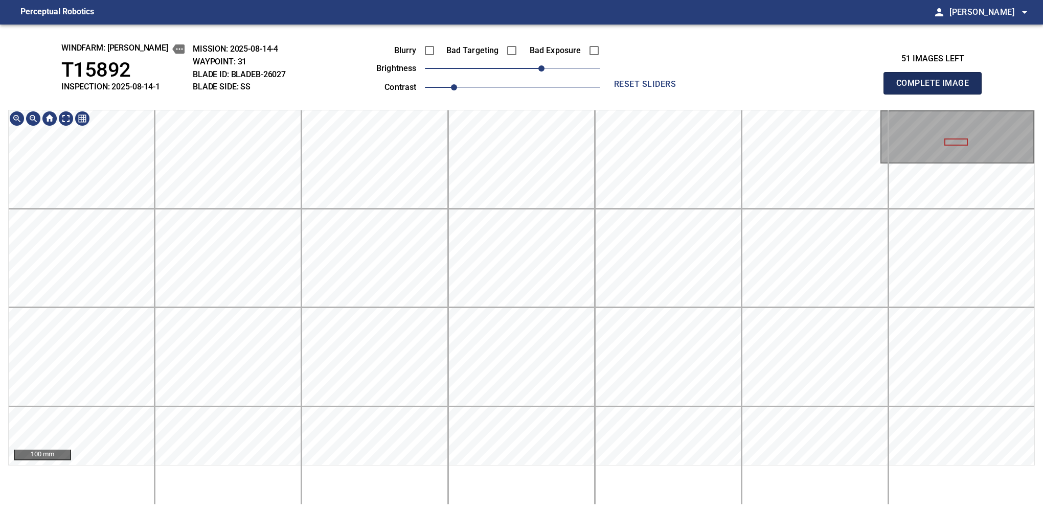
click at [937, 94] on button "Complete Image" at bounding box center [932, 83] width 98 height 22
click at [436, 0] on html "Perceptual Robotics person [PERSON_NAME] arrow_drop_down windfarm: [PERSON_NAME…" at bounding box center [521, 256] width 1043 height 513
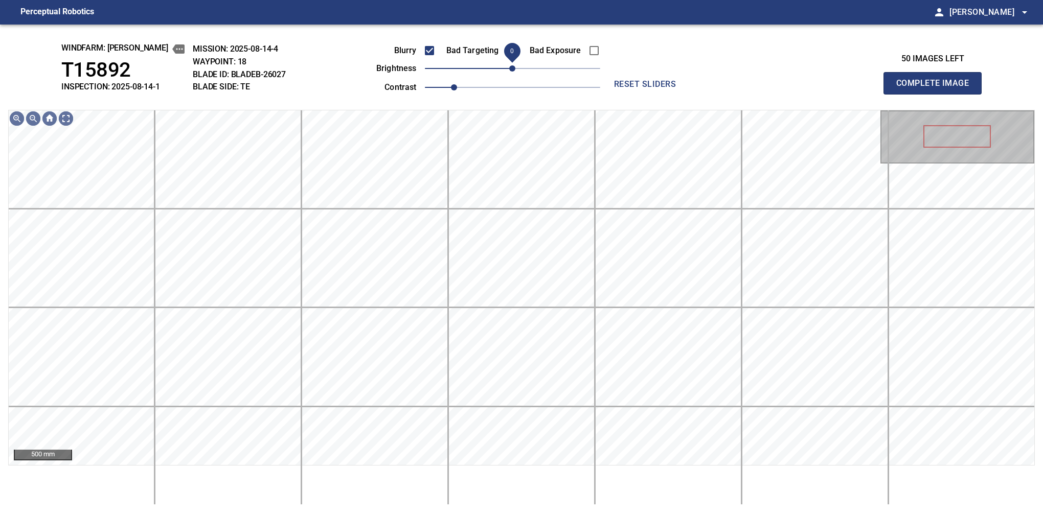
drag, startPoint x: 518, startPoint y: 72, endPoint x: 513, endPoint y: 75, distance: 5.8
click at [513, 72] on span "0" at bounding box center [512, 68] width 6 height 6
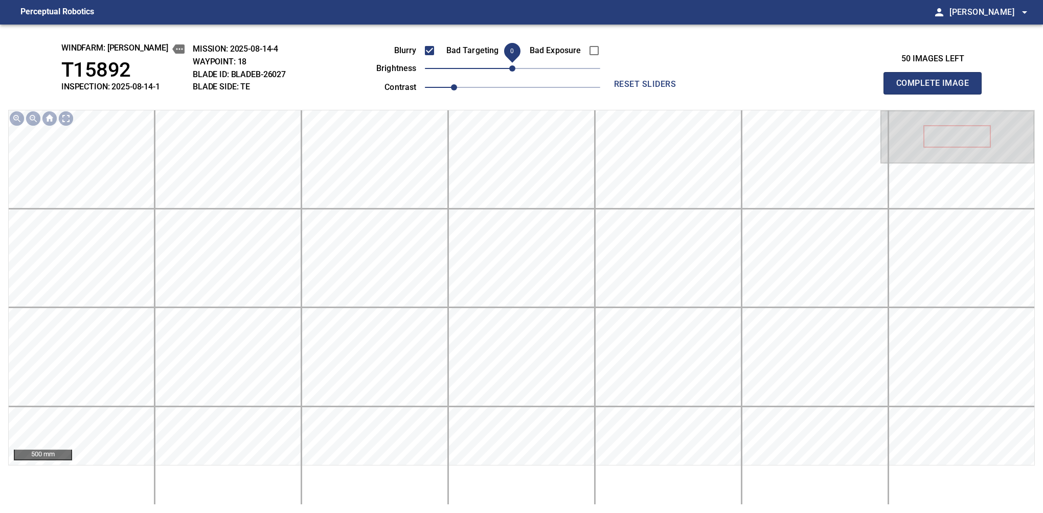
click at [937, 94] on button "Complete Image" at bounding box center [932, 83] width 98 height 22
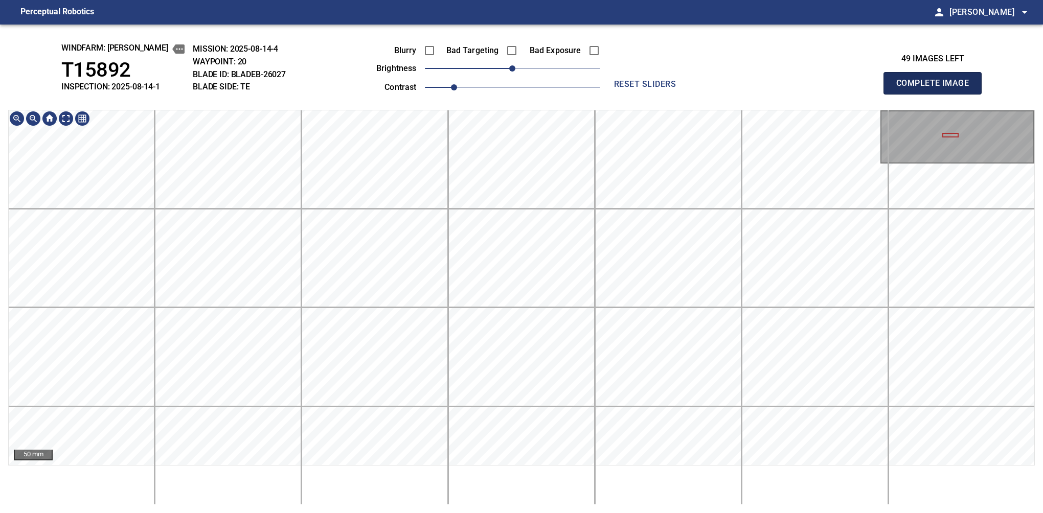
click at [937, 94] on button "Complete Image" at bounding box center [932, 83] width 98 height 22
click at [450, 513] on html "Perceptual Robotics person [PERSON_NAME] arrow_drop_down windfarm: [PERSON_NAME…" at bounding box center [521, 256] width 1043 height 513
click at [937, 94] on button "Complete Image" at bounding box center [932, 83] width 98 height 22
click at [500, 513] on html "Perceptual Robotics person [PERSON_NAME] arrow_drop_down windfarm: [PERSON_NAME…" at bounding box center [521, 256] width 1043 height 513
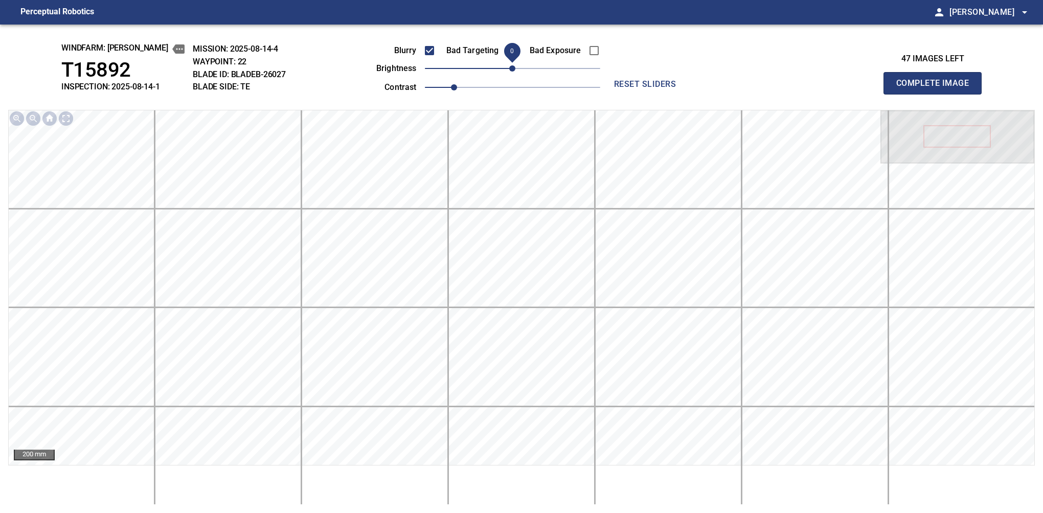
click at [937, 94] on button "Complete Image" at bounding box center [932, 83] width 98 height 22
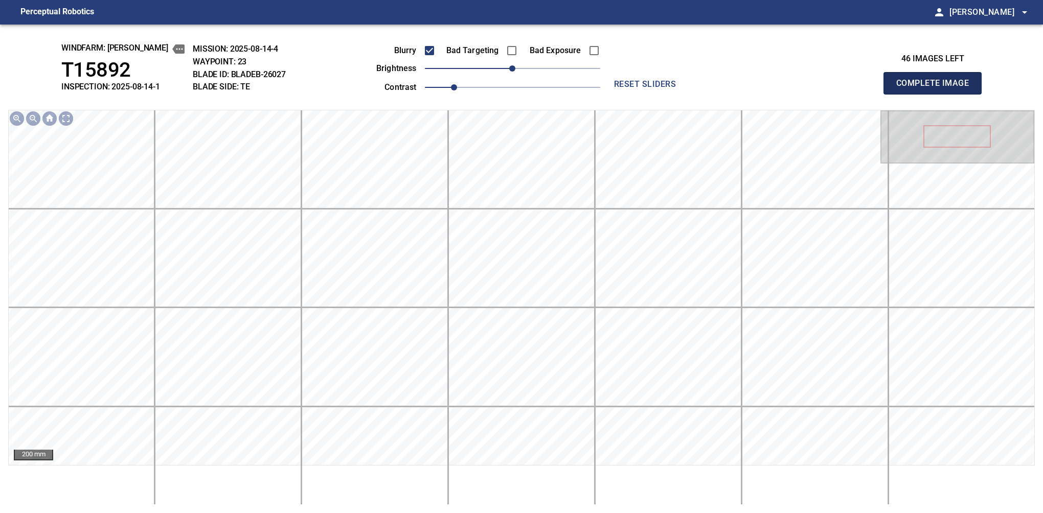
click at [937, 94] on button "Complete Image" at bounding box center [932, 83] width 98 height 22
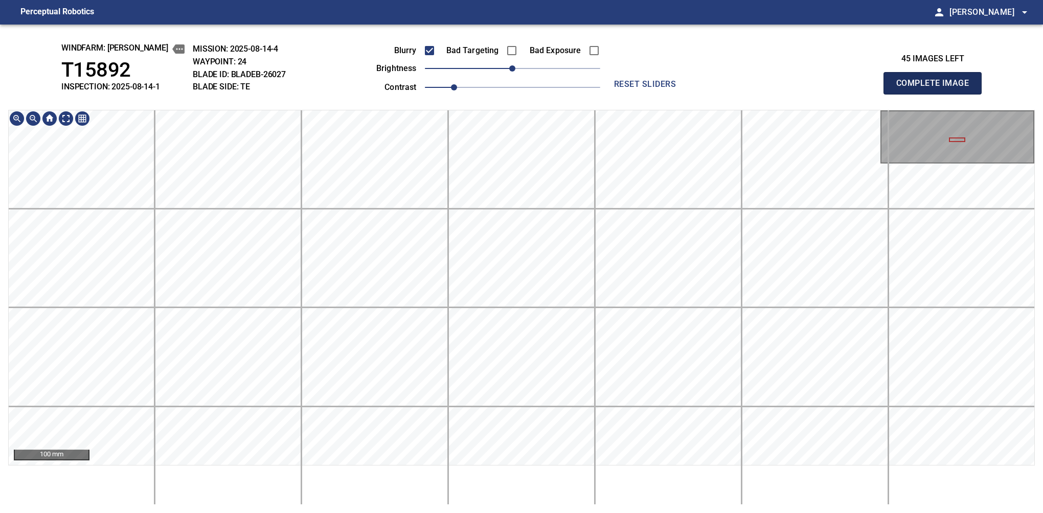
click at [937, 94] on button "Complete Image" at bounding box center [932, 83] width 98 height 22
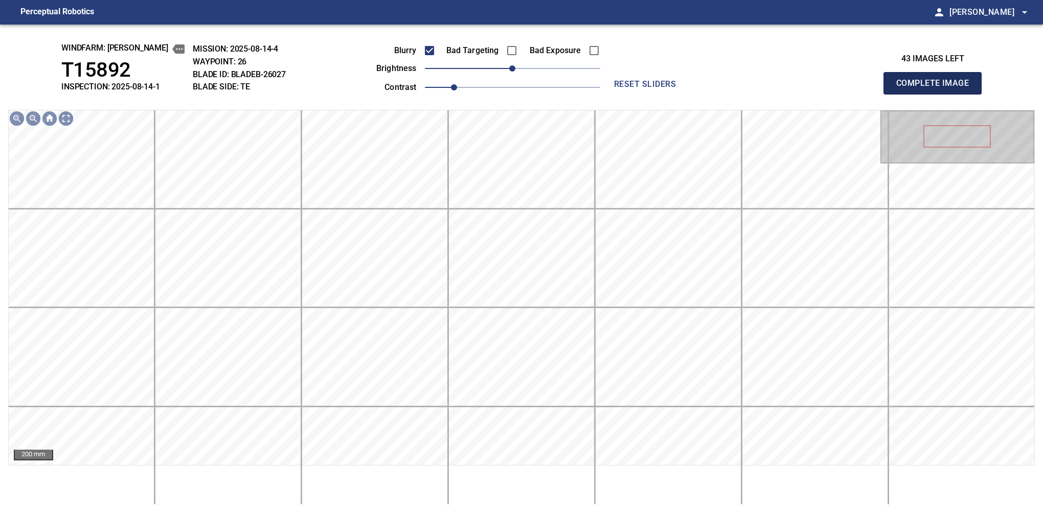
click at [937, 94] on button "Complete Image" at bounding box center [932, 83] width 98 height 22
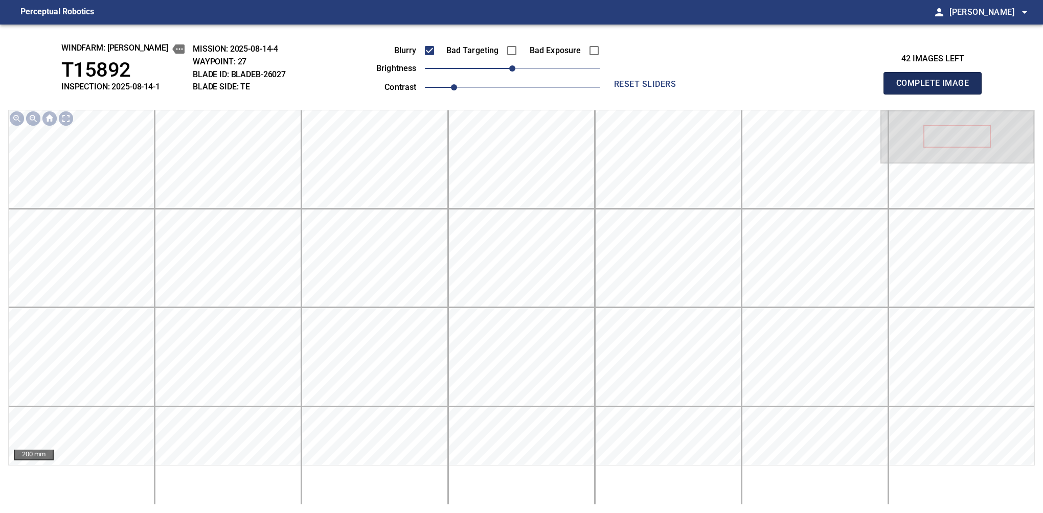
click at [937, 94] on button "Complete Image" at bounding box center [932, 83] width 98 height 22
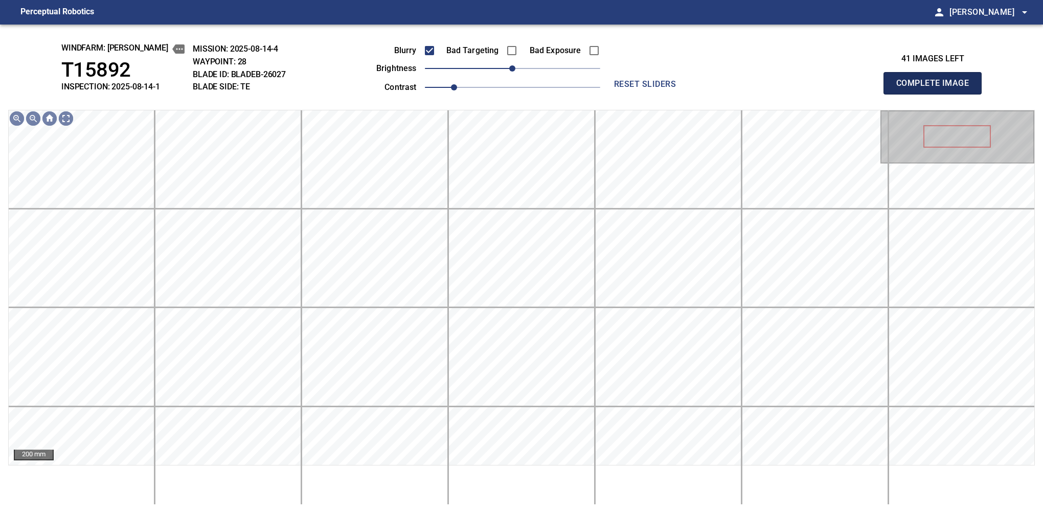
click at [937, 94] on button "Complete Image" at bounding box center [932, 83] width 98 height 22
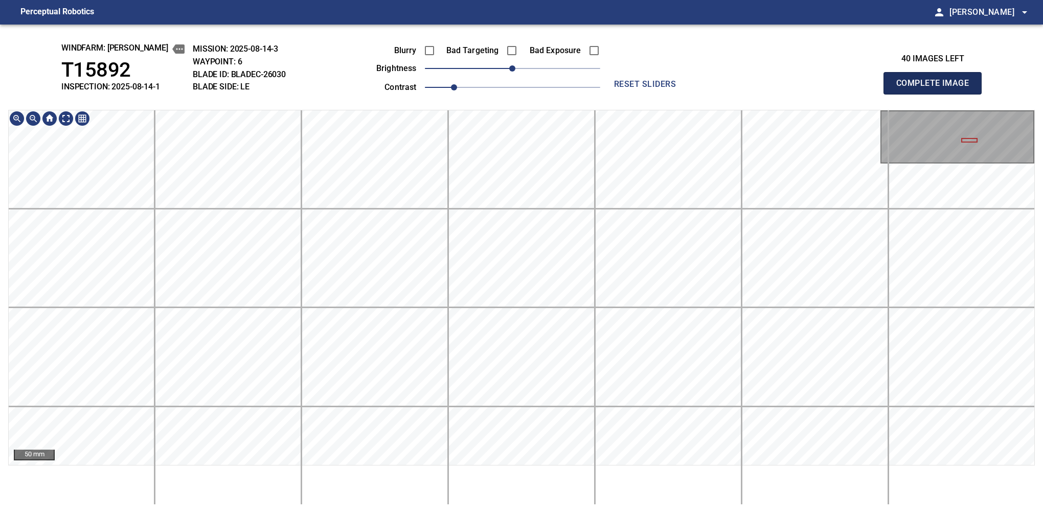
click at [937, 94] on button "Complete Image" at bounding box center [932, 83] width 98 height 22
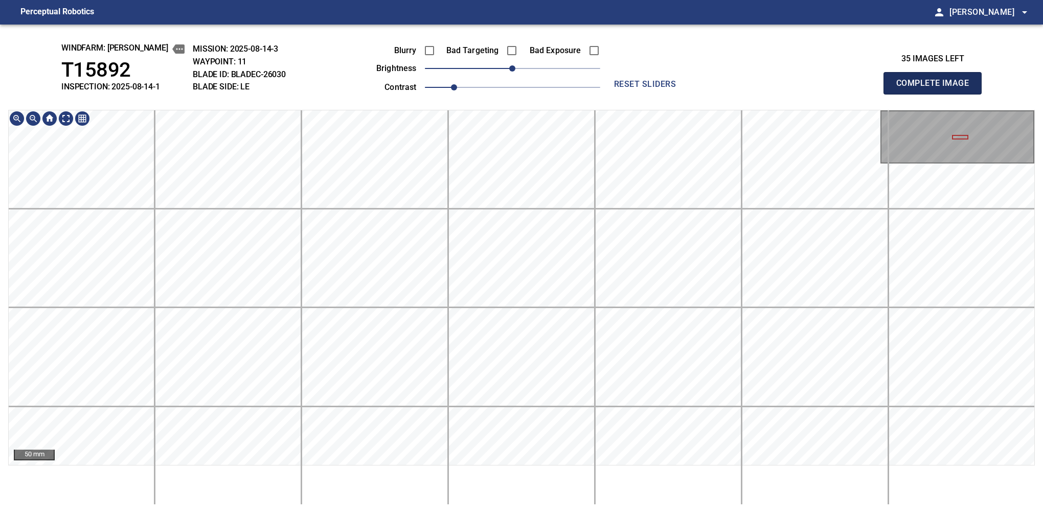
click at [937, 94] on button "Complete Image" at bounding box center [932, 83] width 98 height 22
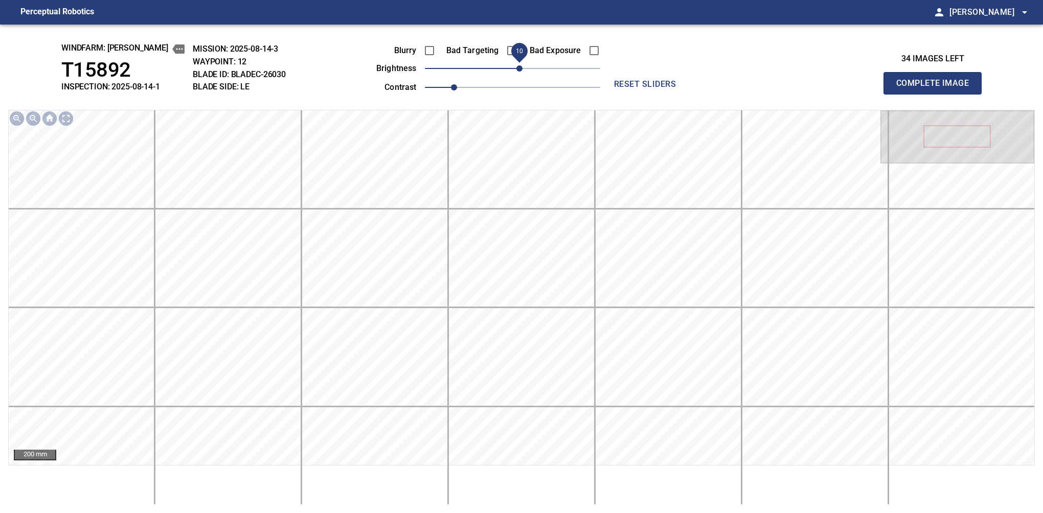
drag, startPoint x: 508, startPoint y: 70, endPoint x: 518, endPoint y: 66, distance: 10.8
click at [518, 66] on span "10" at bounding box center [519, 68] width 6 height 6
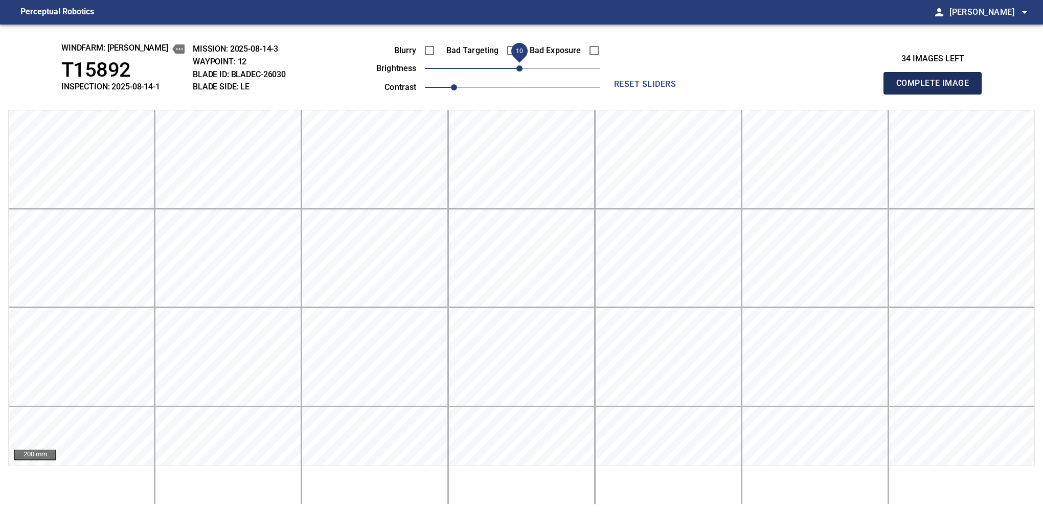
click at [937, 94] on button "Complete Image" at bounding box center [932, 83] width 98 height 22
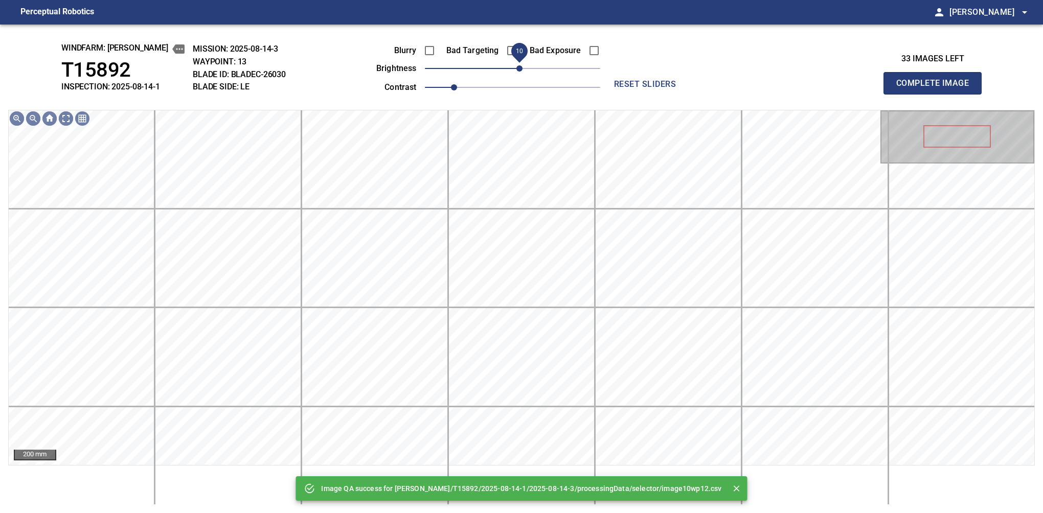
click at [521, 66] on span "10" at bounding box center [519, 68] width 6 height 6
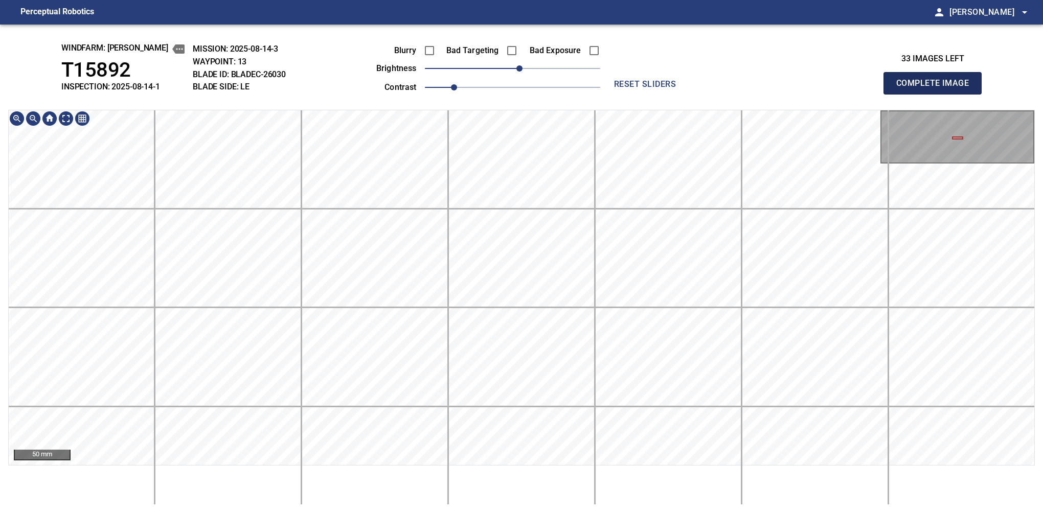
click at [937, 94] on button "Complete Image" at bounding box center [932, 83] width 98 height 22
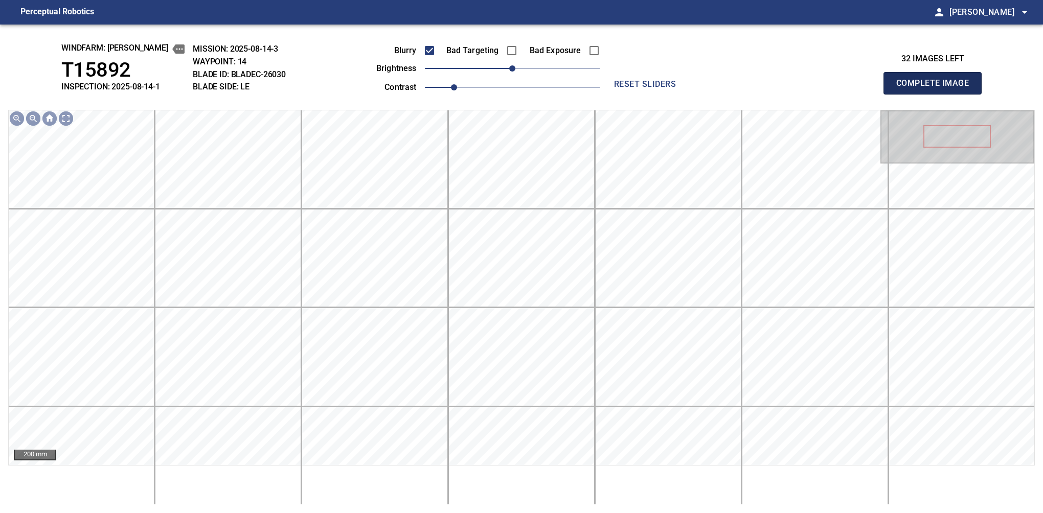
click at [937, 94] on button "Complete Image" at bounding box center [932, 83] width 98 height 22
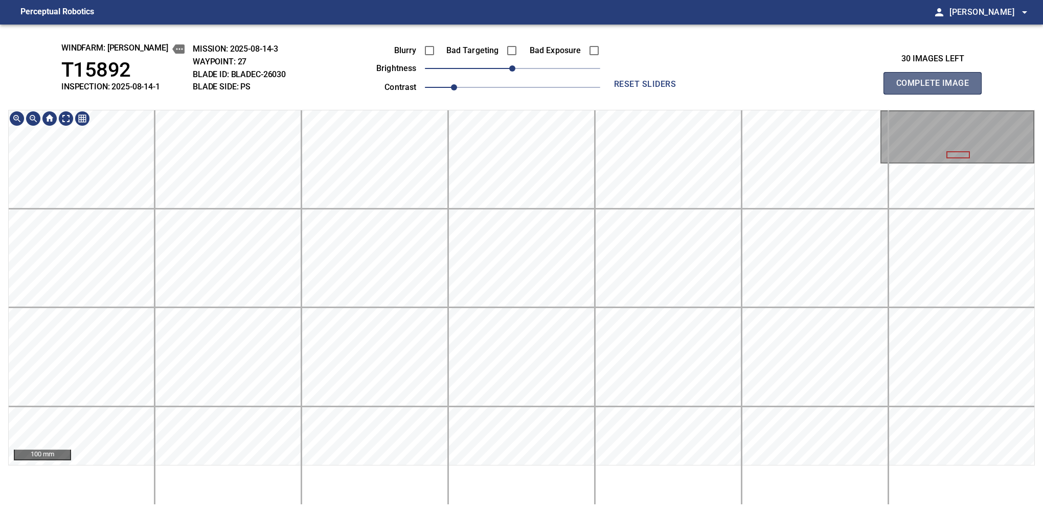
click at [937, 94] on button "Complete Image" at bounding box center [932, 83] width 98 height 22
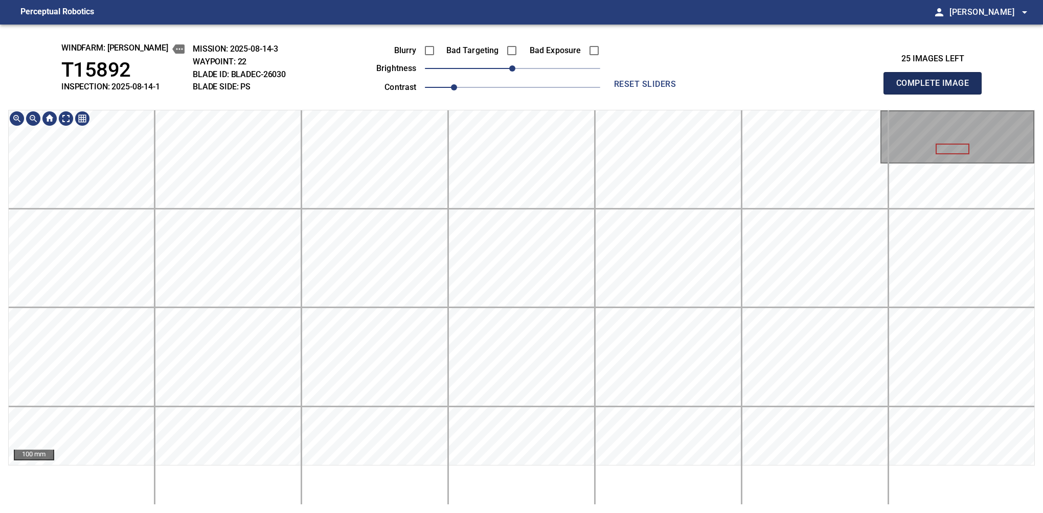
click at [937, 94] on button "Complete Image" at bounding box center [932, 83] width 98 height 22
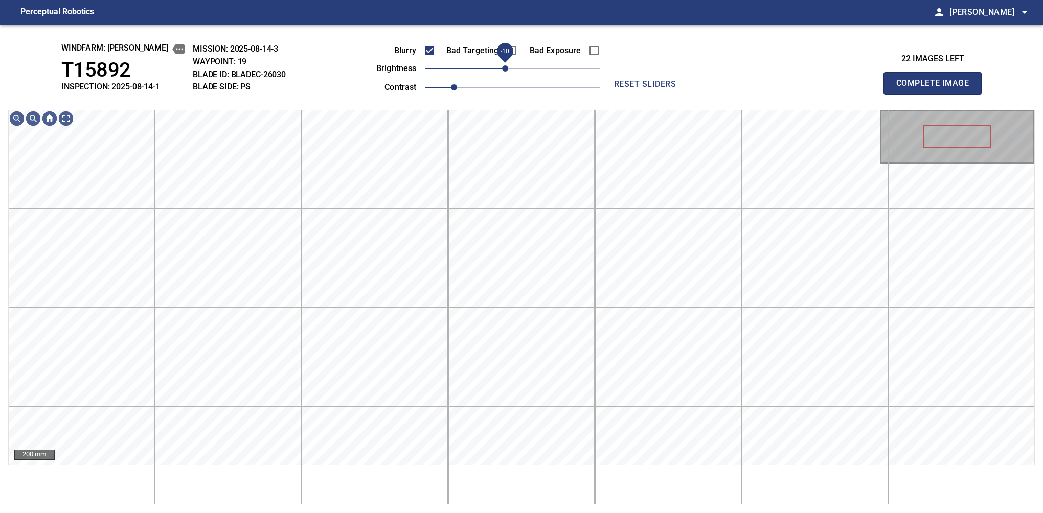
click at [506, 72] on span "-10" at bounding box center [505, 68] width 6 height 6
click at [937, 94] on button "Complete Image" at bounding box center [932, 83] width 98 height 22
click at [506, 72] on span "-10" at bounding box center [505, 68] width 6 height 6
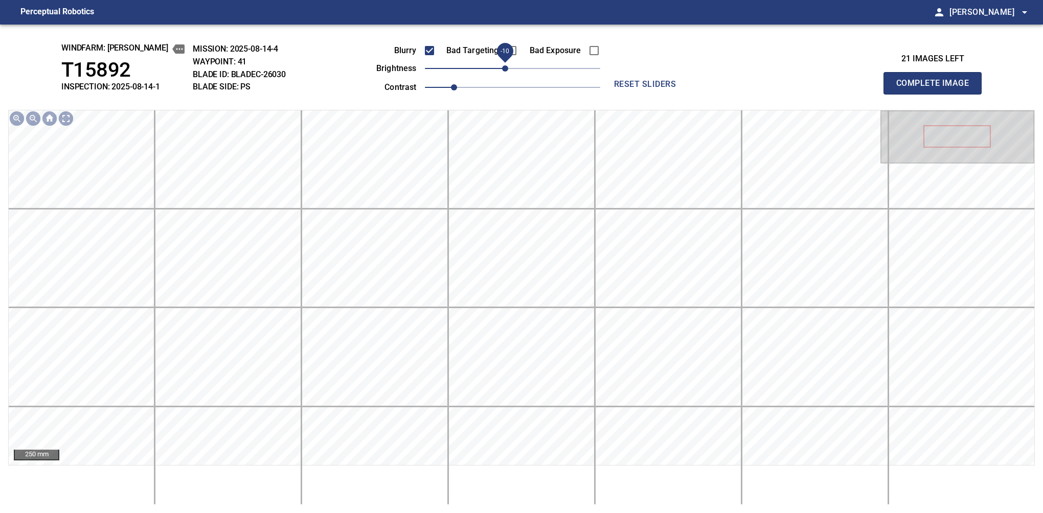
click at [937, 94] on button "Complete Image" at bounding box center [932, 83] width 98 height 22
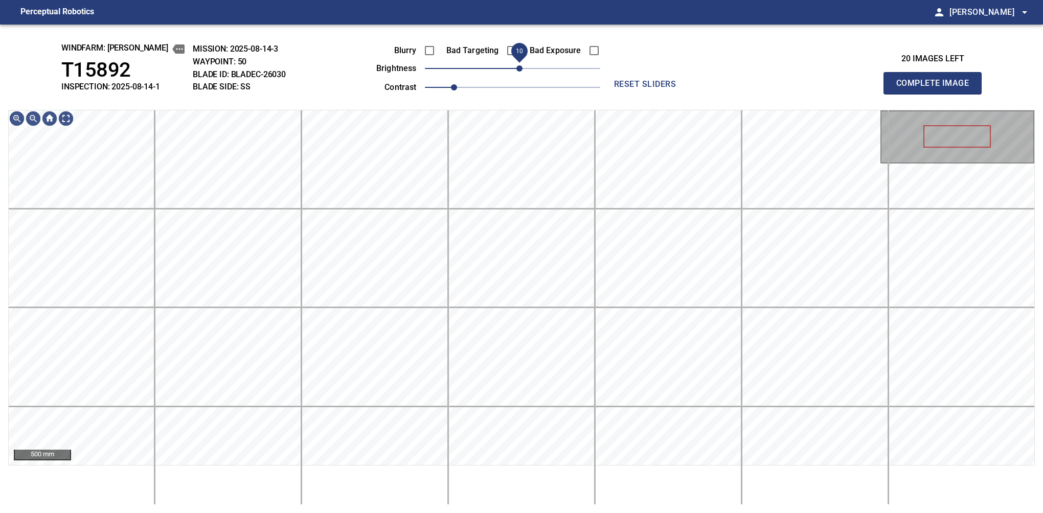
click at [522, 67] on span "10" at bounding box center [519, 68] width 6 height 6
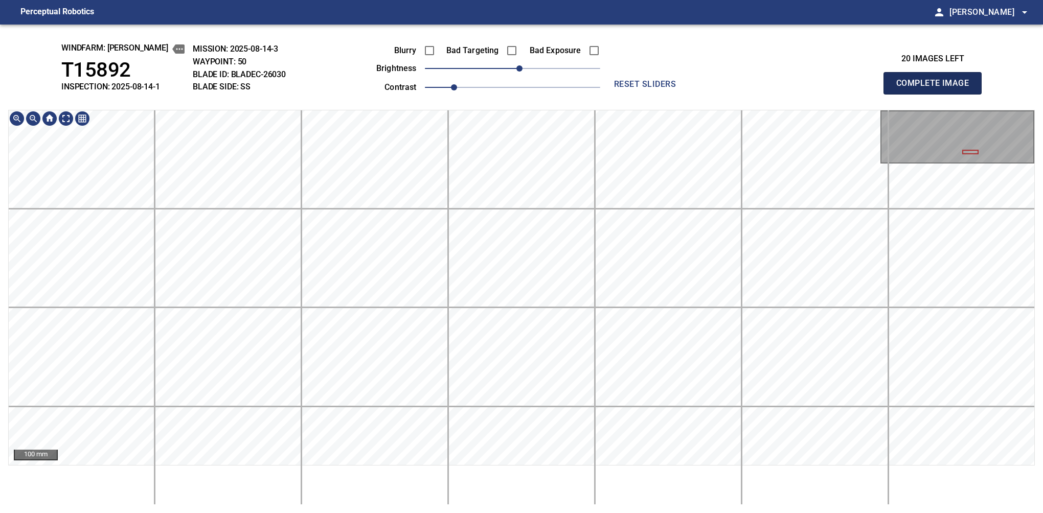
click at [937, 94] on button "Complete Image" at bounding box center [932, 83] width 98 height 22
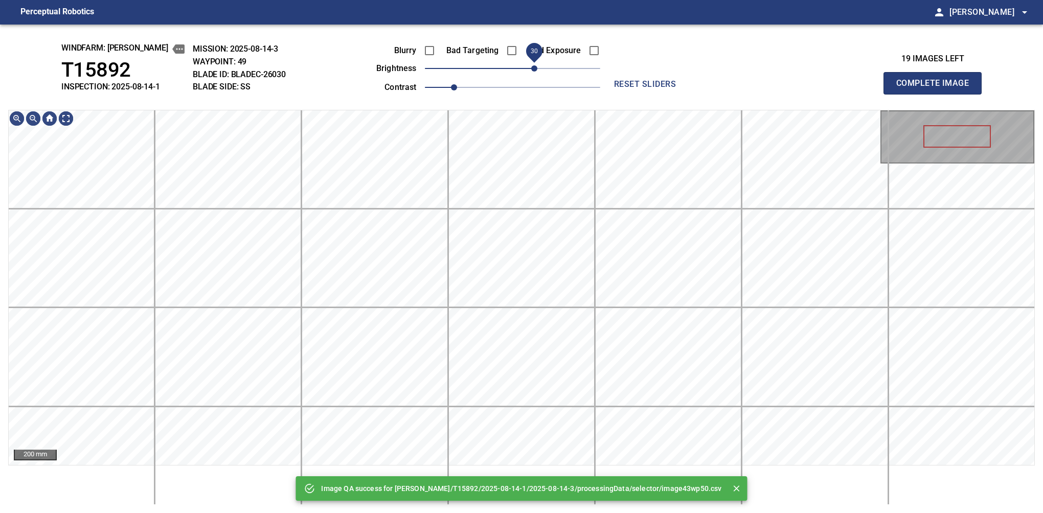
drag, startPoint x: 520, startPoint y: 70, endPoint x: 531, endPoint y: 66, distance: 11.3
click at [531, 66] on span "30" at bounding box center [534, 68] width 6 height 6
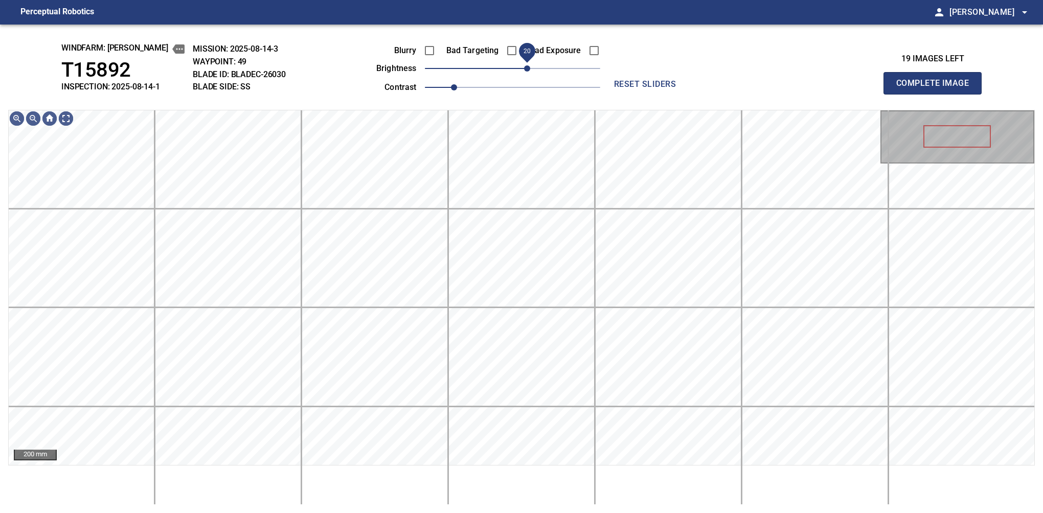
click at [530, 67] on span "20" at bounding box center [527, 68] width 6 height 6
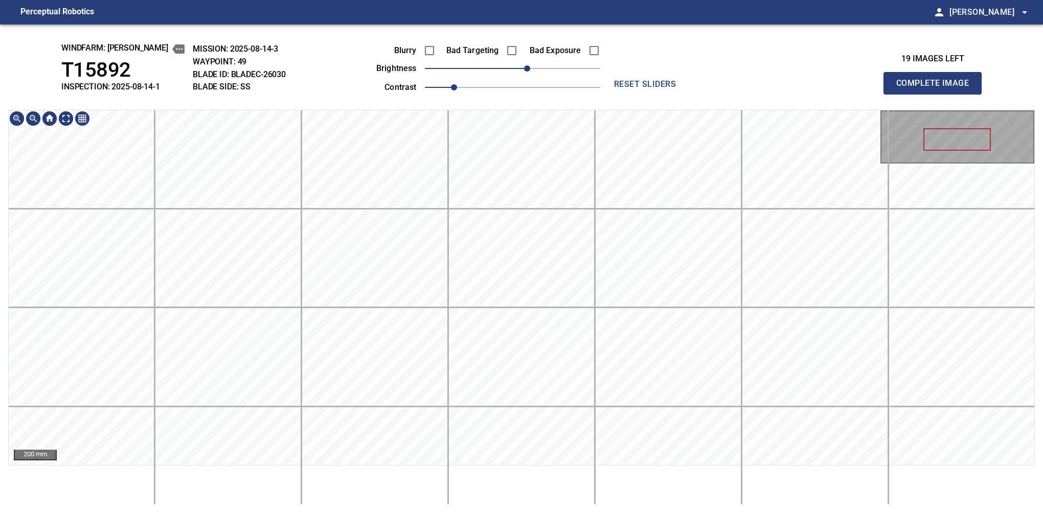
click at [534, 0] on main "Perceptual Robotics person [PERSON_NAME] arrow_drop_down windfarm: [PERSON_NAME…" at bounding box center [521, 256] width 1043 height 513
click at [937, 94] on button "Complete Image" at bounding box center [932, 83] width 98 height 22
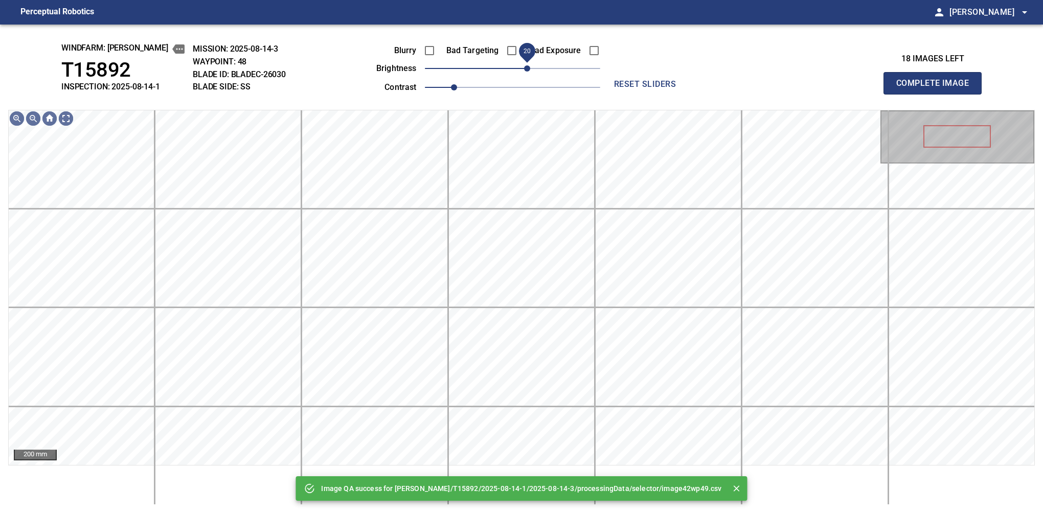
drag, startPoint x: 515, startPoint y: 70, endPoint x: 526, endPoint y: 68, distance: 10.4
click at [526, 68] on span "20" at bounding box center [527, 68] width 6 height 6
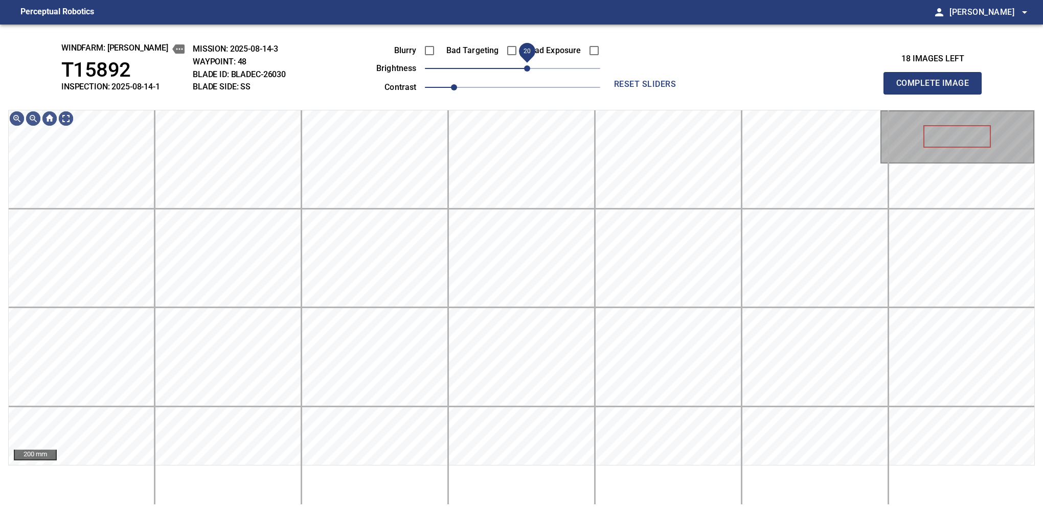
click at [530, 70] on span "20" at bounding box center [527, 68] width 6 height 6
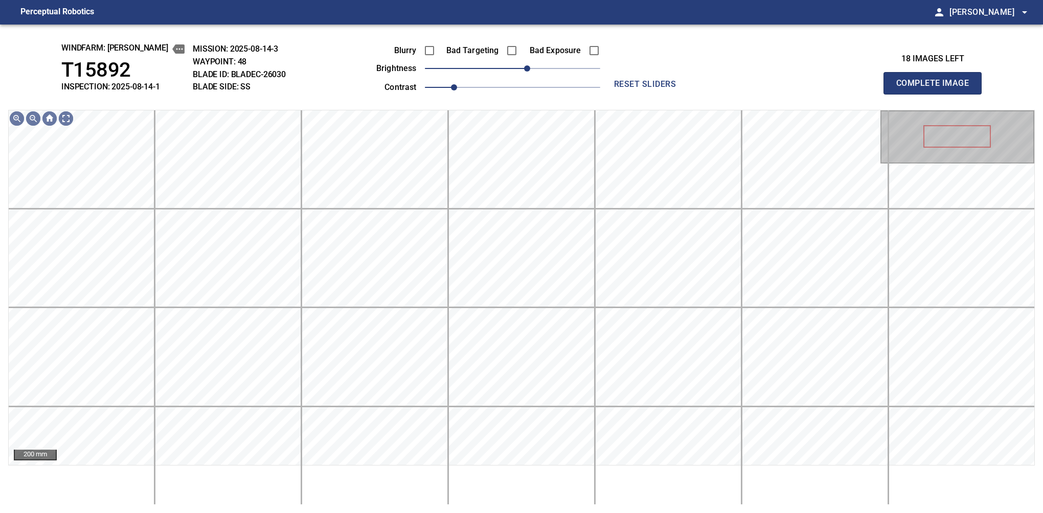
click at [937, 94] on button "Complete Image" at bounding box center [932, 83] width 98 height 22
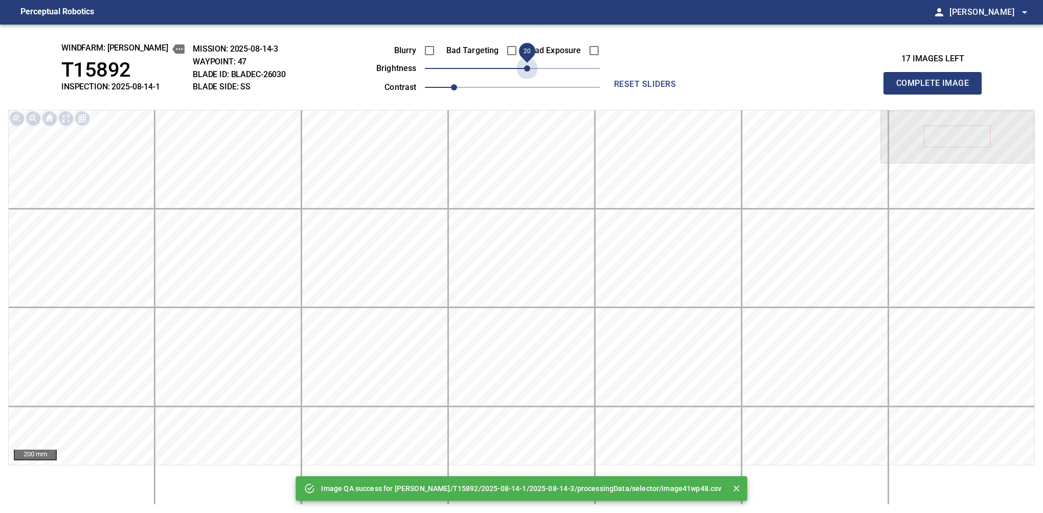
click at [530, 70] on span "20" at bounding box center [512, 68] width 175 height 14
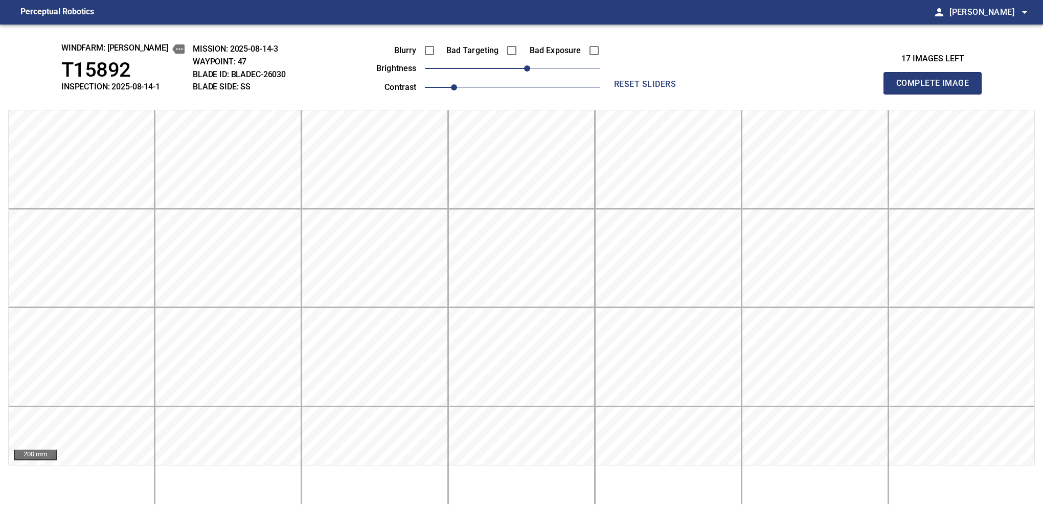
click at [937, 94] on button "Complete Image" at bounding box center [932, 83] width 98 height 22
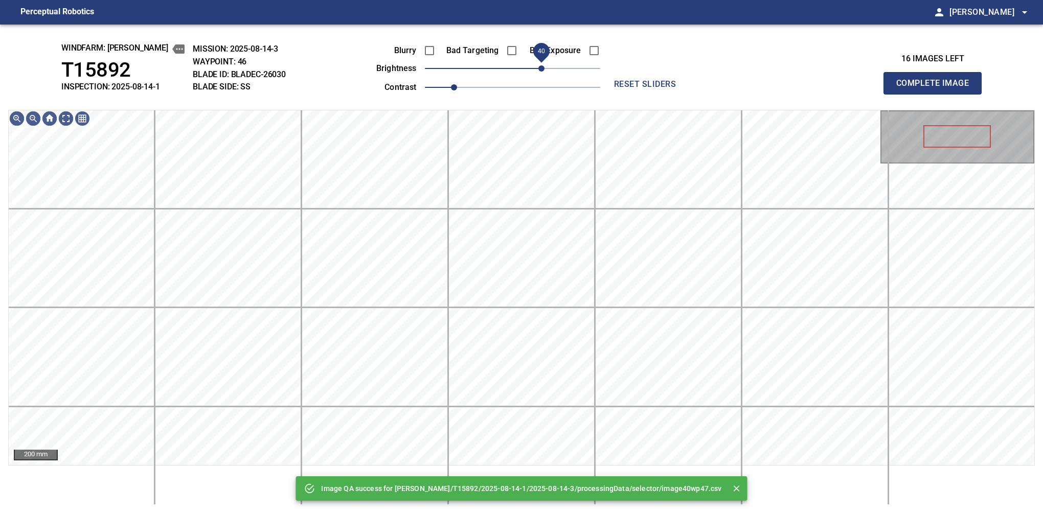
drag, startPoint x: 530, startPoint y: 70, endPoint x: 542, endPoint y: 72, distance: 12.4
click at [542, 72] on span "40" at bounding box center [512, 68] width 175 height 14
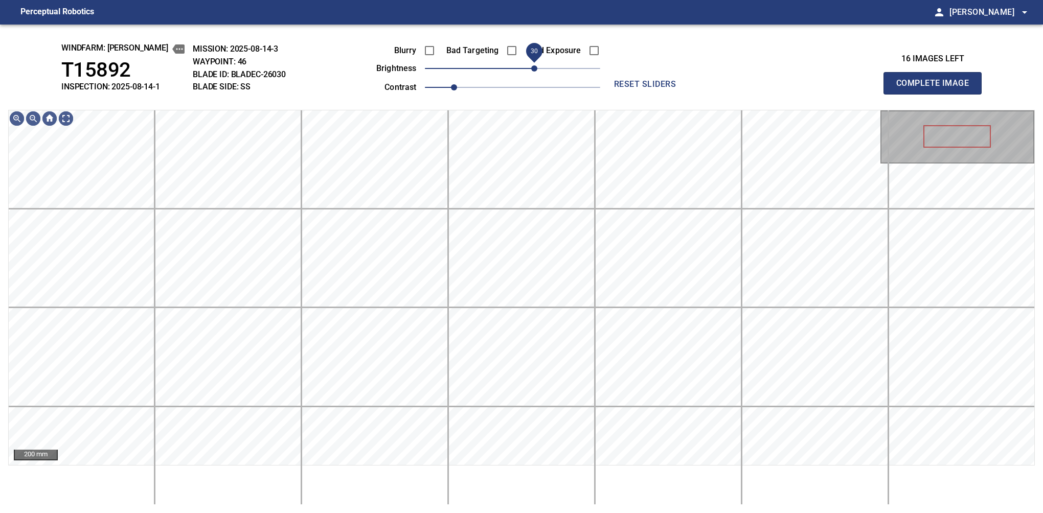
drag, startPoint x: 540, startPoint y: 70, endPoint x: 535, endPoint y: 72, distance: 5.5
click at [535, 72] on span "30" at bounding box center [534, 68] width 6 height 6
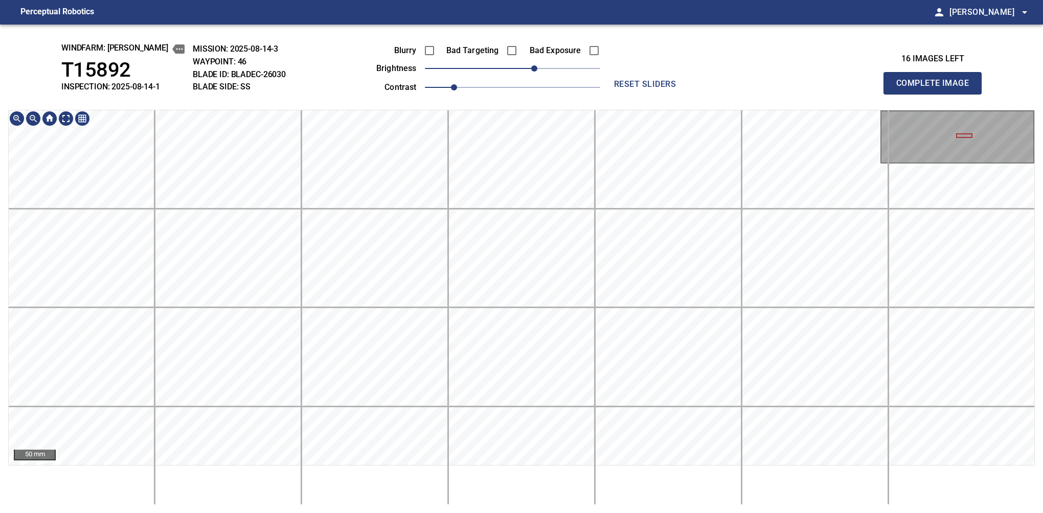
click at [937, 94] on button "Complete Image" at bounding box center [932, 83] width 98 height 22
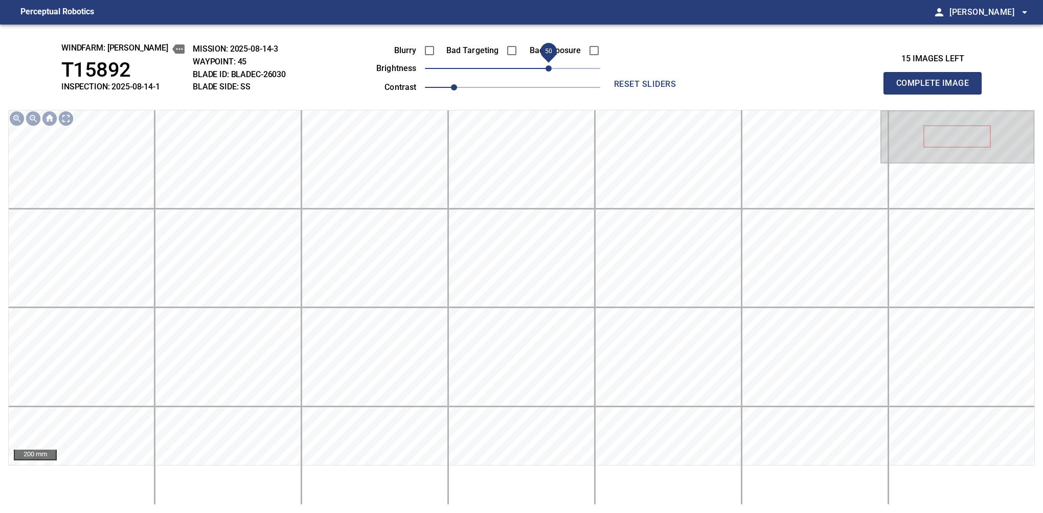
drag, startPoint x: 540, startPoint y: 73, endPoint x: 551, endPoint y: 73, distance: 11.2
click at [551, 72] on span "50" at bounding box center [548, 68] width 6 height 6
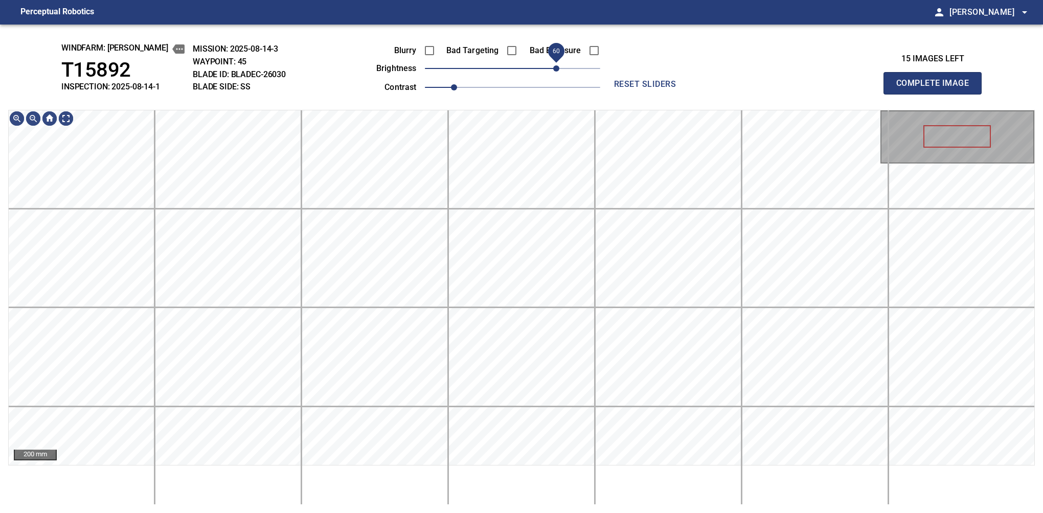
click at [553, 70] on span "60" at bounding box center [556, 68] width 6 height 6
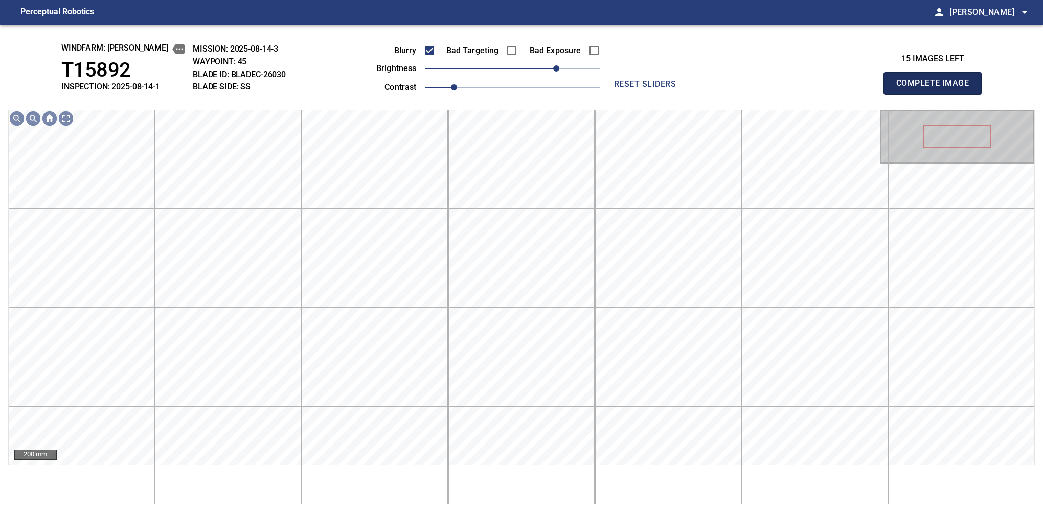
click at [937, 94] on button "Complete Image" at bounding box center [932, 83] width 98 height 22
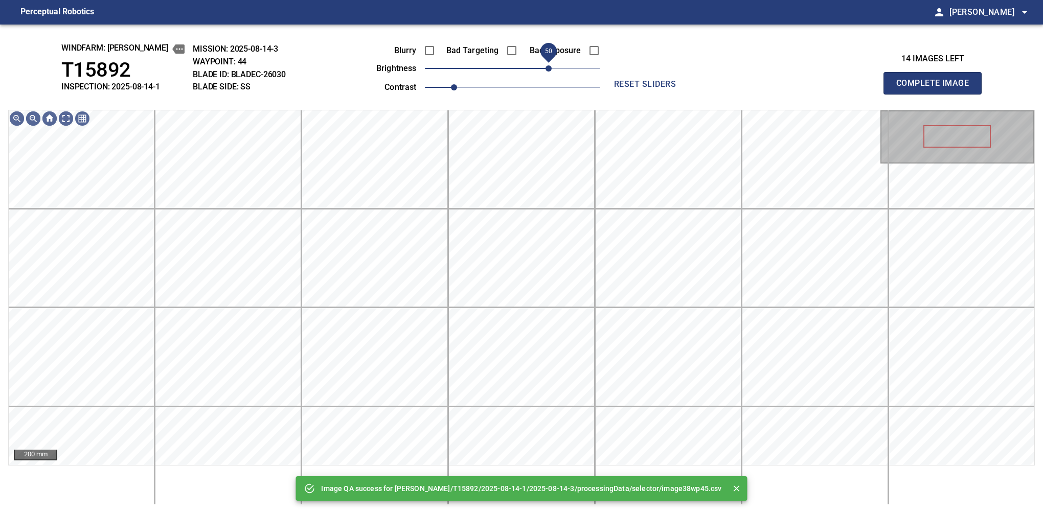
drag, startPoint x: 542, startPoint y: 67, endPoint x: 550, endPoint y: 65, distance: 7.9
click at [550, 65] on span "50" at bounding box center [512, 68] width 175 height 14
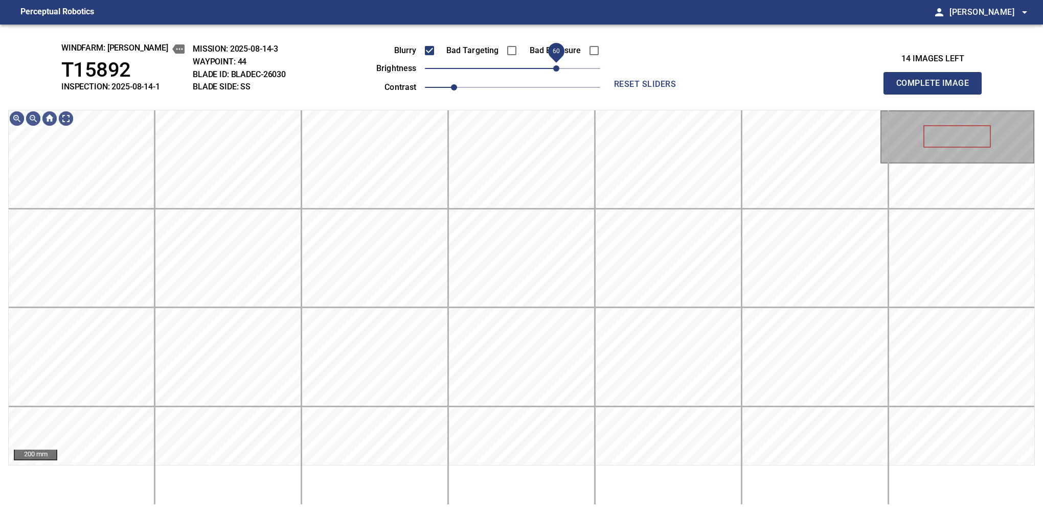
click at [553, 70] on span "60" at bounding box center [556, 68] width 6 height 6
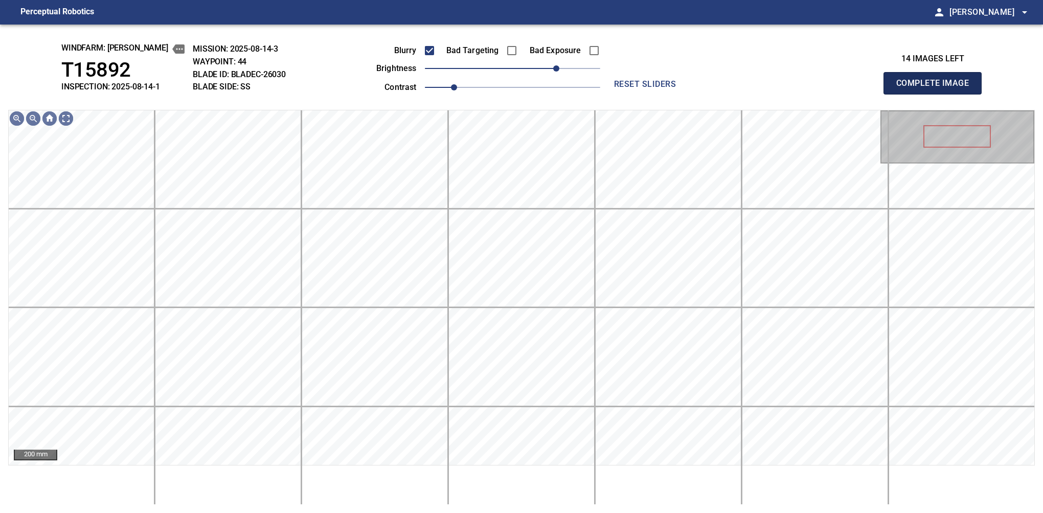
click at [937, 94] on button "Complete Image" at bounding box center [932, 83] width 98 height 22
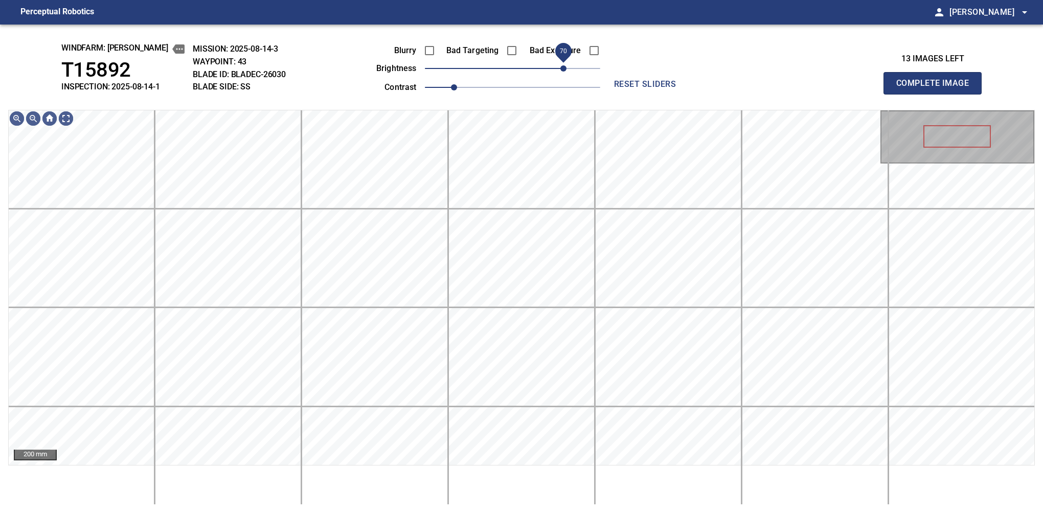
drag, startPoint x: 526, startPoint y: 71, endPoint x: 560, endPoint y: 70, distance: 34.3
click at [560, 70] on span "70" at bounding box center [563, 68] width 6 height 6
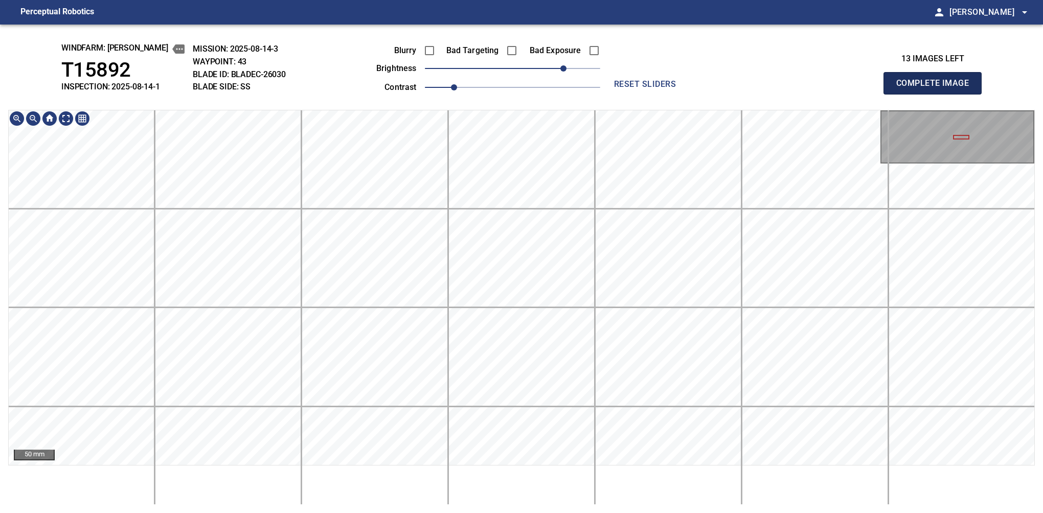
click at [937, 94] on button "Complete Image" at bounding box center [932, 83] width 98 height 22
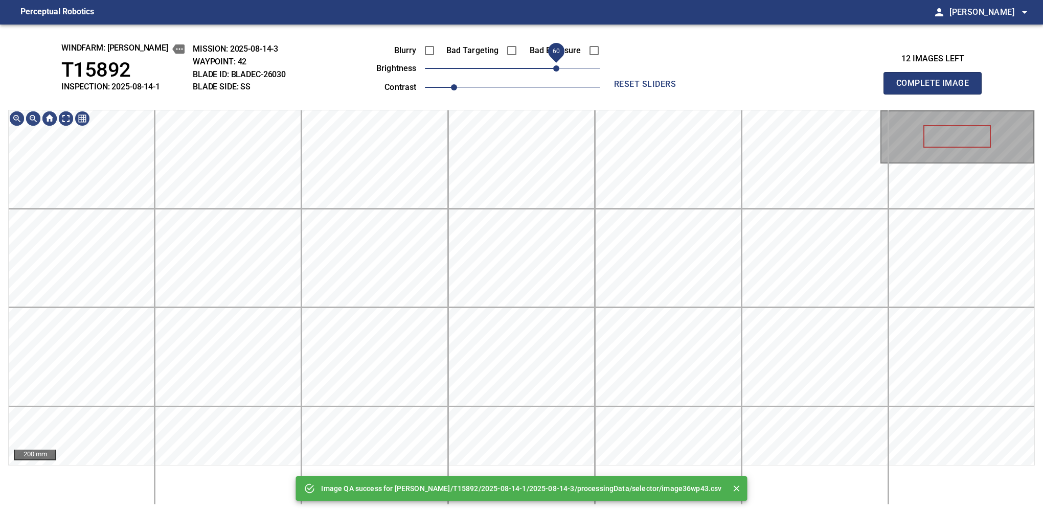
click at [558, 70] on span "60" at bounding box center [512, 68] width 175 height 14
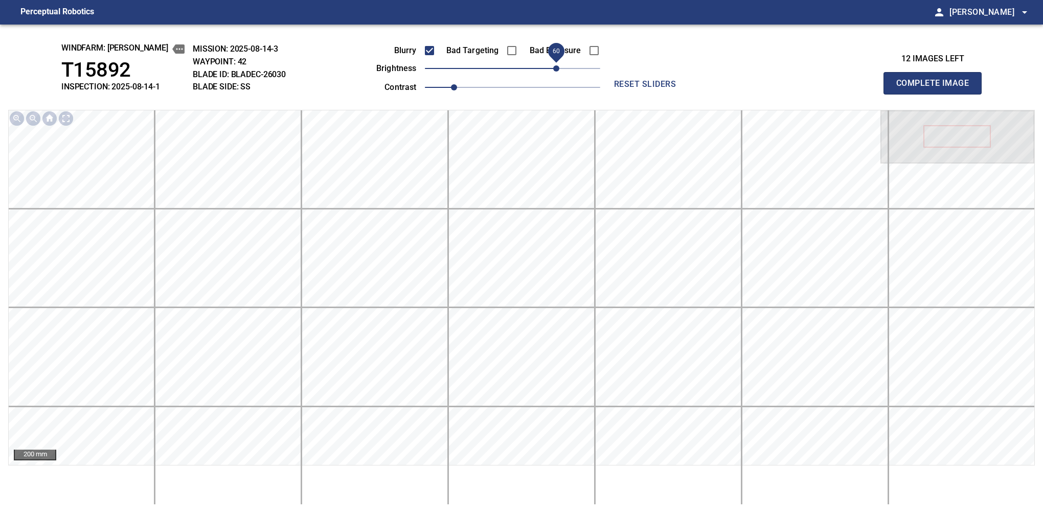
click at [937, 94] on button "Complete Image" at bounding box center [932, 83] width 98 height 22
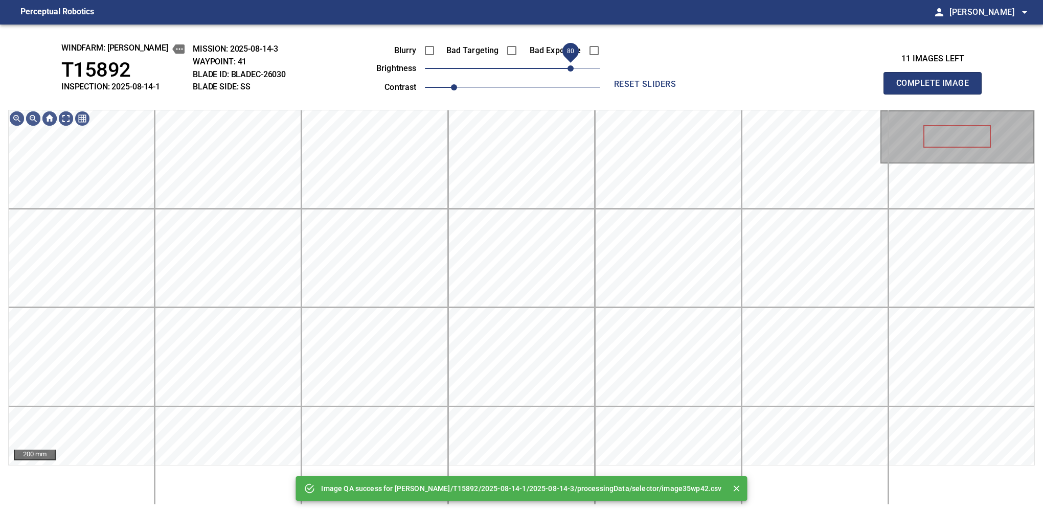
drag, startPoint x: 562, startPoint y: 68, endPoint x: 571, endPoint y: 63, distance: 10.1
click at [571, 63] on span "80" at bounding box center [512, 68] width 175 height 14
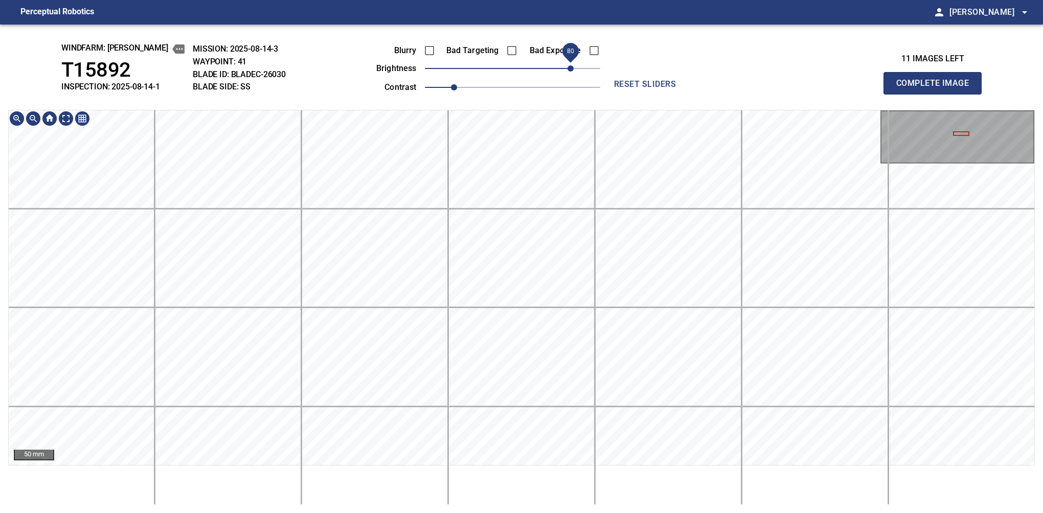
click at [567, 72] on span "80" at bounding box center [570, 68] width 6 height 6
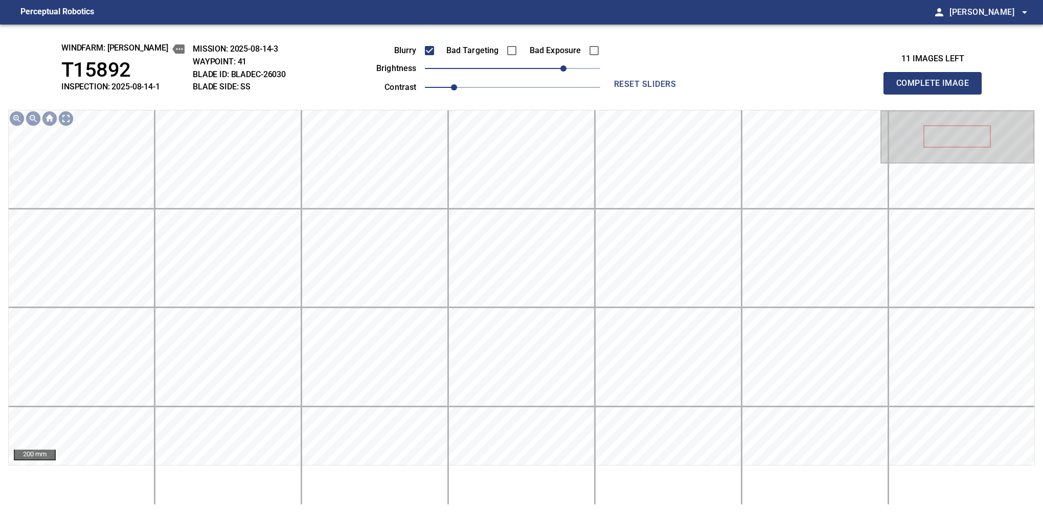
click at [937, 94] on button "Complete Image" at bounding box center [932, 83] width 98 height 22
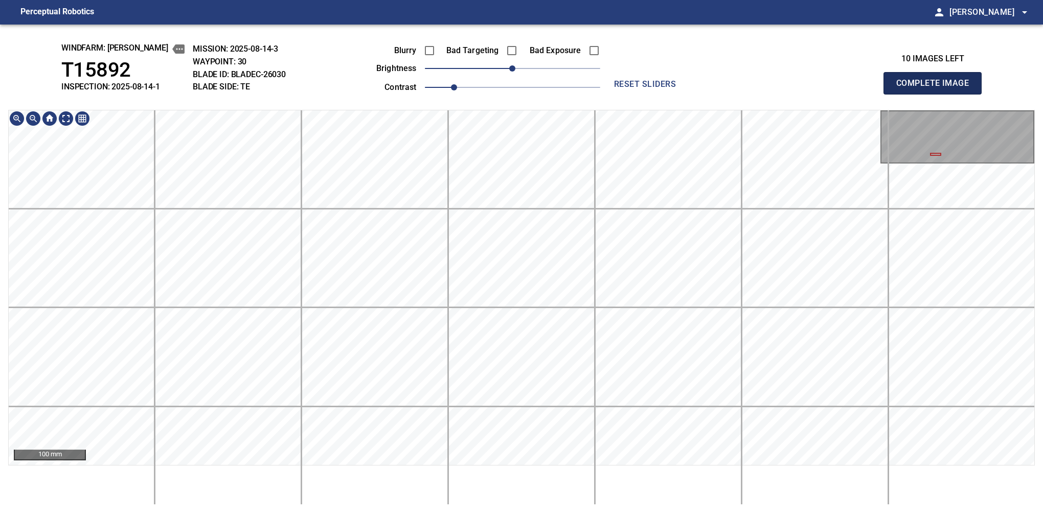
click at [937, 94] on button "Complete Image" at bounding box center [932, 83] width 98 height 22
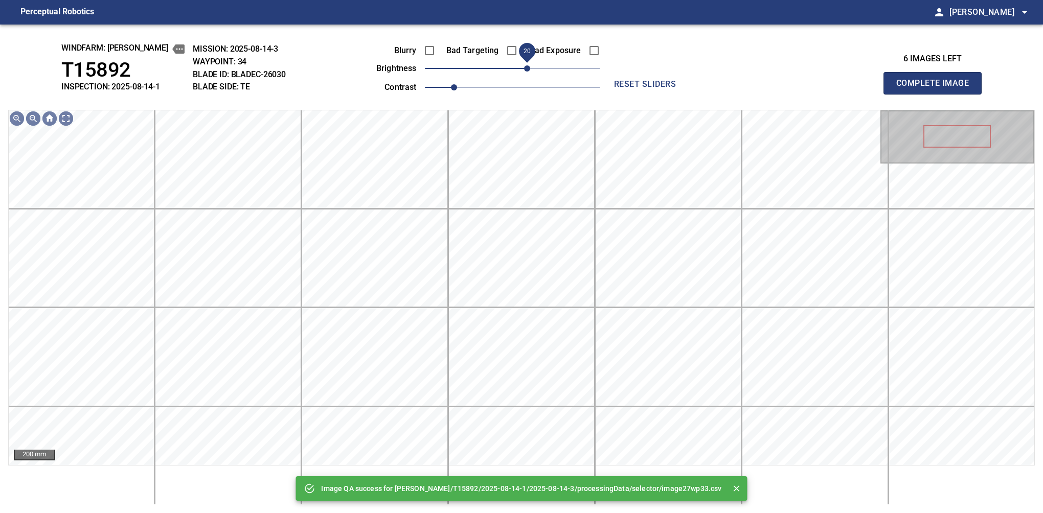
drag, startPoint x: 522, startPoint y: 72, endPoint x: 528, endPoint y: 70, distance: 6.0
click at [528, 70] on span "20" at bounding box center [527, 68] width 6 height 6
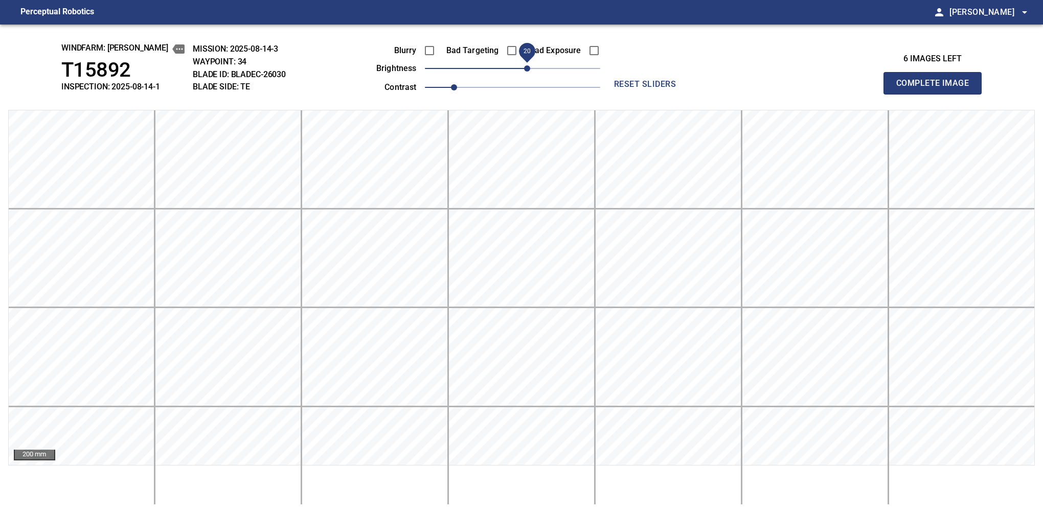
click at [526, 71] on span "20" at bounding box center [527, 68] width 6 height 6
click at [937, 94] on button "Complete Image" at bounding box center [932, 83] width 98 height 22
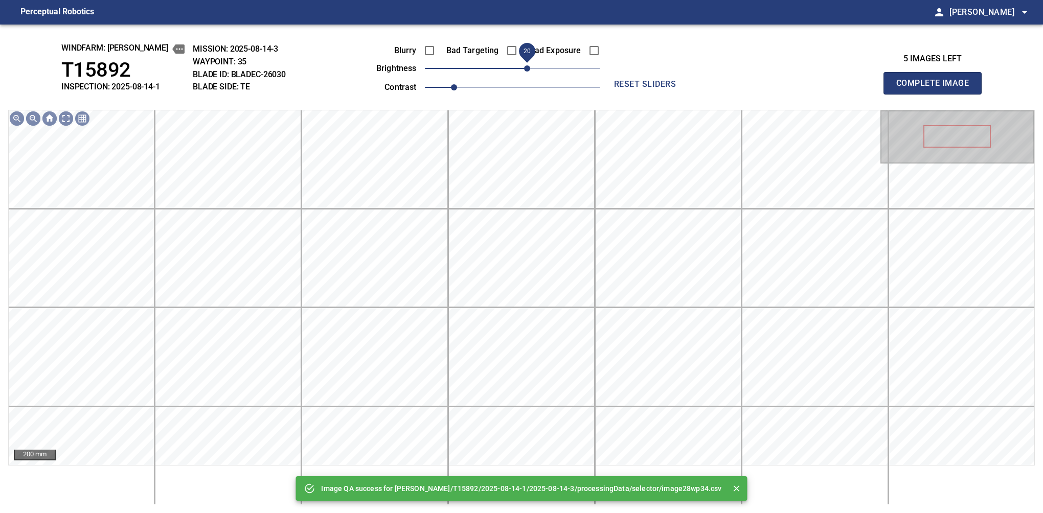
click at [530, 72] on span "20" at bounding box center [512, 68] width 175 height 14
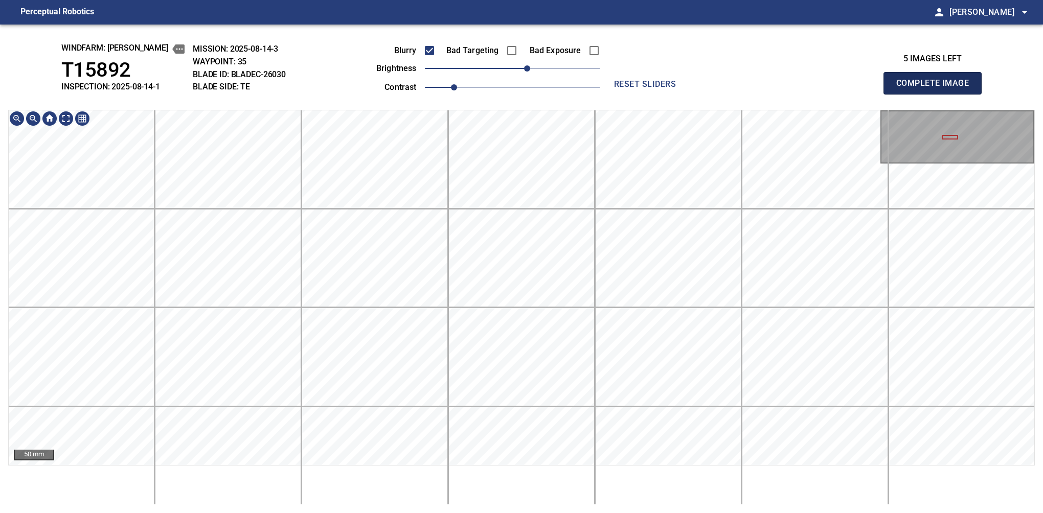
click at [937, 94] on button "Complete Image" at bounding box center [932, 83] width 98 height 22
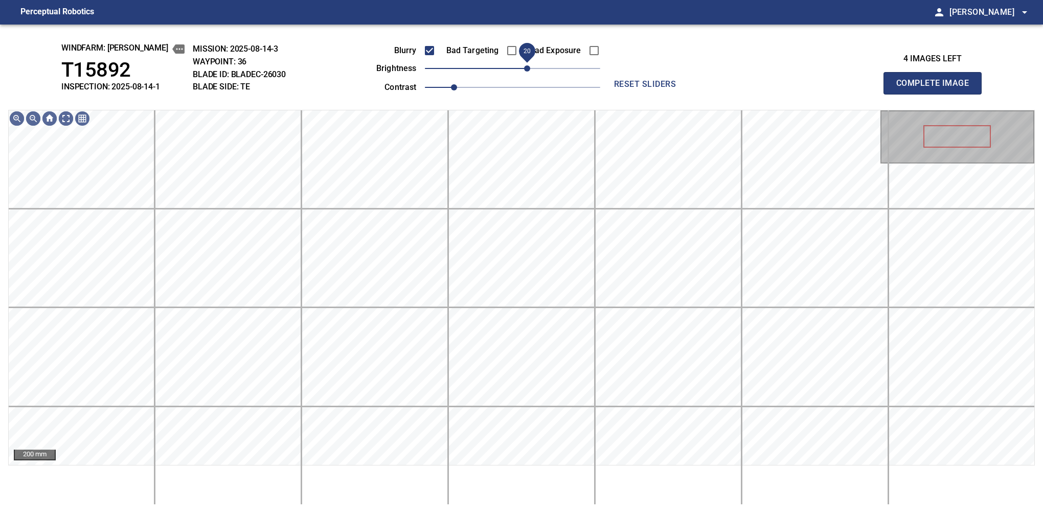
drag, startPoint x: 517, startPoint y: 67, endPoint x: 528, endPoint y: 69, distance: 10.8
click at [528, 69] on span "20" at bounding box center [527, 68] width 6 height 6
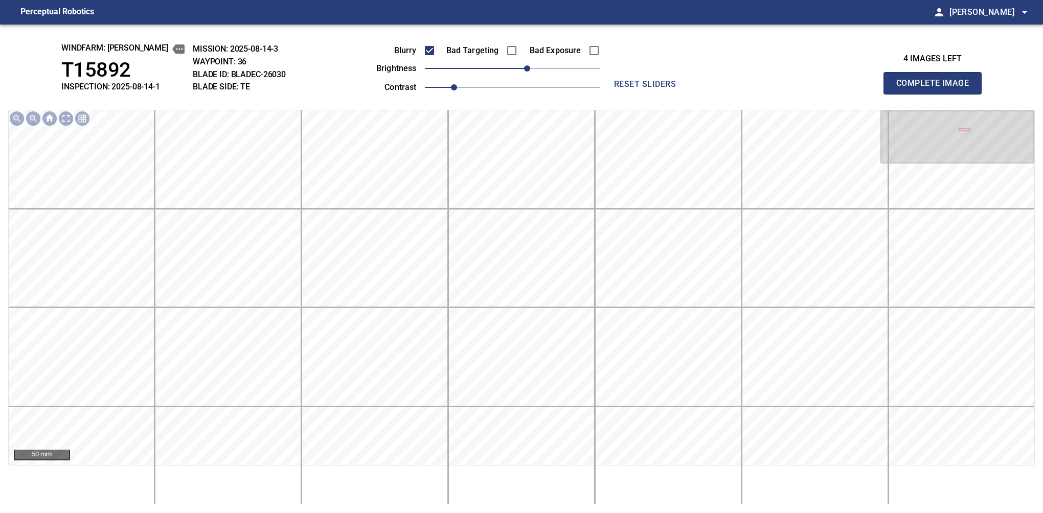
click at [937, 94] on button "Complete Image" at bounding box center [932, 83] width 98 height 22
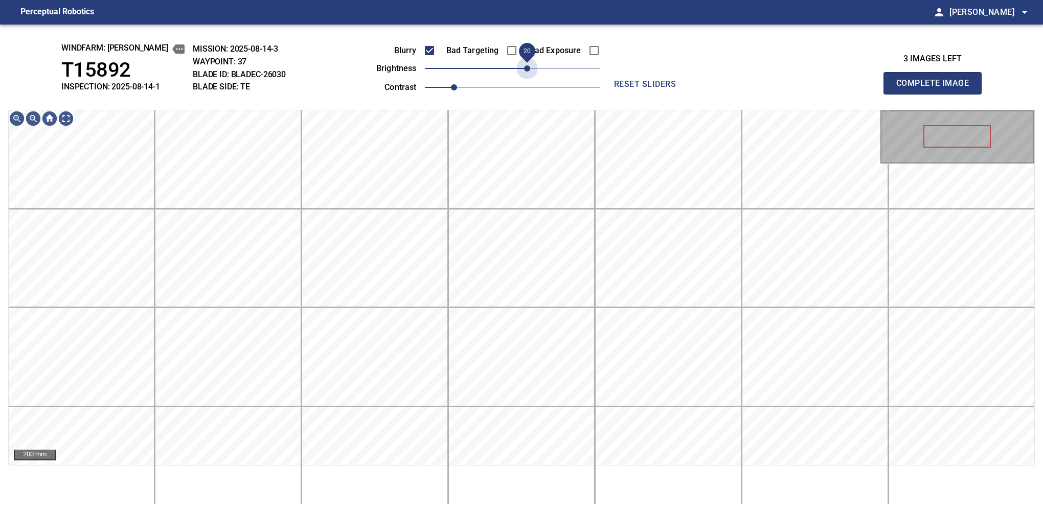
drag, startPoint x: 533, startPoint y: 71, endPoint x: 530, endPoint y: 92, distance: 21.2
click at [530, 92] on div "Blurry Bad Targeting Bad Exposure brightness 20 contrast 1" at bounding box center [476, 67] width 247 height 55
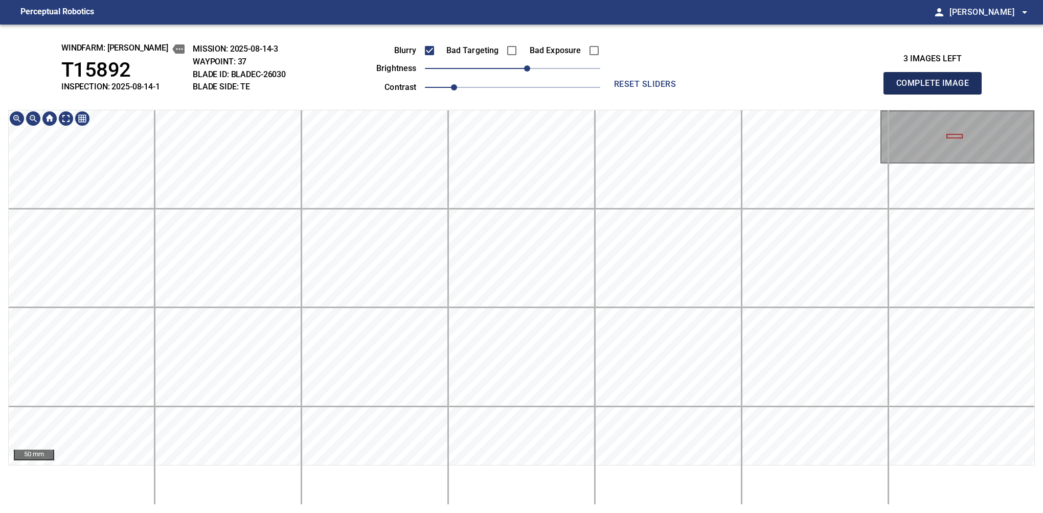
click at [937, 94] on button "Complete Image" at bounding box center [932, 83] width 98 height 22
drag, startPoint x: 522, startPoint y: 75, endPoint x: 528, endPoint y: 78, distance: 6.4
click at [528, 76] on span "20" at bounding box center [512, 68] width 175 height 14
click at [937, 94] on button "Complete Image" at bounding box center [932, 83] width 98 height 22
click at [530, 72] on span "20" at bounding box center [527, 68] width 6 height 6
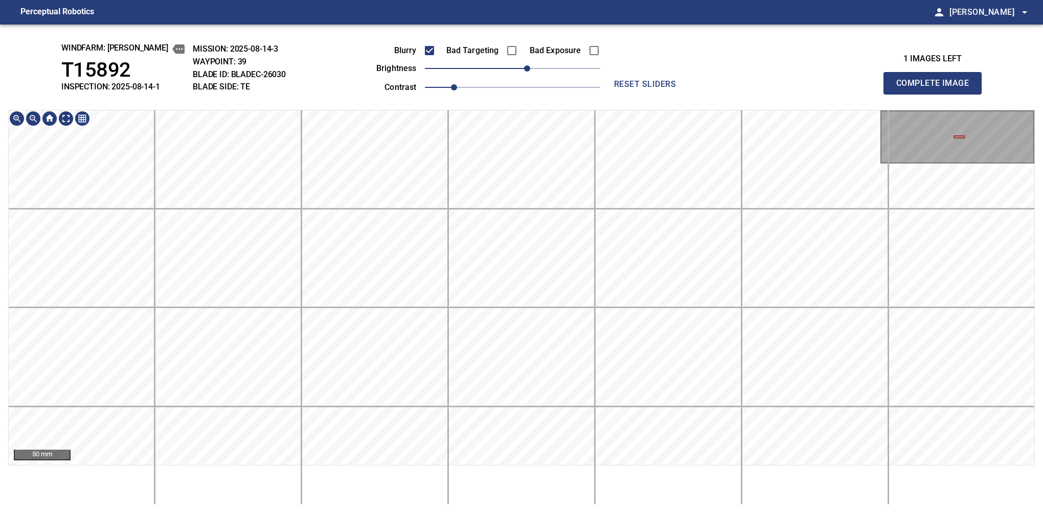
click at [937, 94] on button "Complete Image" at bounding box center [932, 83] width 98 height 22
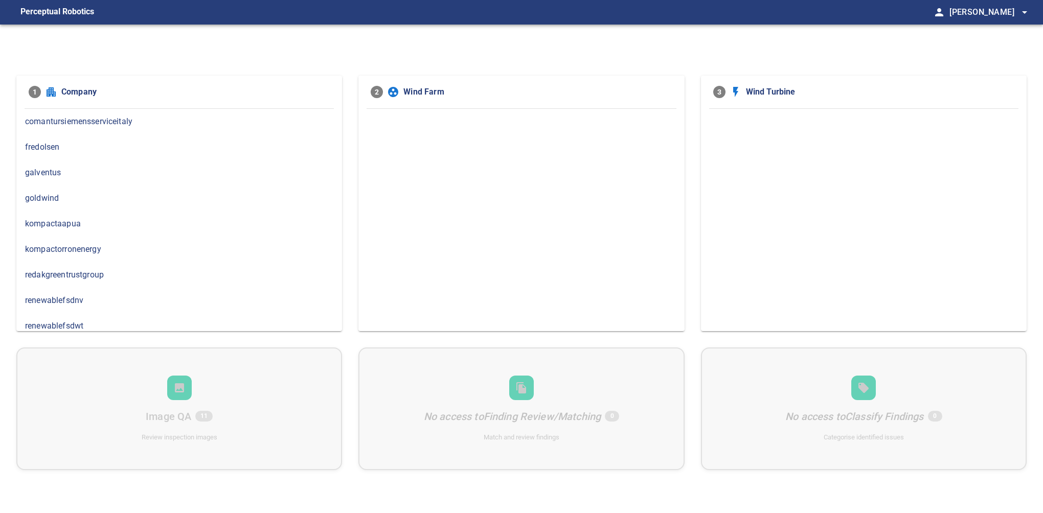
scroll to position [6, 0]
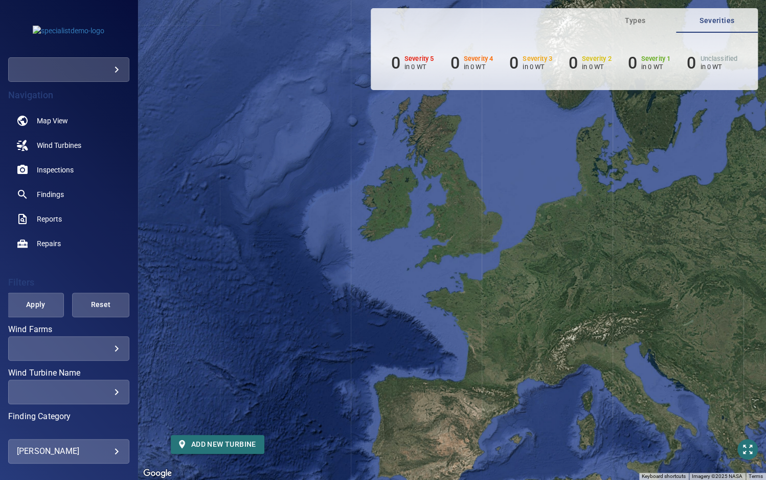
click at [72, 72] on body "**********" at bounding box center [383, 240] width 766 height 480
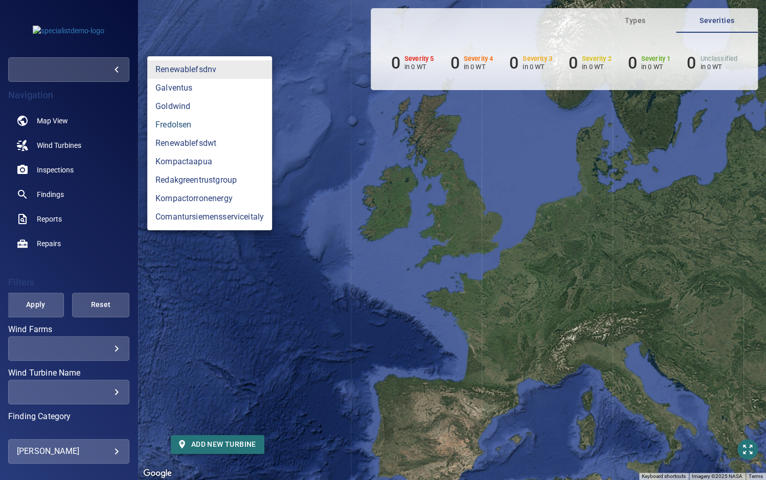
click at [165, 121] on link "fredolsen" at bounding box center [209, 125] width 125 height 18
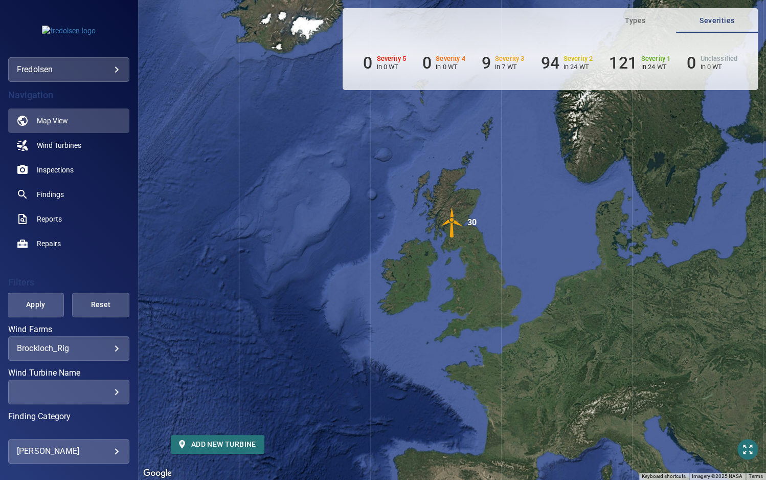
click at [100, 349] on body "**********" at bounding box center [383, 240] width 766 height 480
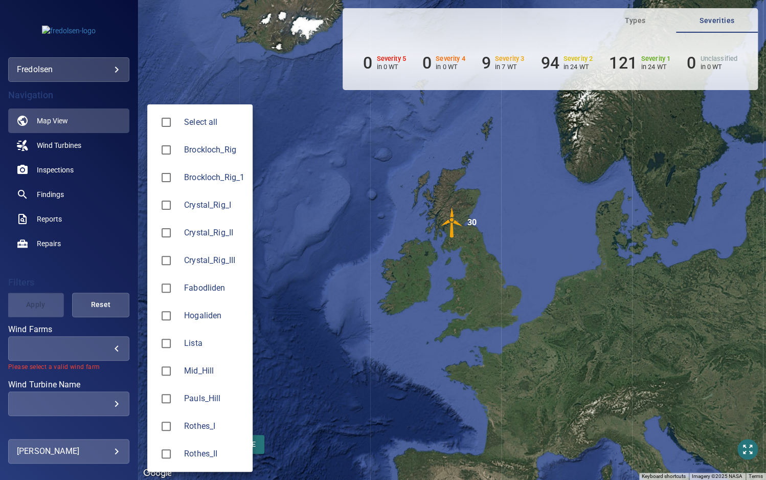
type input "**********"
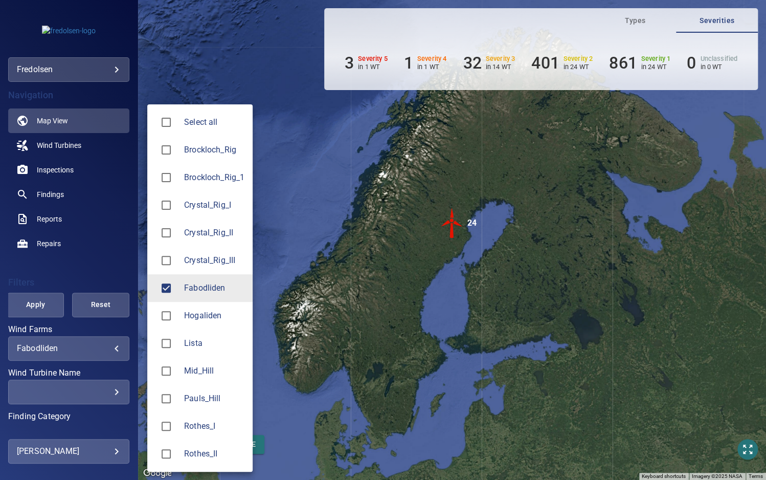
click at [310, 283] on div at bounding box center [383, 240] width 766 height 480
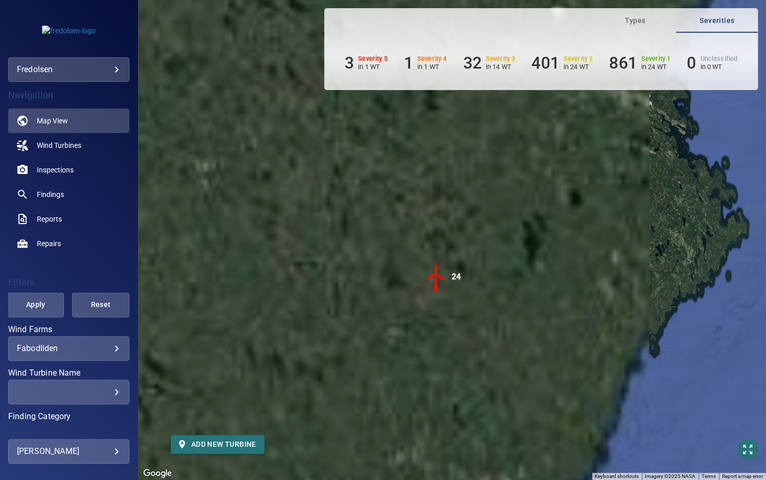
drag, startPoint x: 358, startPoint y: 225, endPoint x: 478, endPoint y: 336, distance: 163.2
click at [478, 336] on div "To activate drag with keyboard, press Alt + Enter. Once in keyboard drag state,…" at bounding box center [452, 240] width 628 height 480
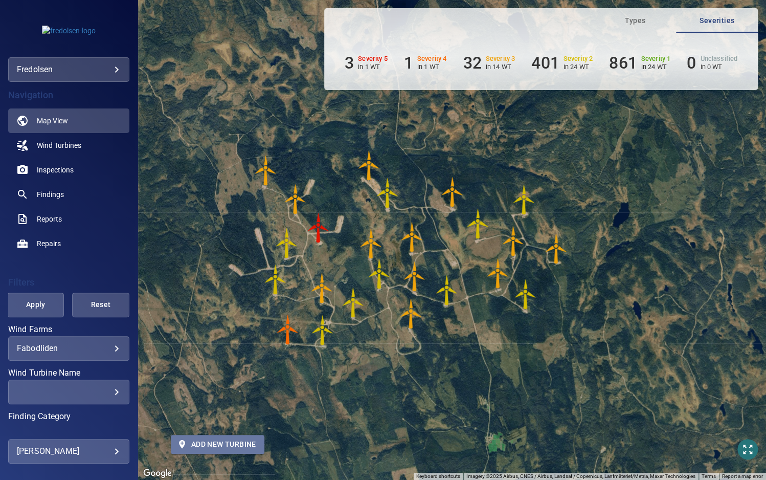
click at [197, 442] on span "Add new turbine" at bounding box center [217, 444] width 77 height 13
type input "*********"
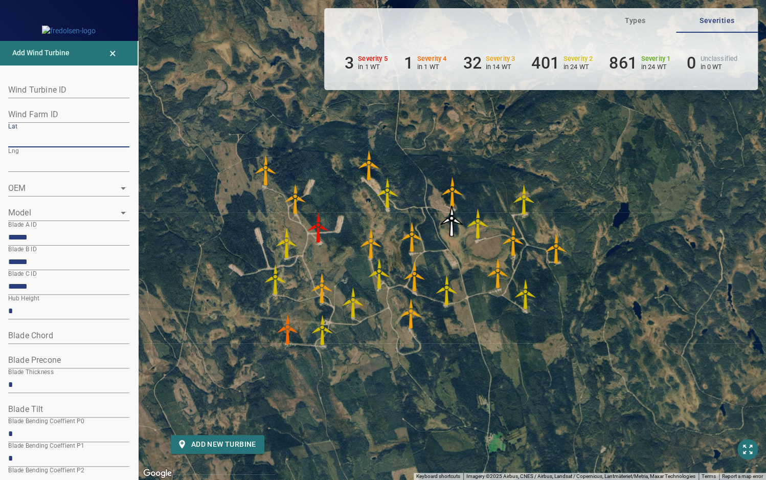
drag, startPoint x: 56, startPoint y: 142, endPoint x: -60, endPoint y: 131, distance: 117.1
click at [0, 131] on html "**********" at bounding box center [383, 240] width 766 height 480
paste input "number"
type input "*********"
drag, startPoint x: 35, startPoint y: 166, endPoint x: -60, endPoint y: 168, distance: 95.1
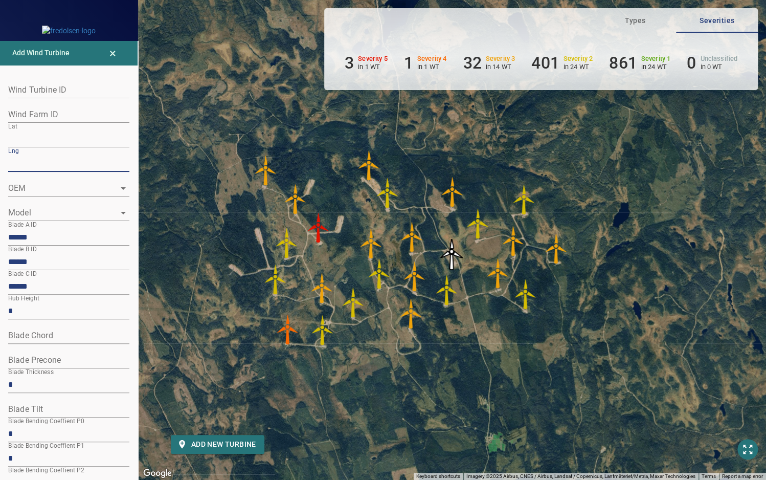
click at [0, 168] on html "**********" at bounding box center [383, 240] width 766 height 480
paste input "number"
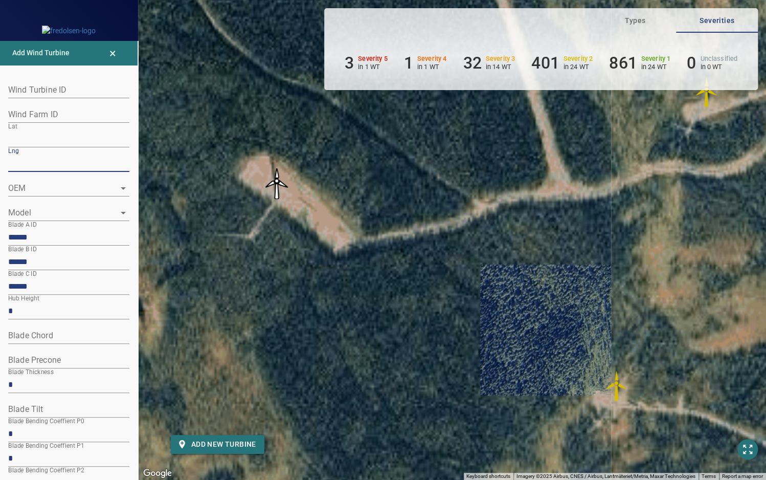
type input "*********"
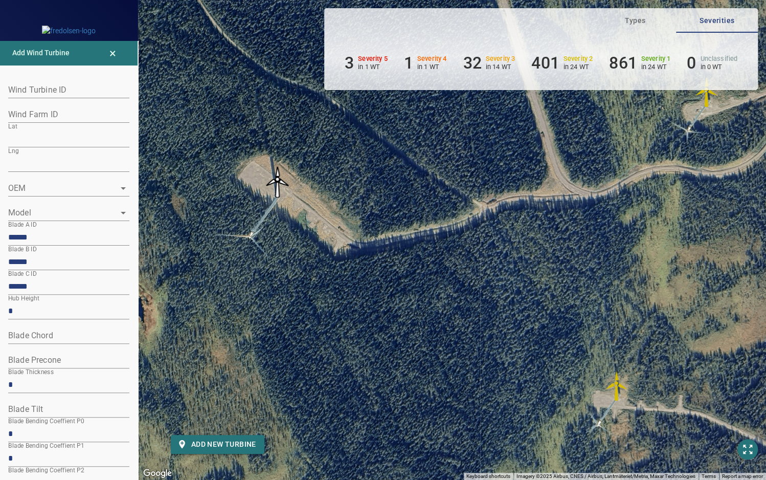
click at [287, 179] on img at bounding box center [277, 182] width 31 height 31
type input "*********"
type input "********"
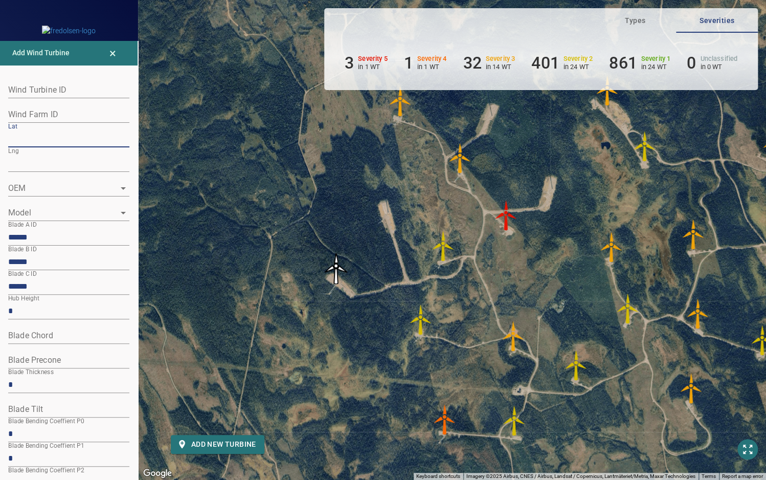
drag, startPoint x: 54, startPoint y: 140, endPoint x: -14, endPoint y: 140, distance: 67.5
click at [0, 140] on html "**********" at bounding box center [383, 240] width 766 height 480
paste input "number"
type input "*********"
drag, startPoint x: 43, startPoint y: 166, endPoint x: -1, endPoint y: 166, distance: 44.0
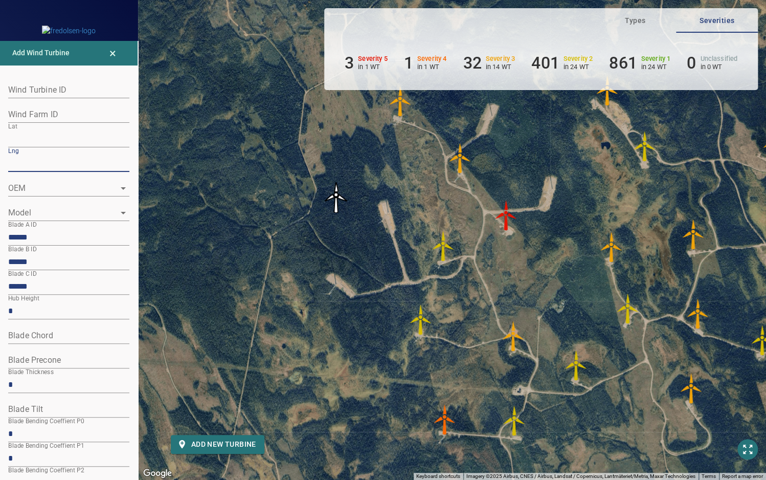
click at [0, 166] on html "**********" at bounding box center [383, 240] width 766 height 480
paste input "*"
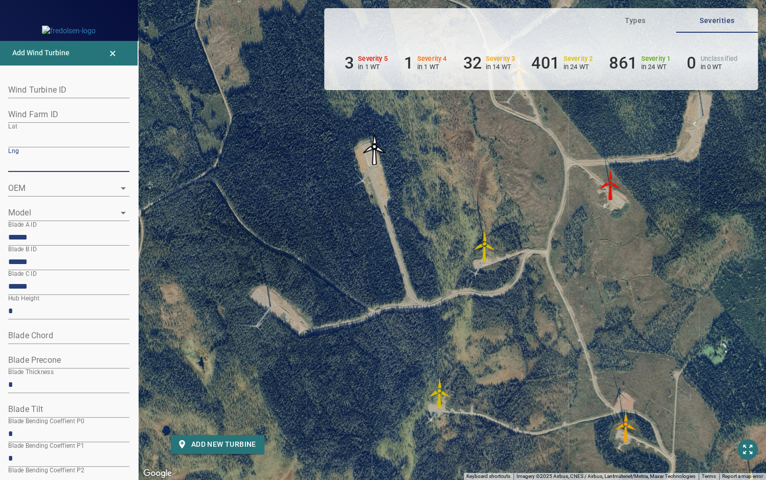
type input "*********"
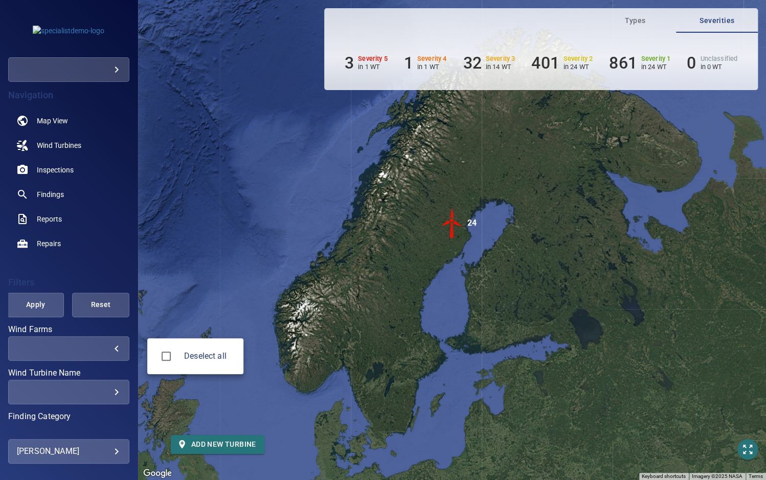
click at [104, 345] on body "**********" at bounding box center [383, 240] width 766 height 480
click at [104, 345] on div at bounding box center [383, 240] width 766 height 480
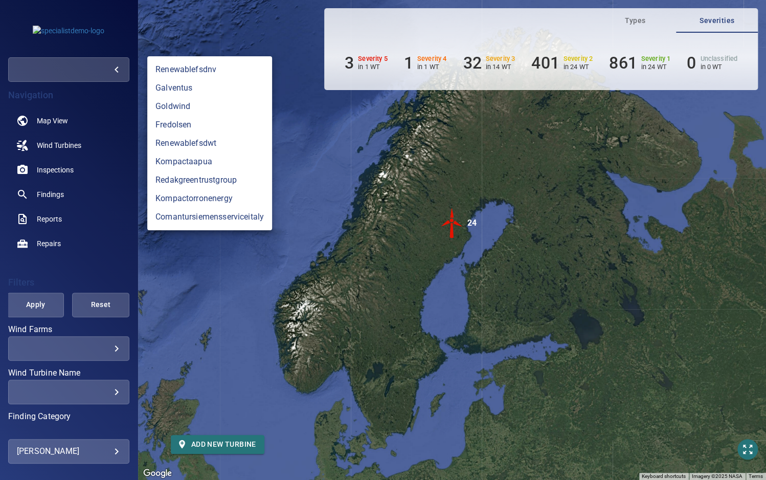
click at [85, 68] on body "**********" at bounding box center [383, 240] width 766 height 480
click at [168, 123] on link "fredolsen" at bounding box center [209, 125] width 125 height 18
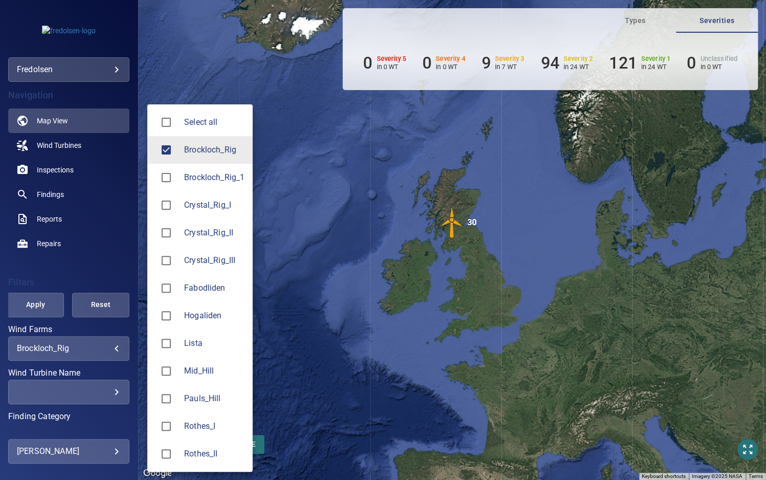
click at [71, 348] on body "**********" at bounding box center [383, 240] width 766 height 480
click at [31, 62] on div at bounding box center [383, 240] width 766 height 480
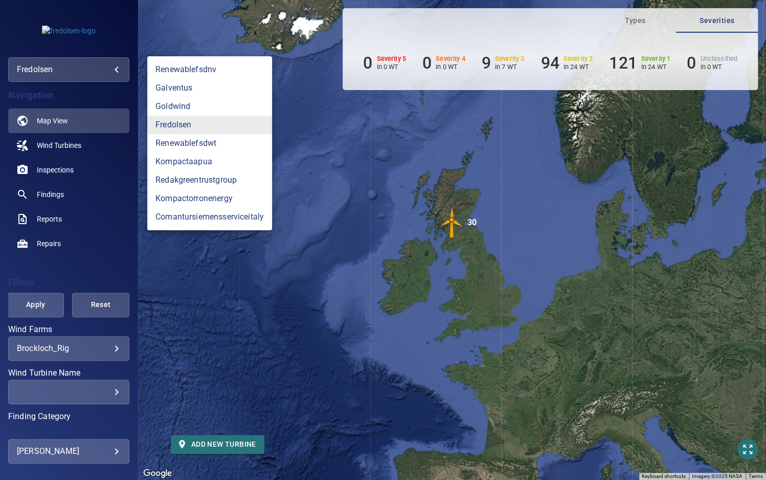
click at [52, 71] on body "**********" at bounding box center [383, 240] width 766 height 480
click at [174, 88] on link "galventus" at bounding box center [209, 88] width 125 height 18
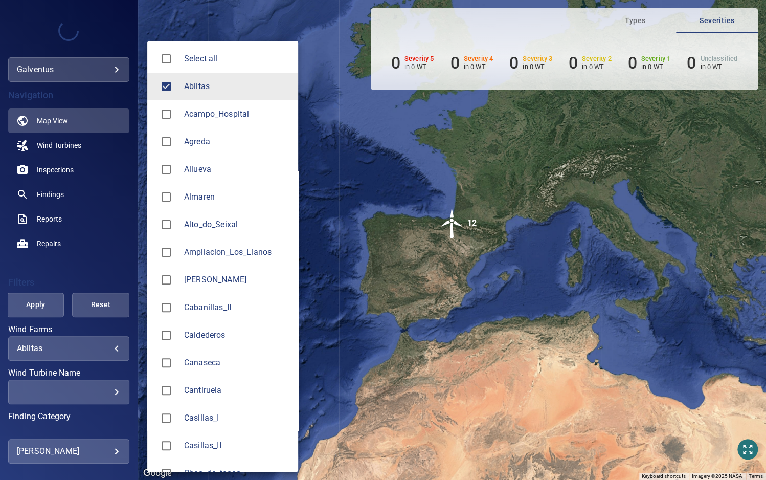
click at [90, 345] on body "**********" at bounding box center [383, 240] width 766 height 480
click at [74, 268] on div at bounding box center [383, 240] width 766 height 480
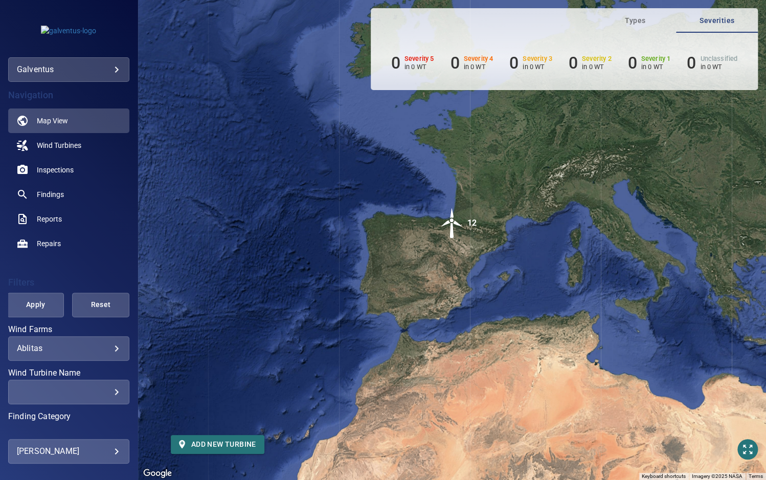
click at [37, 348] on body "**********" at bounding box center [383, 240] width 766 height 480
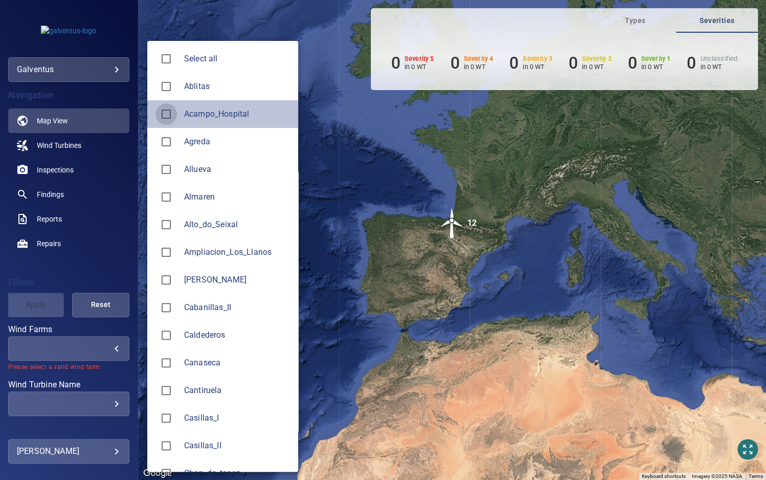
type input "**********"
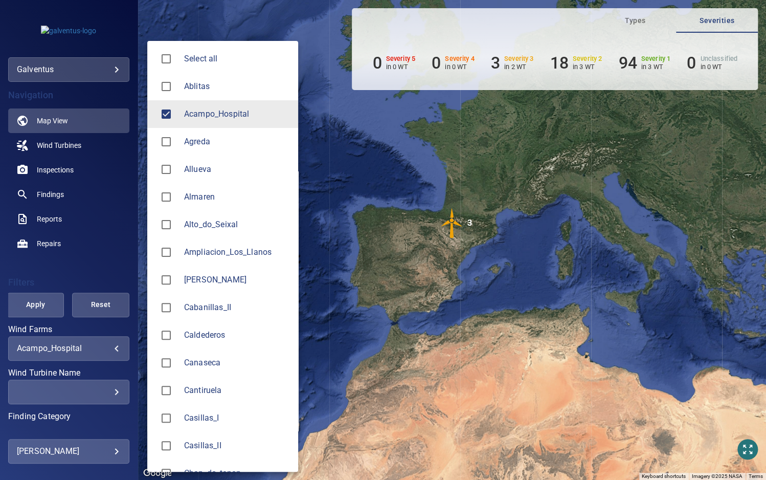
click at [101, 266] on div at bounding box center [383, 240] width 766 height 480
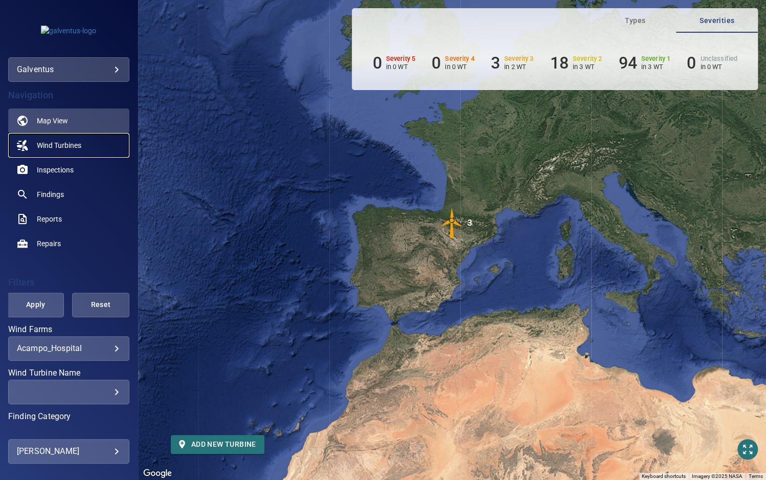
click at [40, 141] on span "Wind Turbines" at bounding box center [59, 145] width 44 height 10
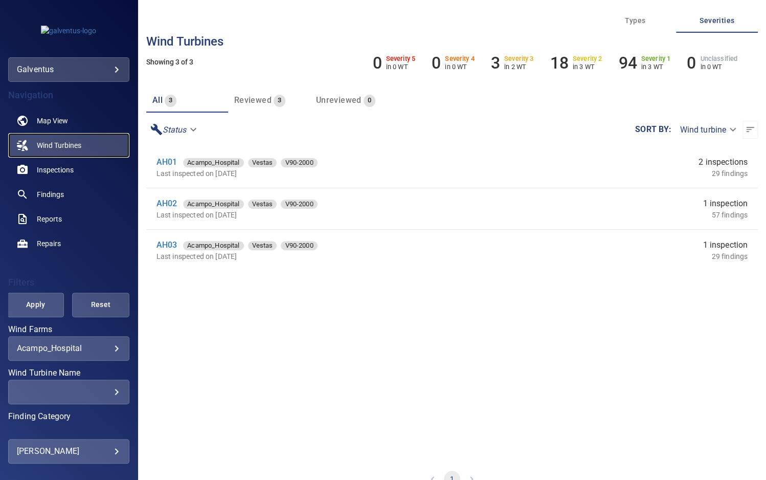
click at [45, 143] on span "Wind Turbines" at bounding box center [59, 145] width 44 height 10
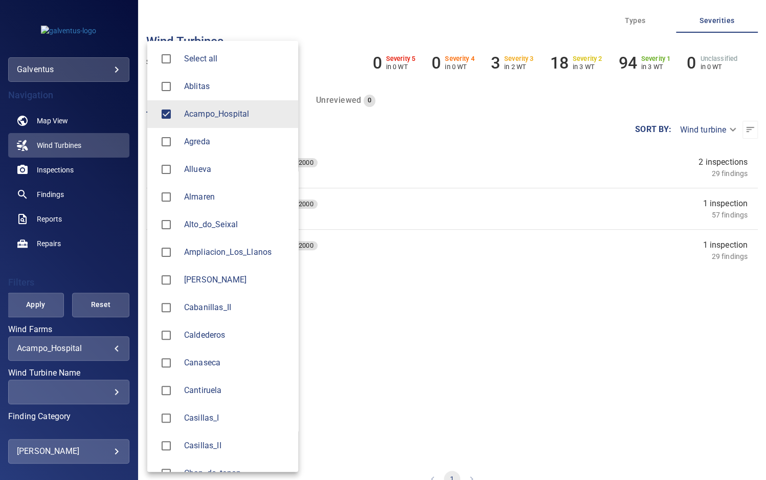
click at [76, 349] on body "**********" at bounding box center [383, 240] width 766 height 480
click at [457, 148] on div at bounding box center [383, 240] width 766 height 480
